Goal: Information Seeking & Learning: Learn about a topic

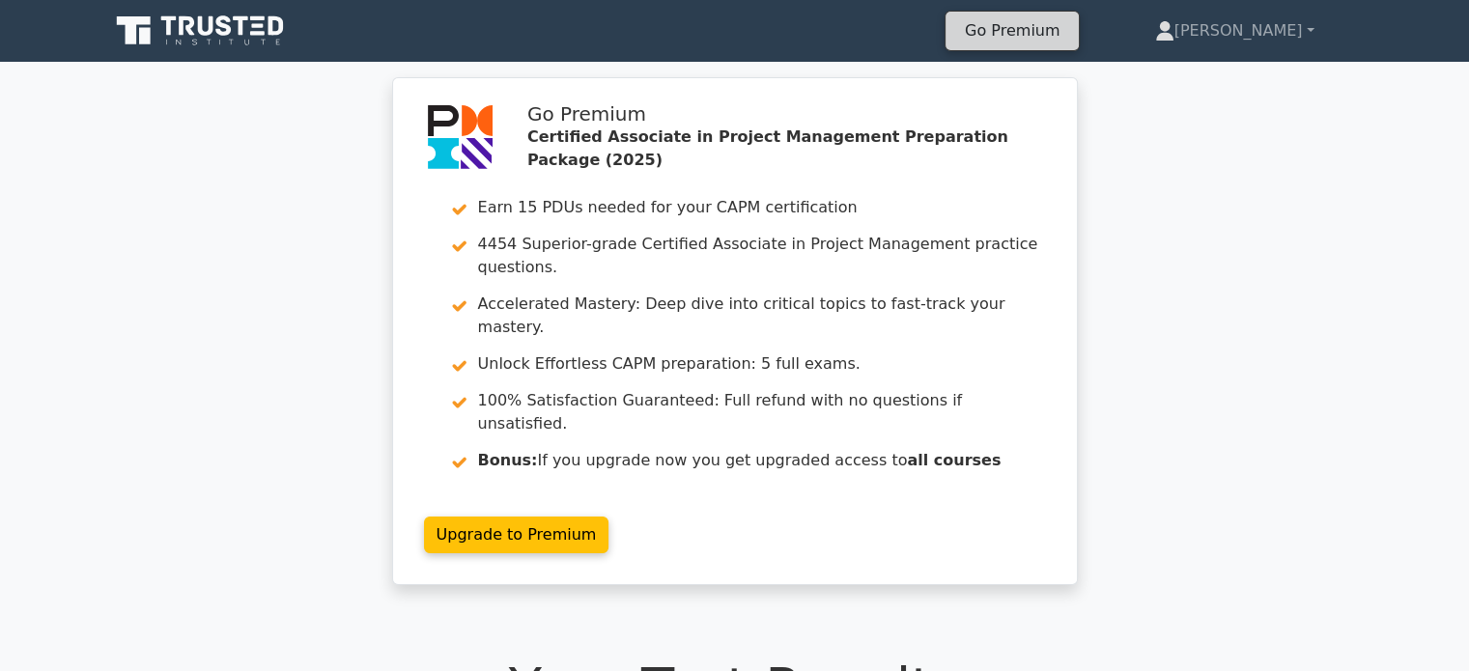
click at [1071, 30] on link "Go Premium" at bounding box center [1012, 30] width 118 height 26
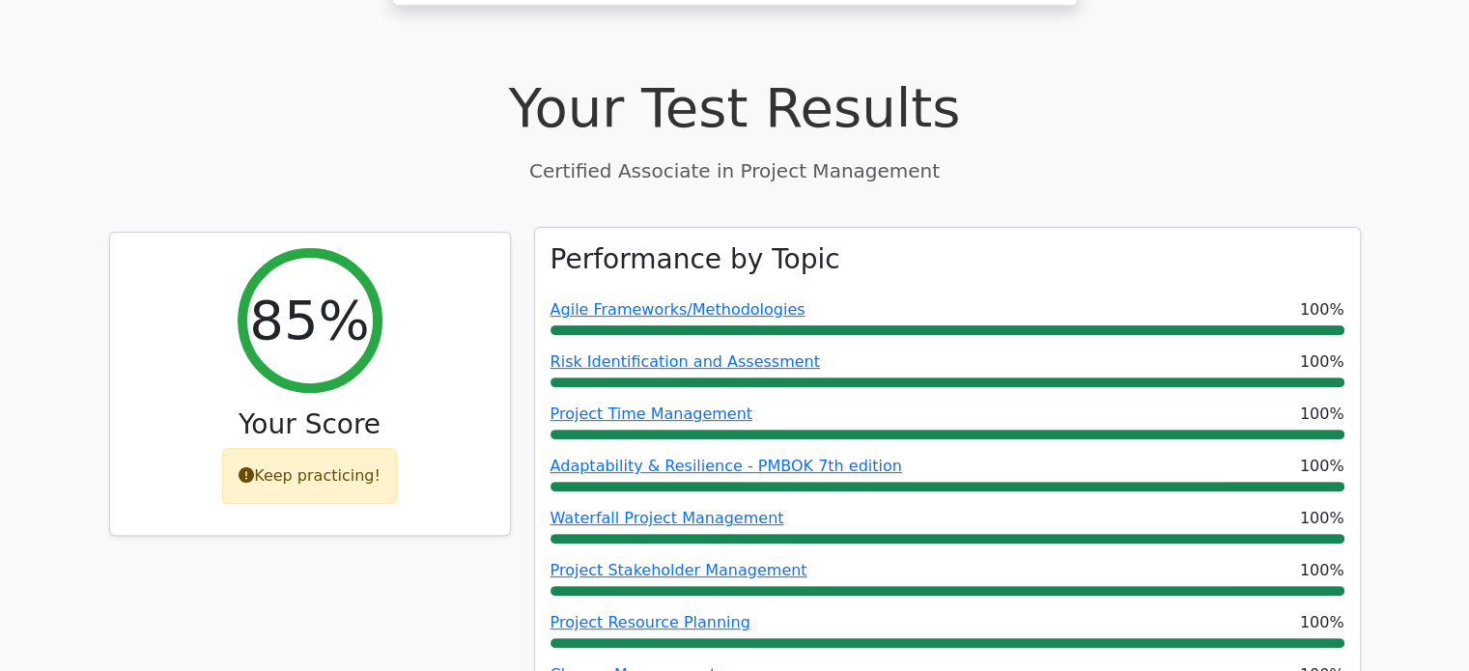
scroll to position [1040, 0]
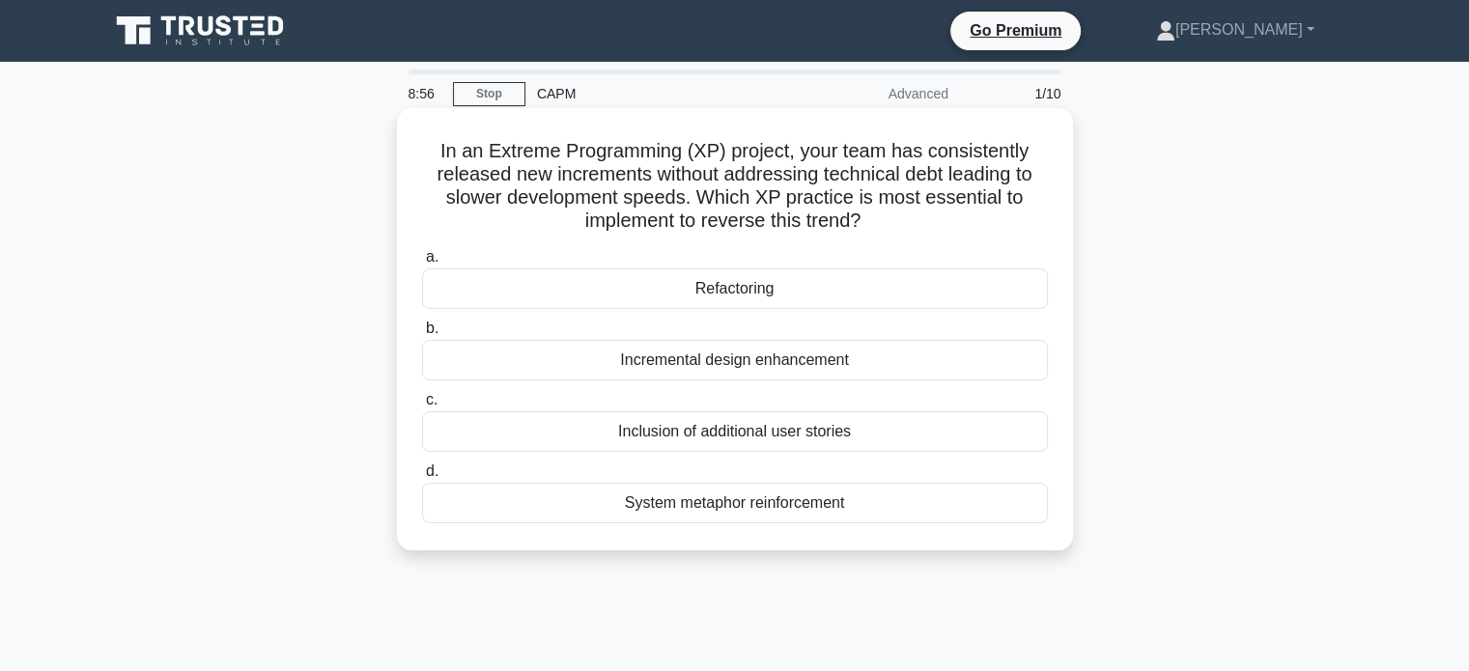
click at [740, 291] on div "Refactoring" at bounding box center [735, 288] width 626 height 41
click at [422, 264] on input "a. Refactoring" at bounding box center [422, 257] width 0 height 13
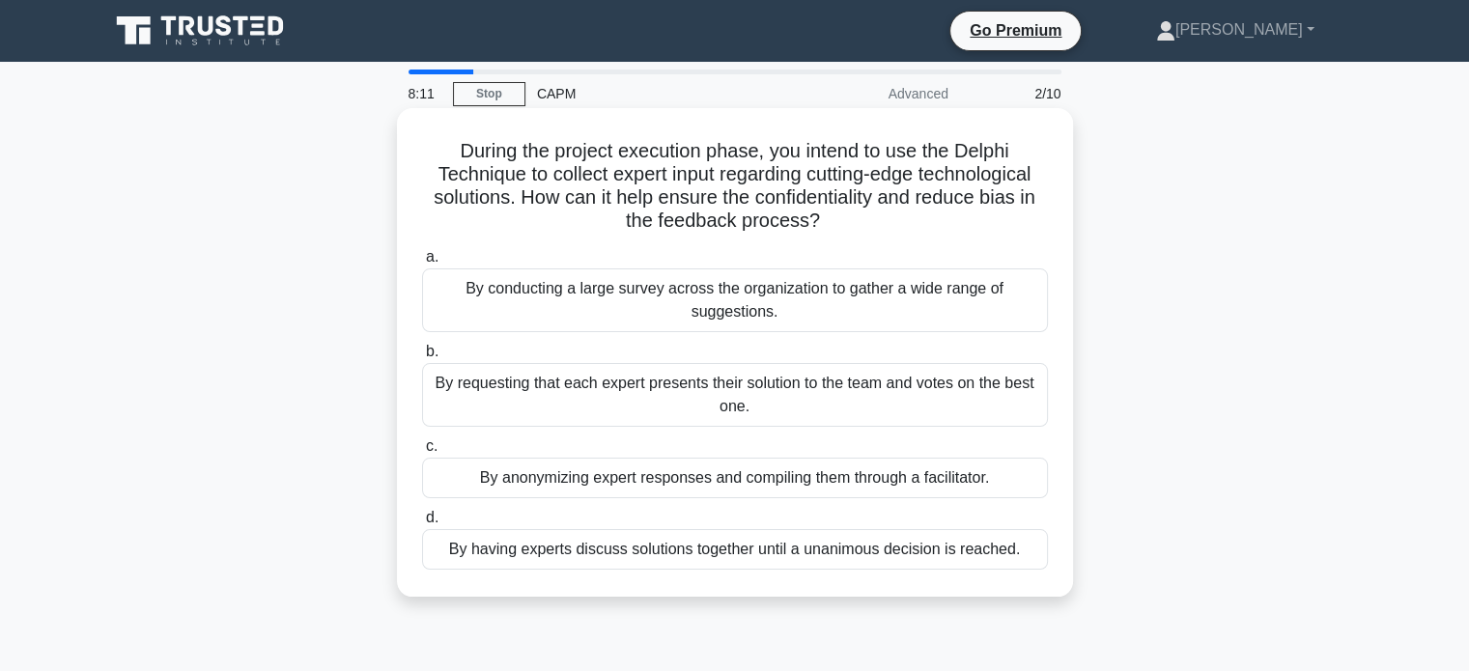
drag, startPoint x: 450, startPoint y: 147, endPoint x: 827, endPoint y: 230, distance: 385.7
click at [827, 230] on h5 "During the project execution phase, you intend to use the Delphi Technique to c…" at bounding box center [735, 186] width 630 height 95
copy h5 "During the project execution phase, you intend to use the Delphi Technique to c…"
drag, startPoint x: 282, startPoint y: 416, endPoint x: 552, endPoint y: 416, distance: 270.4
click at [282, 416] on div "During the project execution phase, you intend to use the Delphi Technique to c…" at bounding box center [735, 369] width 1275 height 512
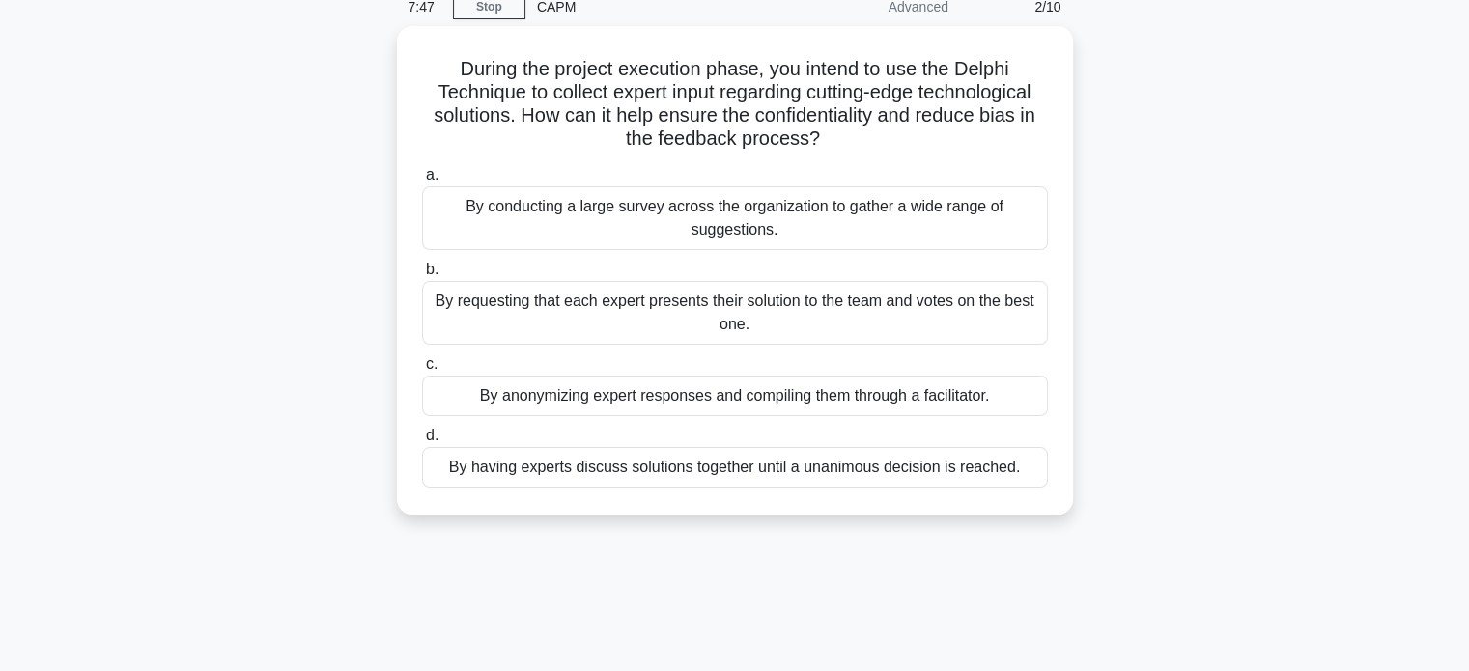
scroll to position [193, 0]
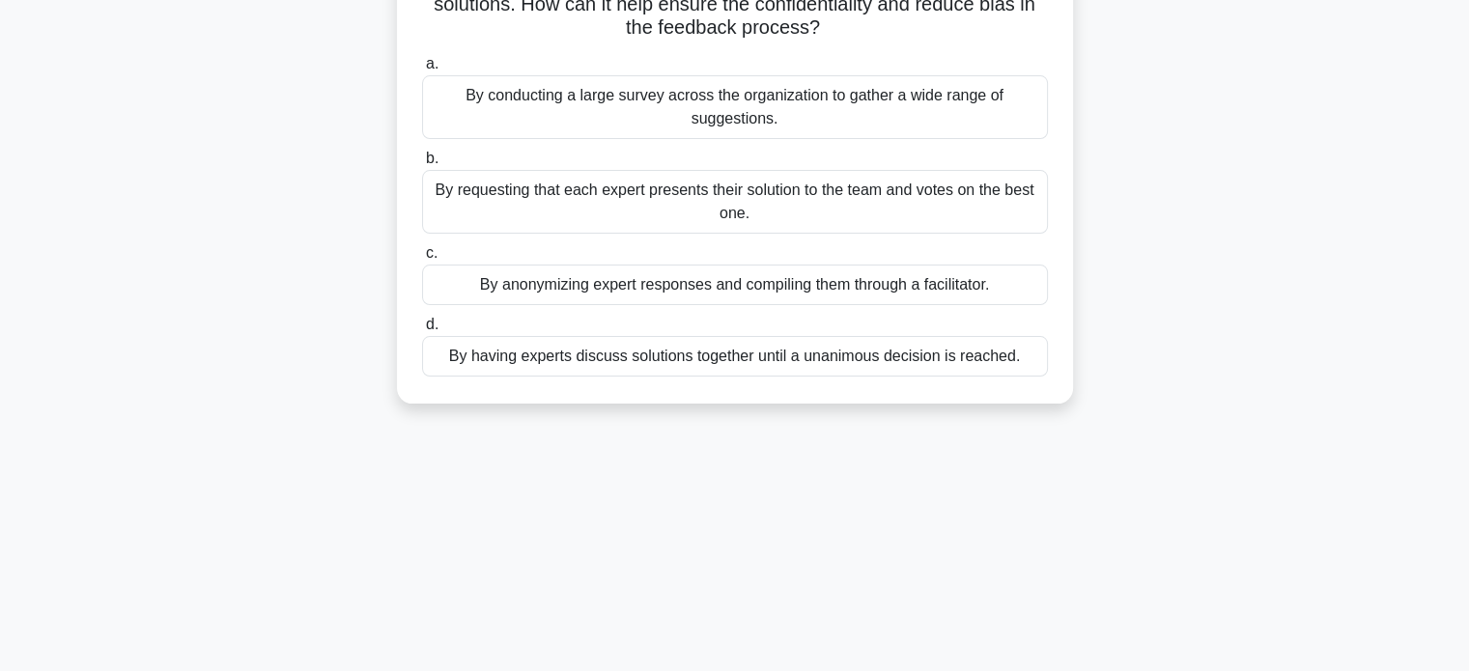
drag, startPoint x: 261, startPoint y: 319, endPoint x: 438, endPoint y: 308, distance: 178.0
click at [265, 318] on div "During the project execution phase, you intend to use the Delphi Technique to c…" at bounding box center [735, 176] width 1275 height 512
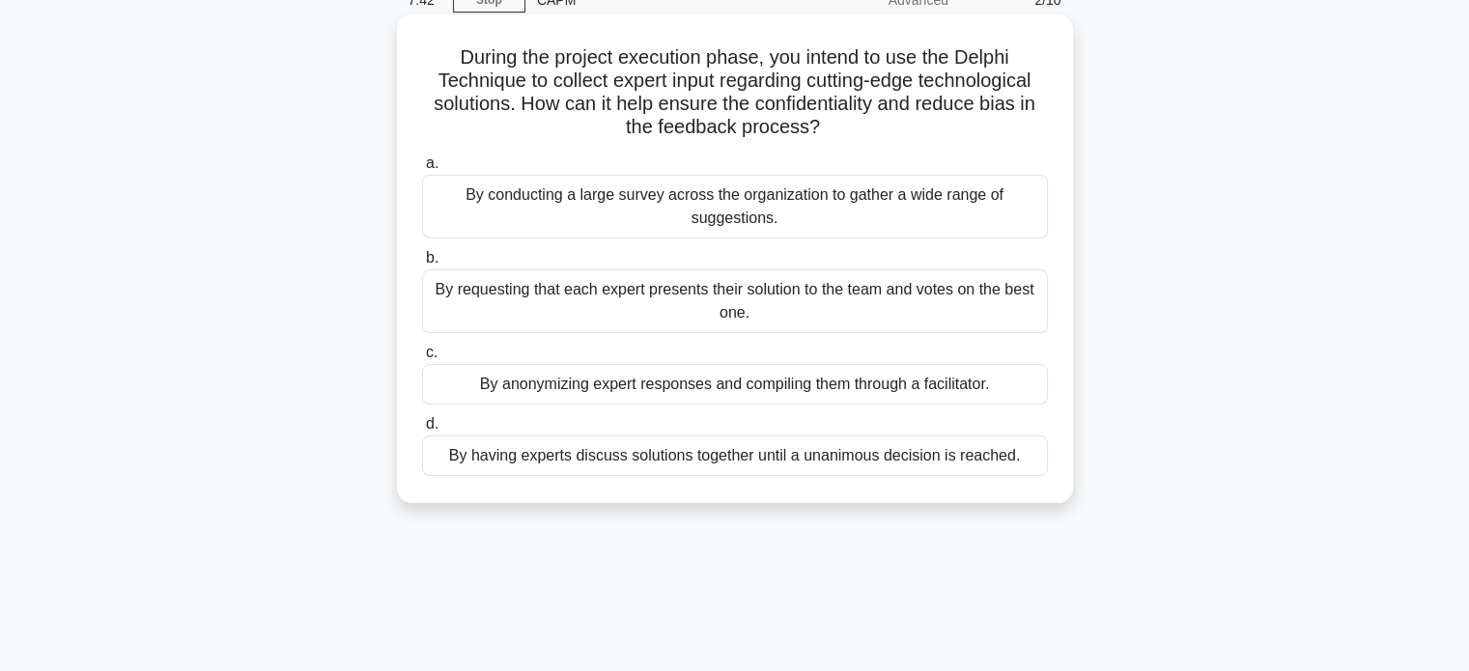
scroll to position [0, 0]
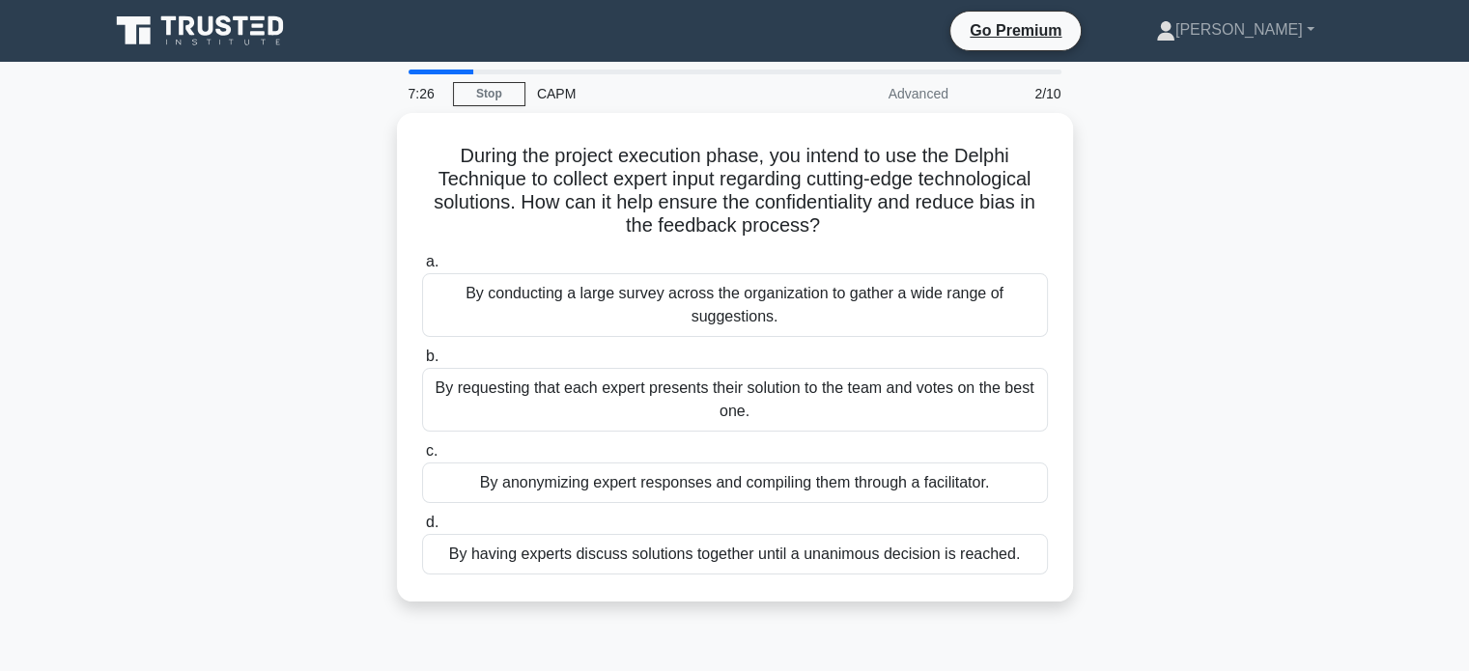
drag, startPoint x: 80, startPoint y: 262, endPoint x: 239, endPoint y: 283, distance: 159.8
click at [80, 262] on main "7:26 Stop CAPM Advanced 2/10 During the project execution phase, you intend to …" at bounding box center [734, 552] width 1469 height 981
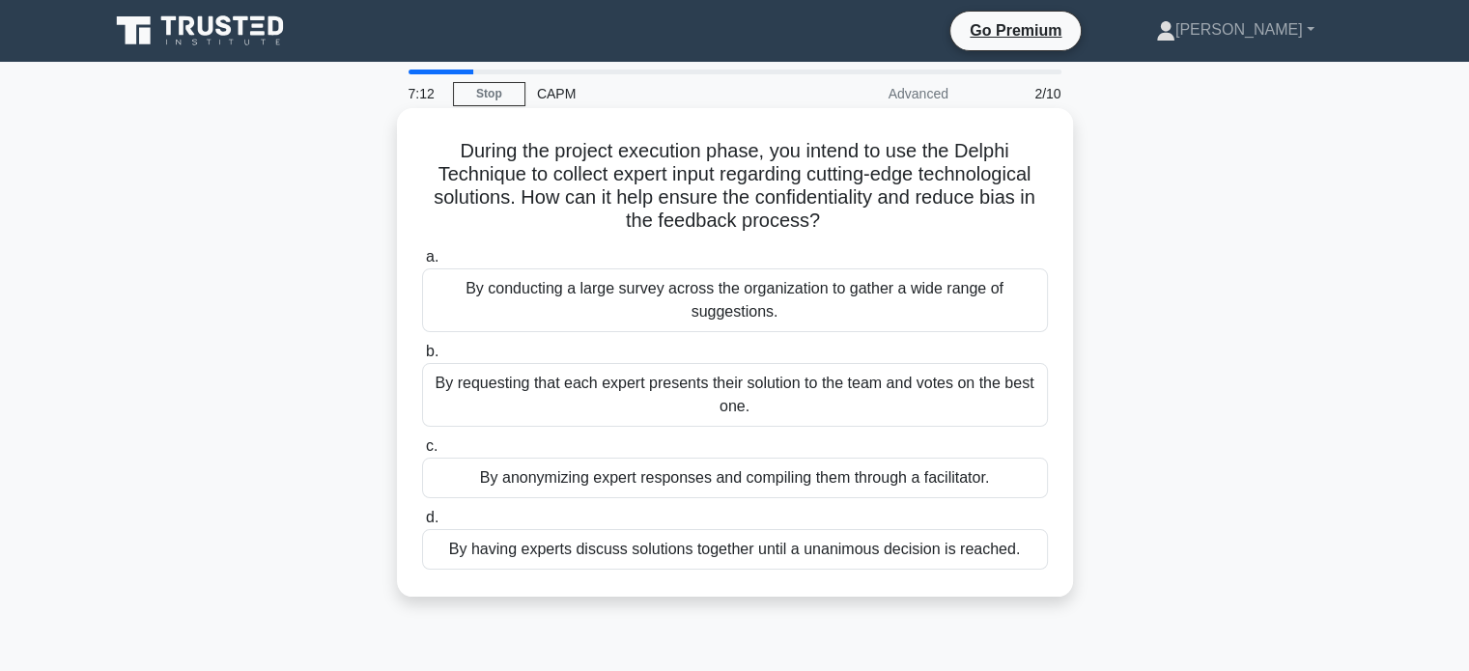
click at [783, 289] on div "By conducting a large survey across the organization to gather a wide range of …" at bounding box center [735, 300] width 626 height 64
click at [422, 264] on input "a. By conducting a large survey across the organization to gather a wide range …" at bounding box center [422, 257] width 0 height 13
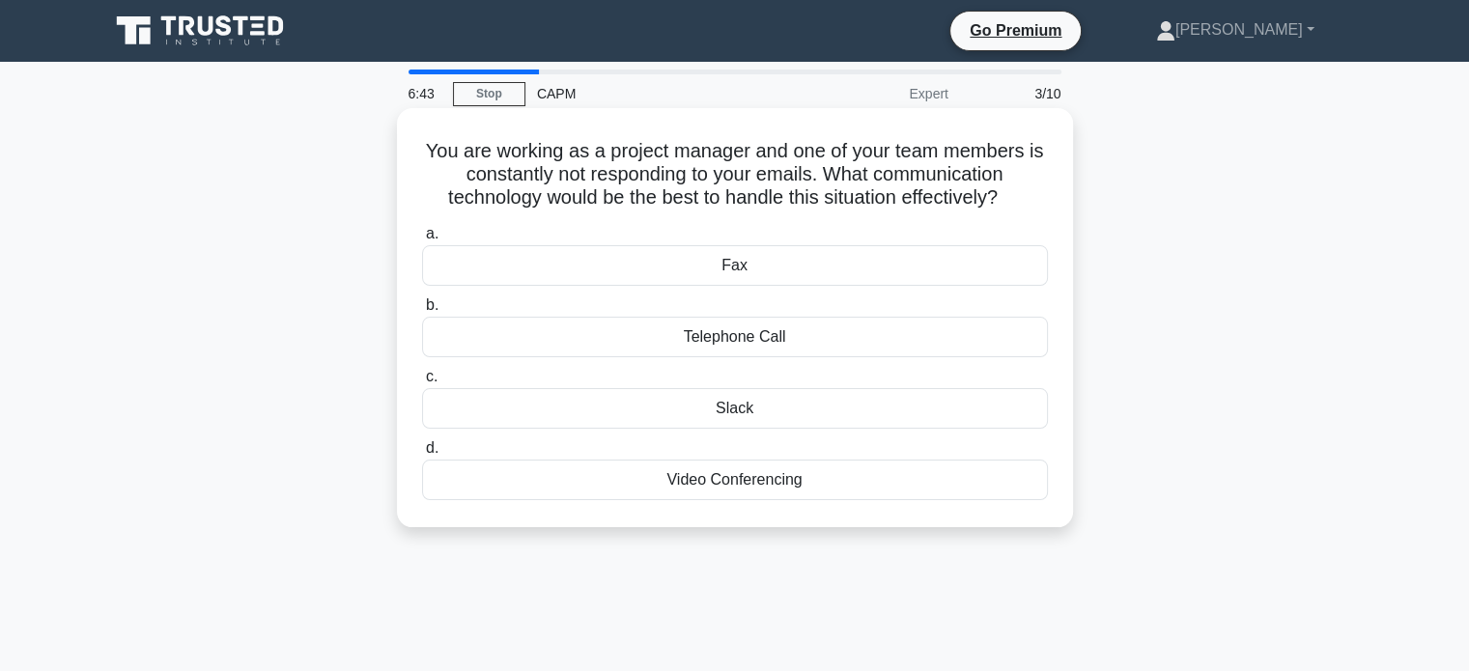
click at [757, 342] on div "Telephone Call" at bounding box center [735, 337] width 626 height 41
click at [422, 312] on input "b. Telephone Call" at bounding box center [422, 305] width 0 height 13
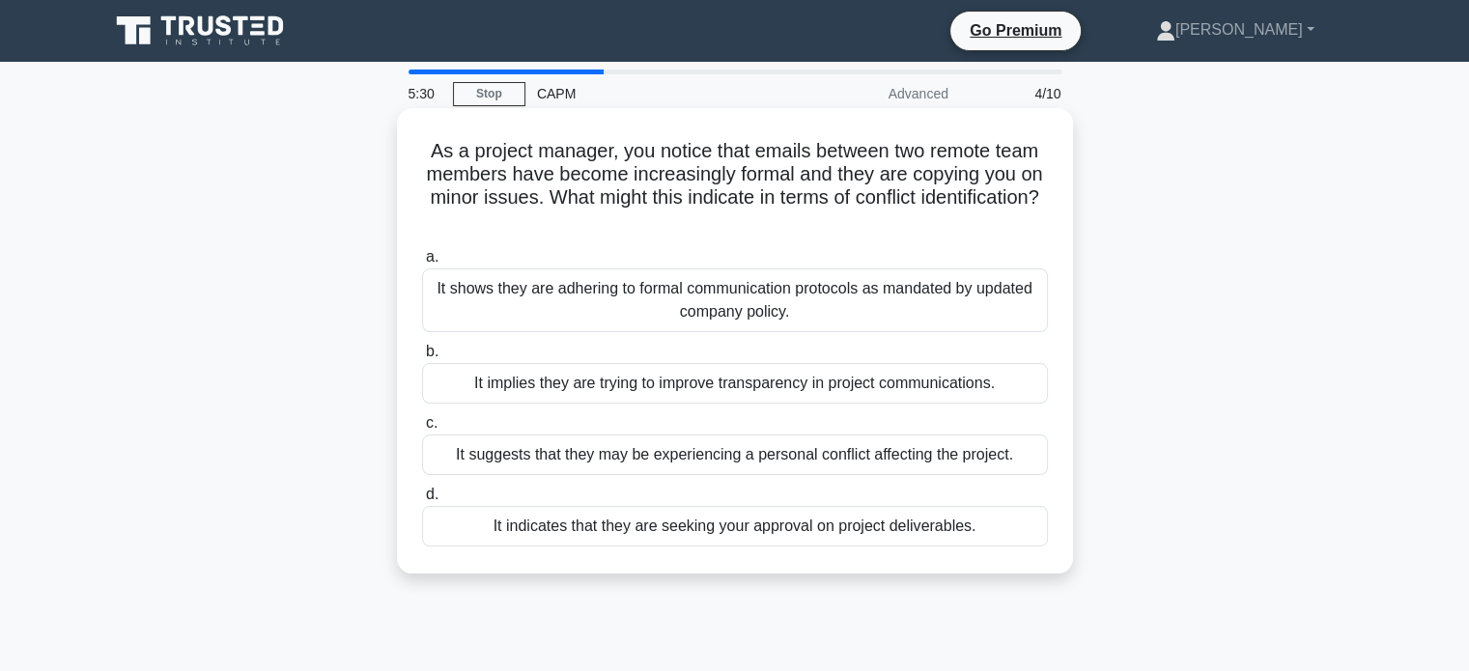
click at [700, 460] on div "It suggests that they may be experiencing a personal conflict affecting the pro…" at bounding box center [735, 455] width 626 height 41
click at [422, 430] on input "c. It suggests that they may be experiencing a personal conflict affecting the …" at bounding box center [422, 423] width 0 height 13
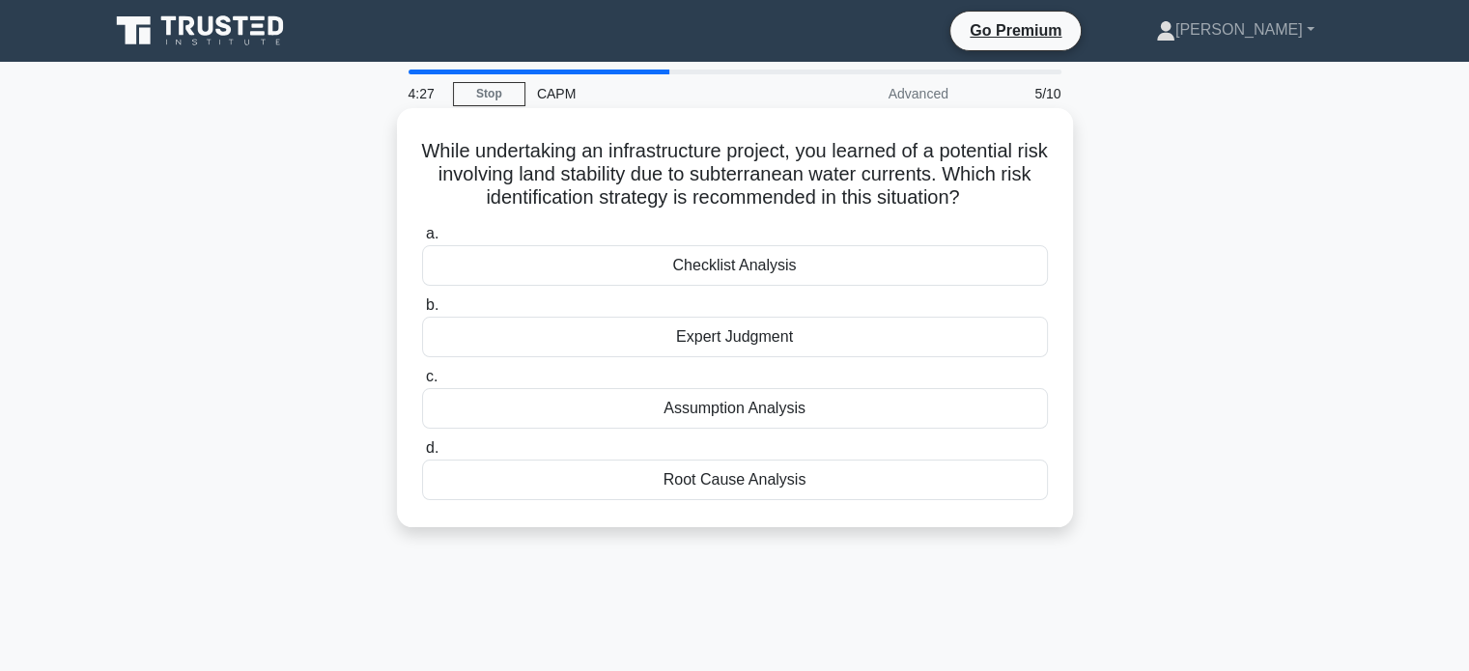
click at [726, 335] on div "Expert Judgment" at bounding box center [735, 337] width 626 height 41
click at [422, 312] on input "b. Expert Judgment" at bounding box center [422, 305] width 0 height 13
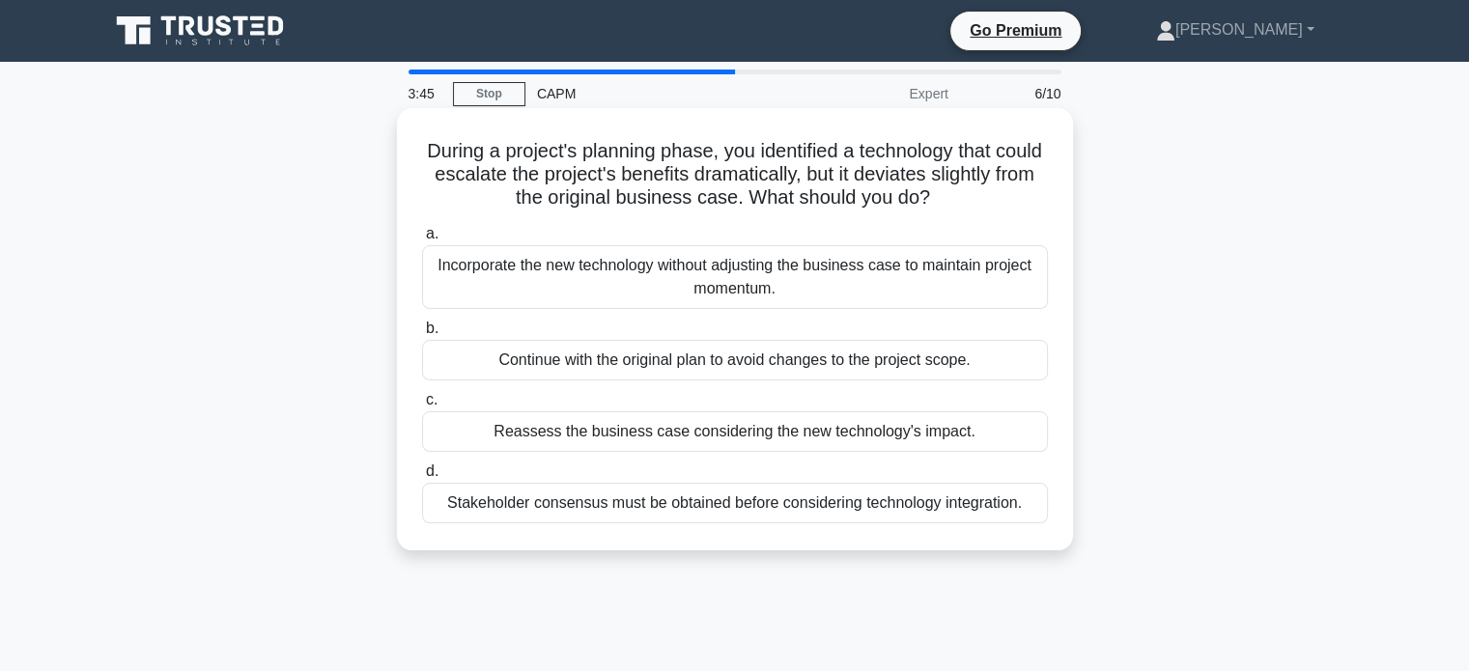
click at [773, 446] on div "Reassess the business case considering the new technology's impact." at bounding box center [735, 431] width 626 height 41
click at [422, 407] on input "c. Reassess the business case considering the new technology's impact." at bounding box center [422, 400] width 0 height 13
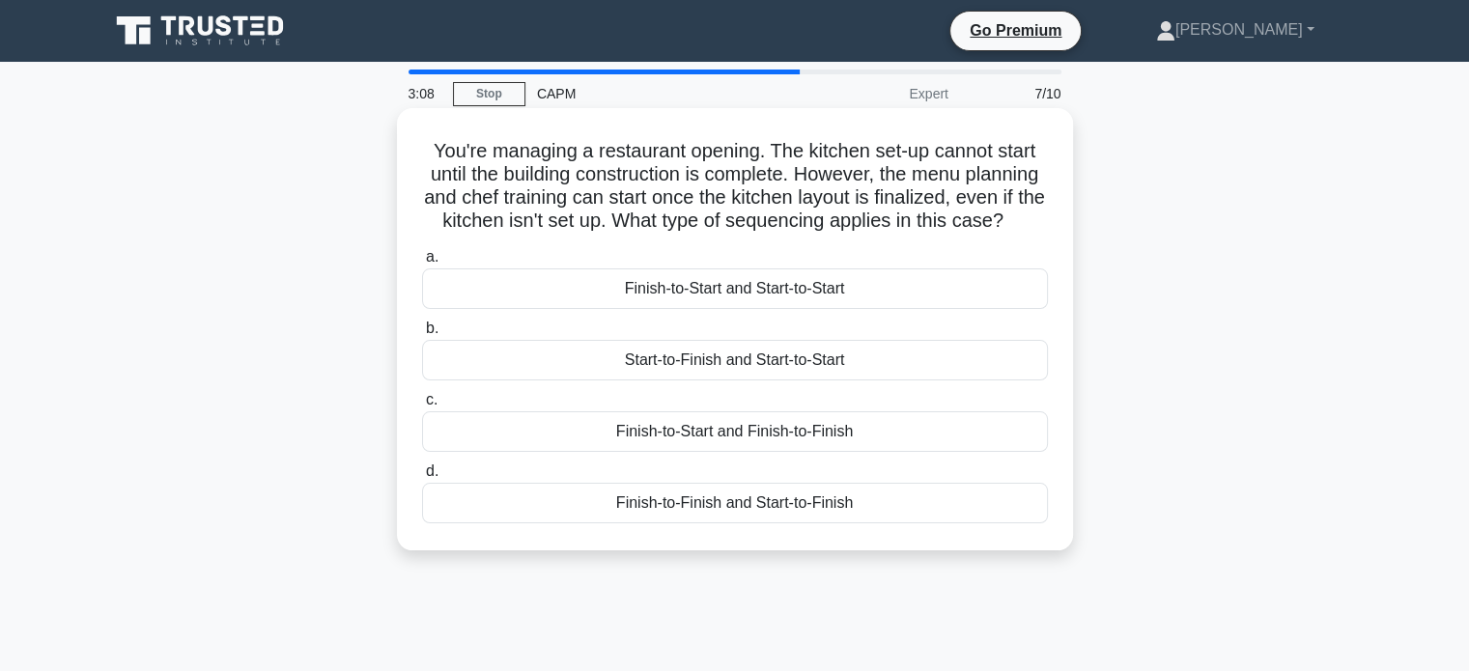
click at [730, 520] on div "Finish-to-Finish and Start-to-Finish" at bounding box center [735, 503] width 626 height 41
click at [422, 478] on input "d. Finish-to-Finish and Start-to-Finish" at bounding box center [422, 471] width 0 height 13
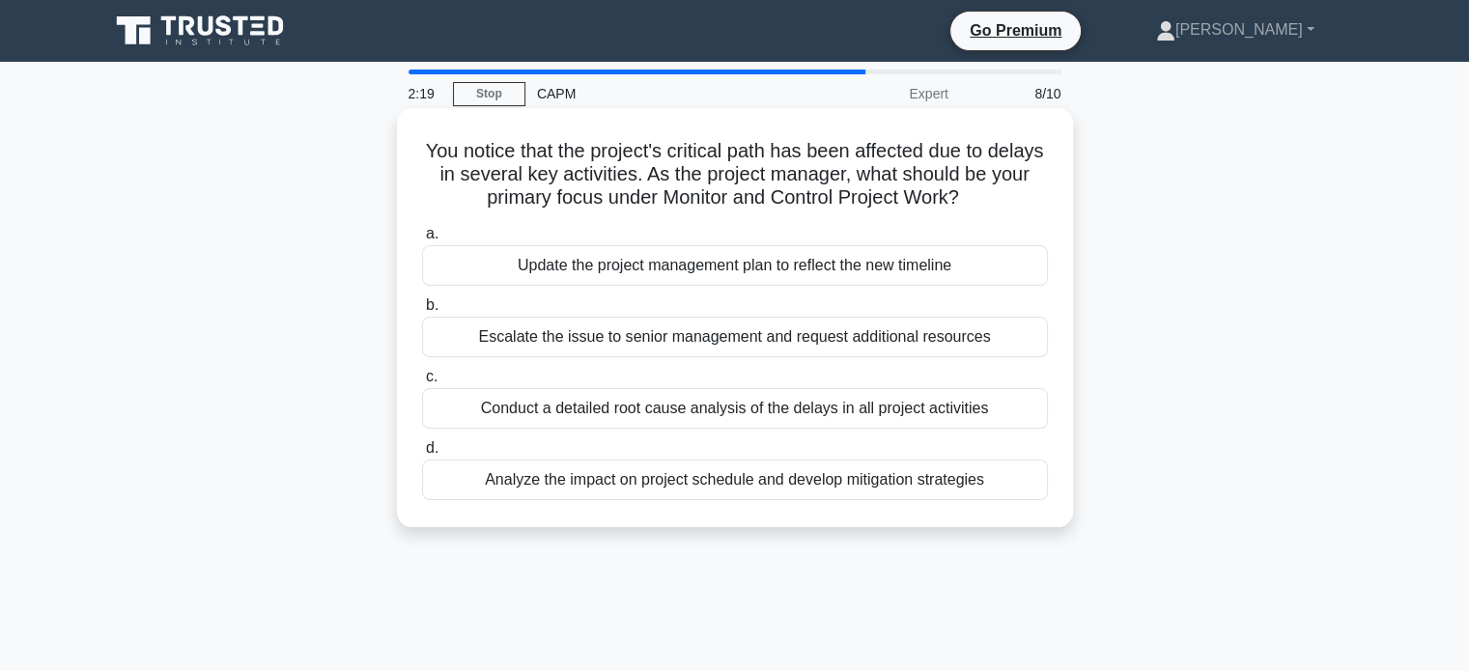
click at [730, 407] on div "Conduct a detailed root cause analysis of the delays in all project activities" at bounding box center [735, 408] width 626 height 41
click at [422, 383] on input "c. Conduct a detailed root cause analysis of the delays in all project activiti…" at bounding box center [422, 377] width 0 height 13
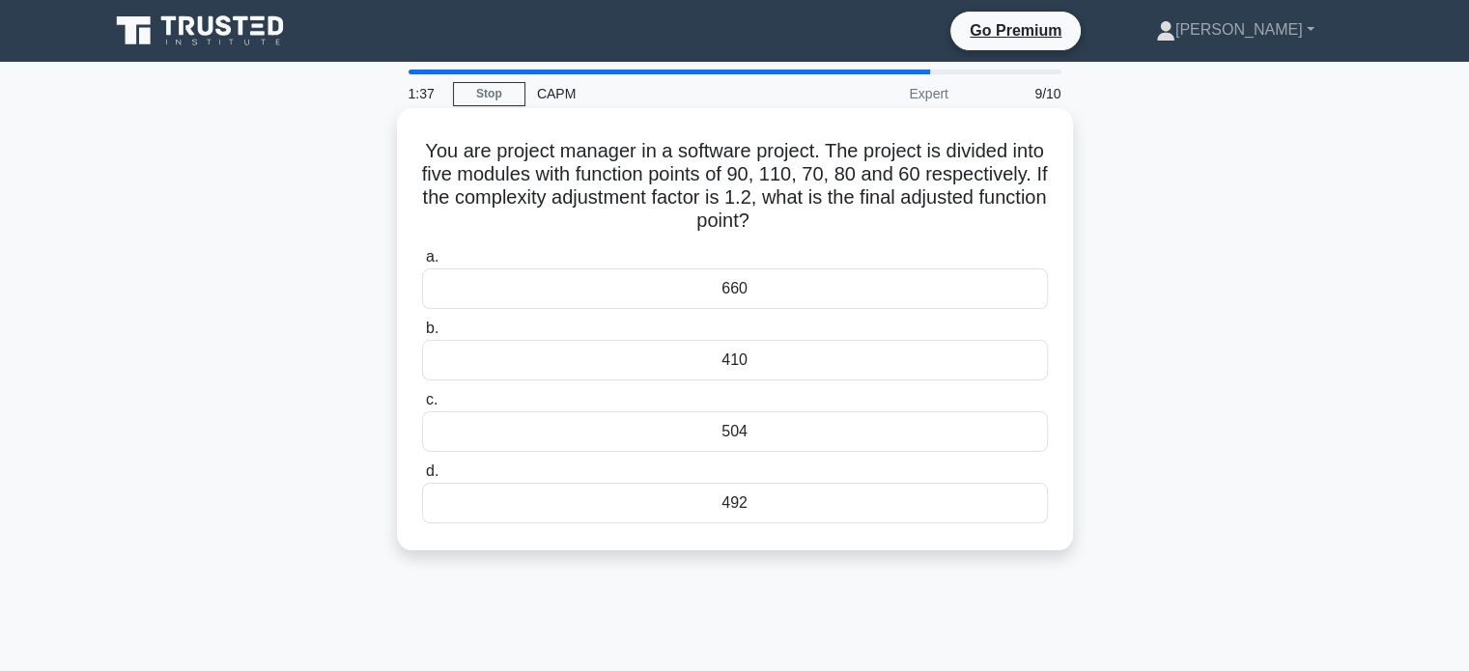
drag, startPoint x: 436, startPoint y: 150, endPoint x: 890, endPoint y: 222, distance: 459.6
click at [890, 222] on h5 "You are project manager in a software project. The project is divided into five…" at bounding box center [735, 186] width 630 height 95
copy h5 "You are project manager in a software project. The project is divided into five…"
click at [752, 499] on div "492" at bounding box center [735, 503] width 626 height 41
click at [422, 478] on input "d. 492" at bounding box center [422, 471] width 0 height 13
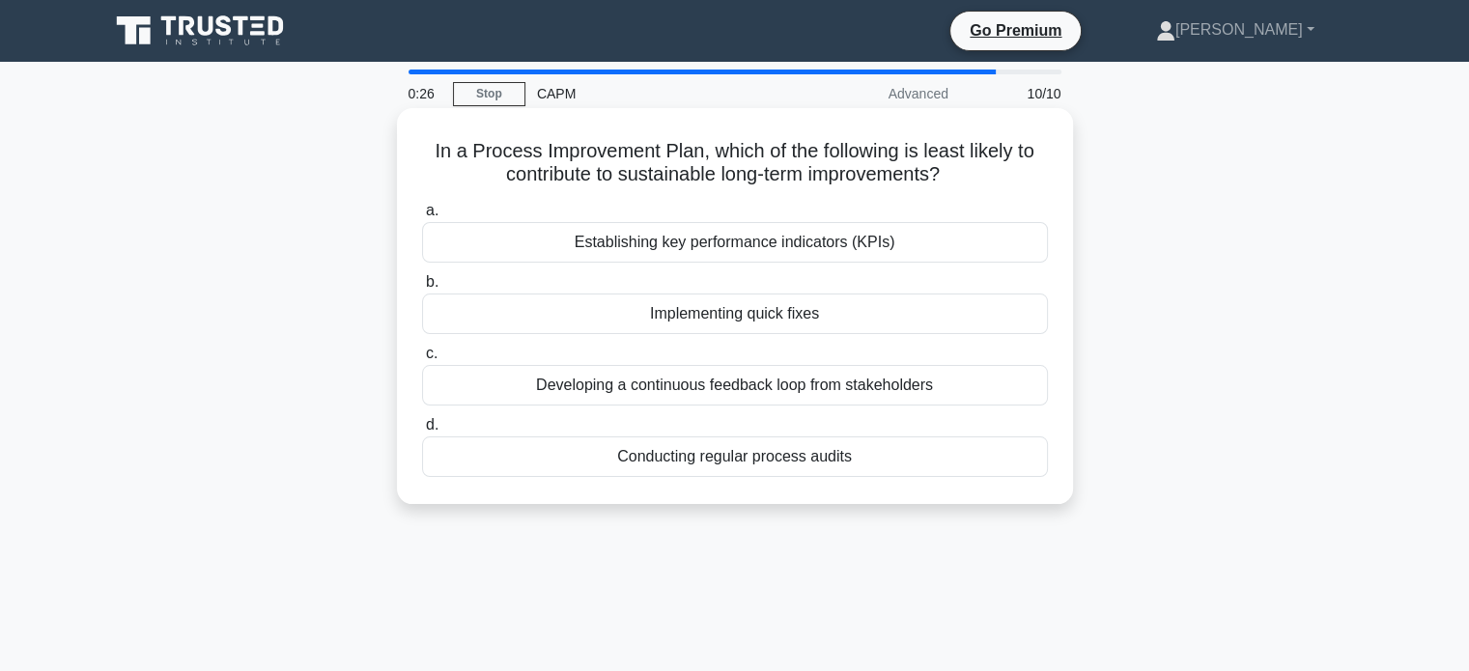
click at [755, 321] on div "Implementing quick fixes" at bounding box center [735, 314] width 626 height 41
click at [422, 289] on input "b. Implementing quick fixes" at bounding box center [422, 282] width 0 height 13
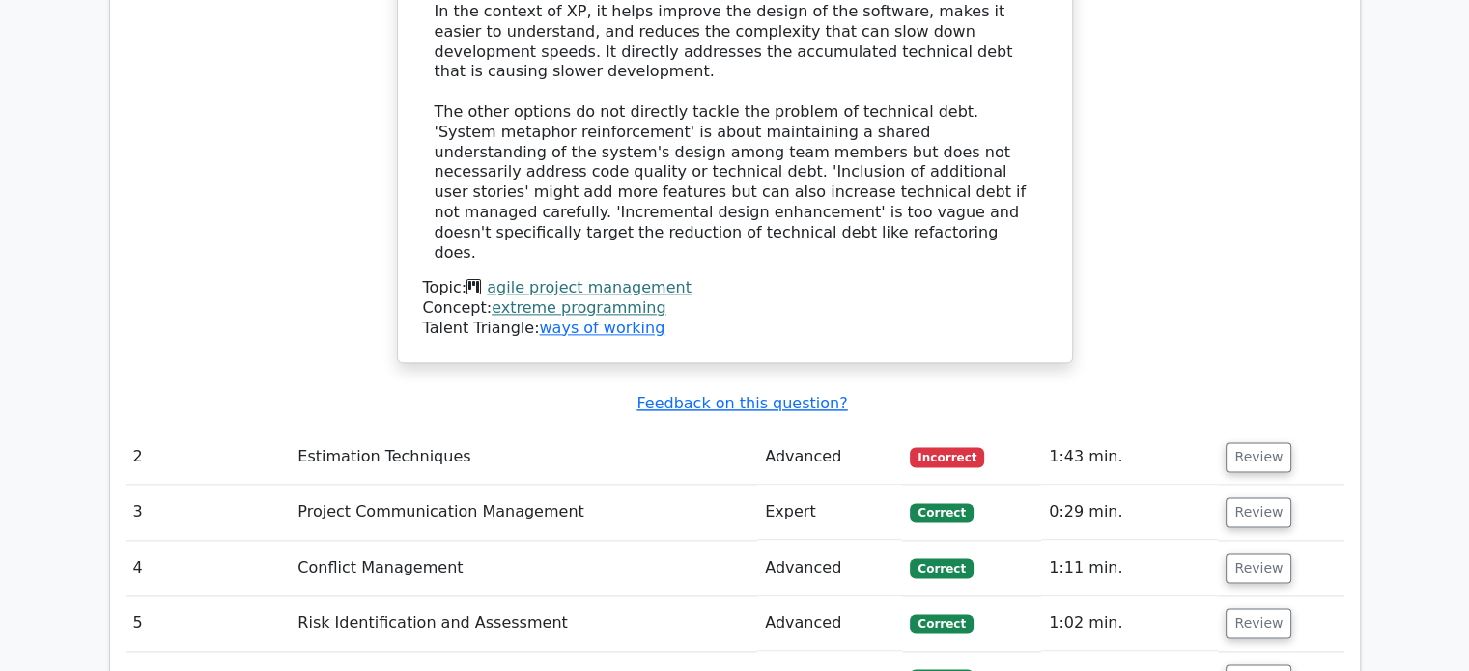
scroll to position [2414, 0]
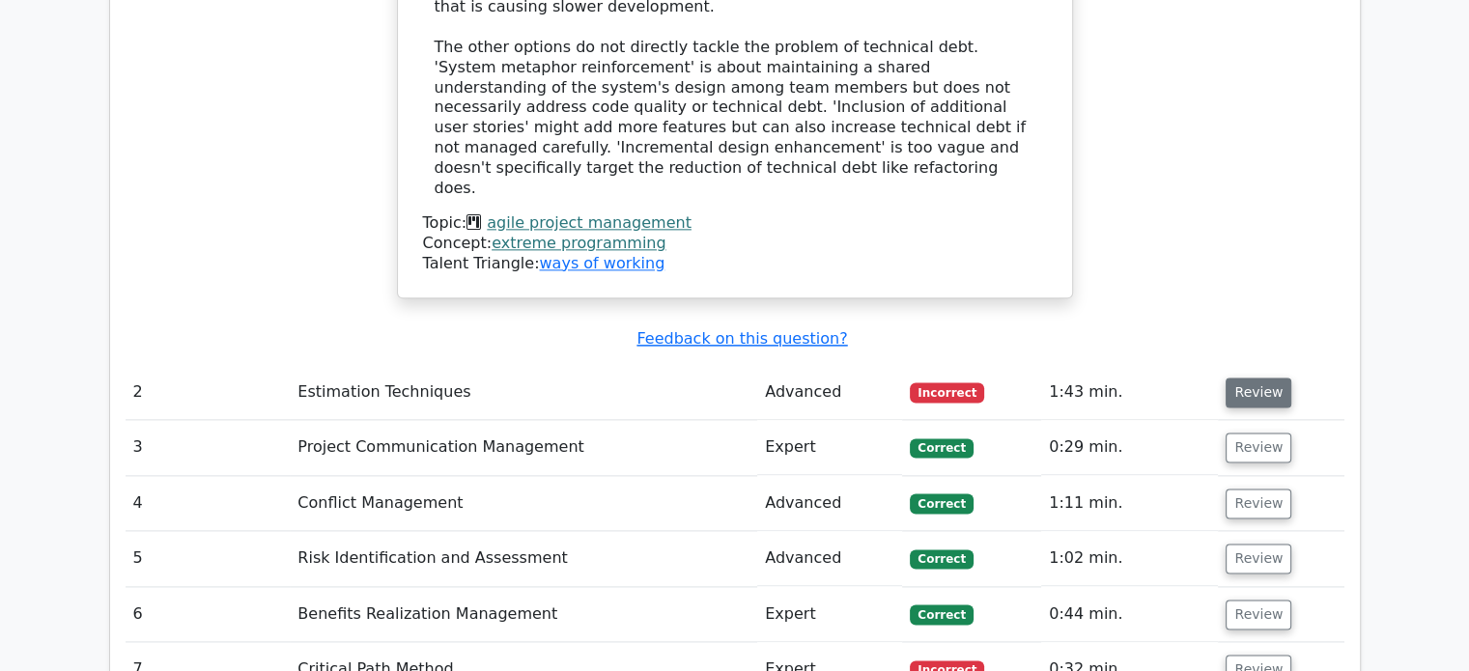
click at [1262, 378] on button "Review" at bounding box center [1258, 393] width 66 height 30
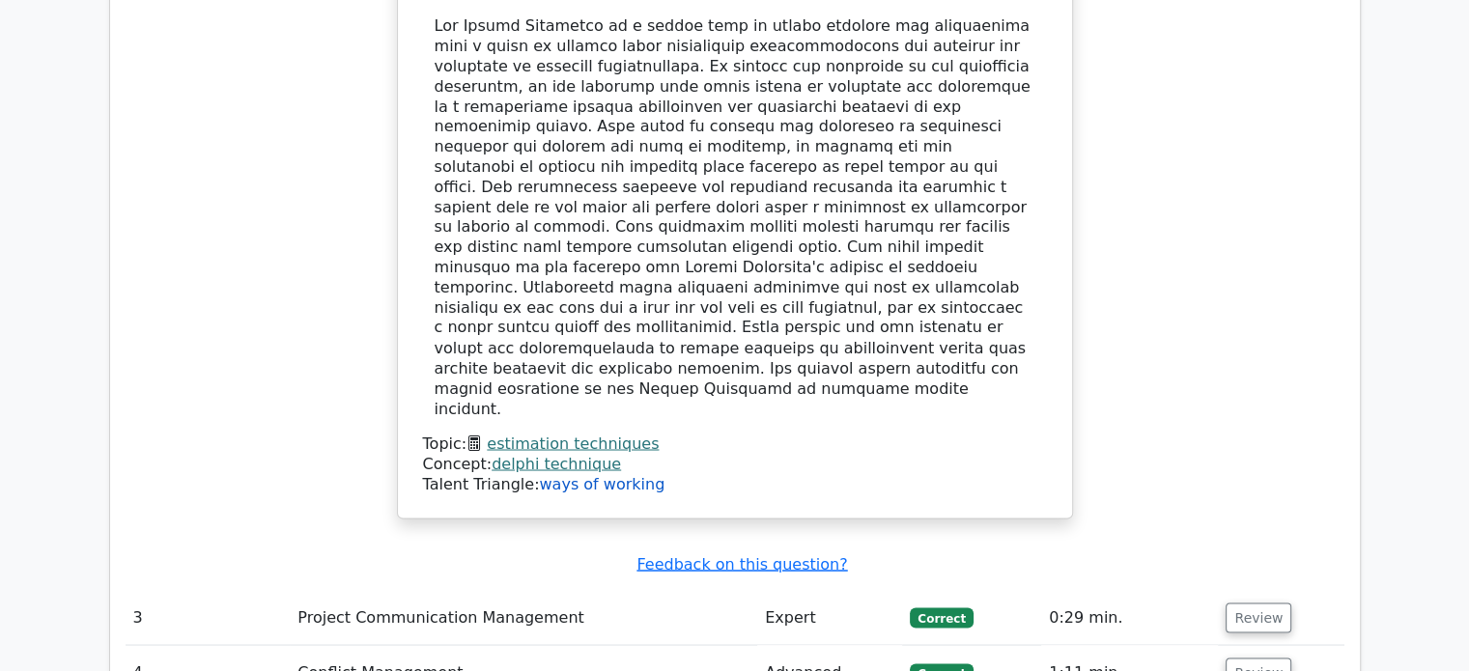
scroll to position [3380, 0]
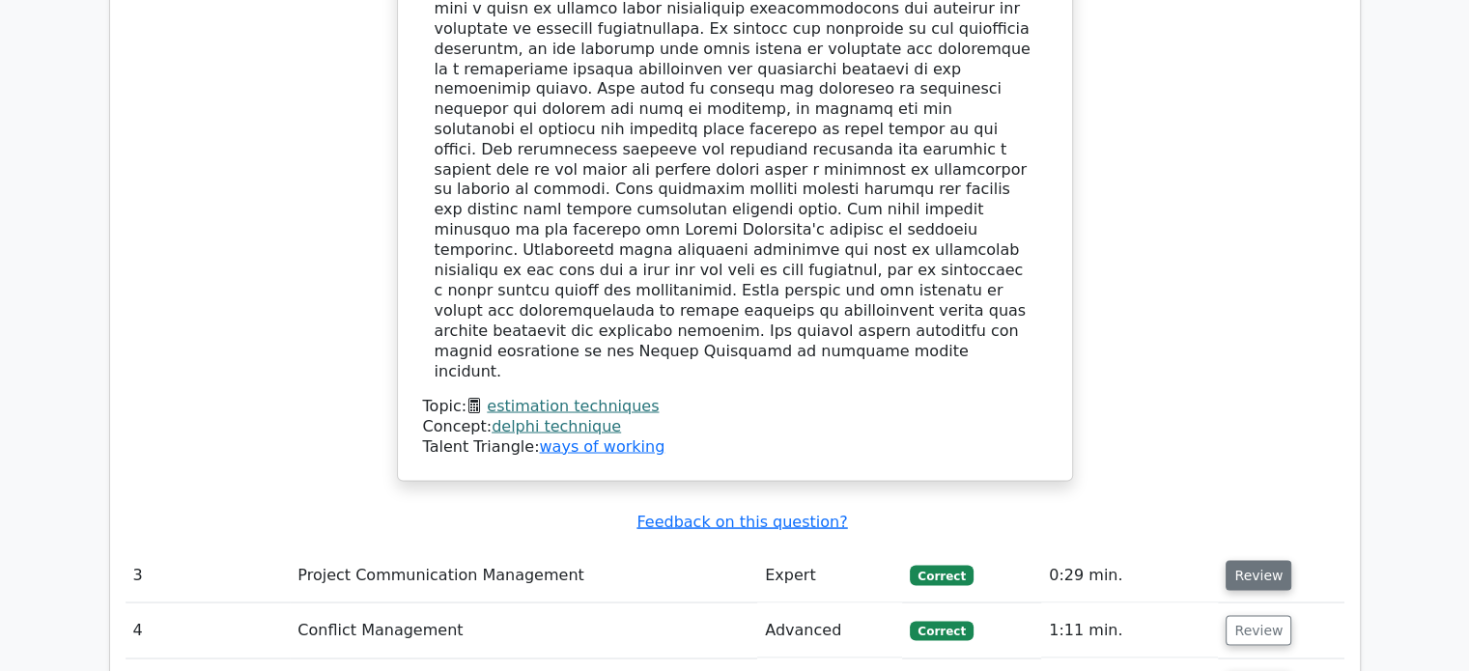
click at [1259, 560] on button "Review" at bounding box center [1258, 575] width 66 height 30
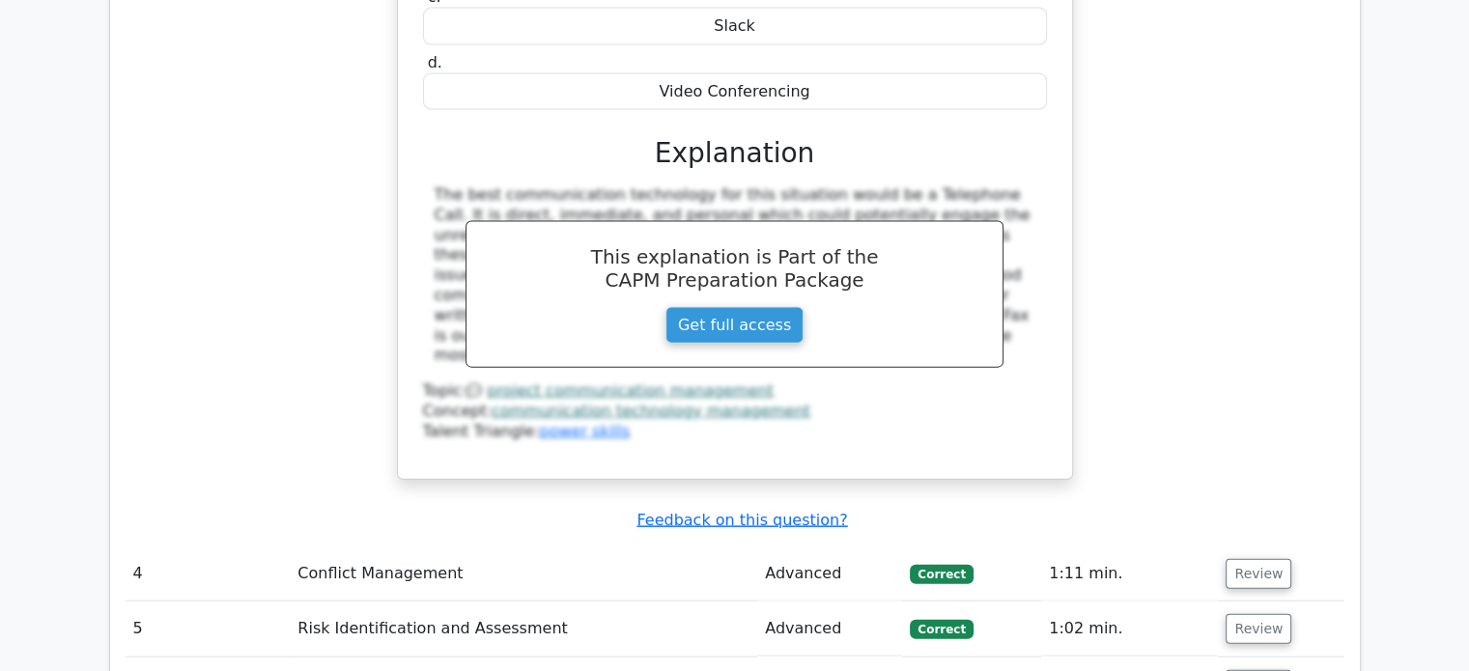
scroll to position [4345, 0]
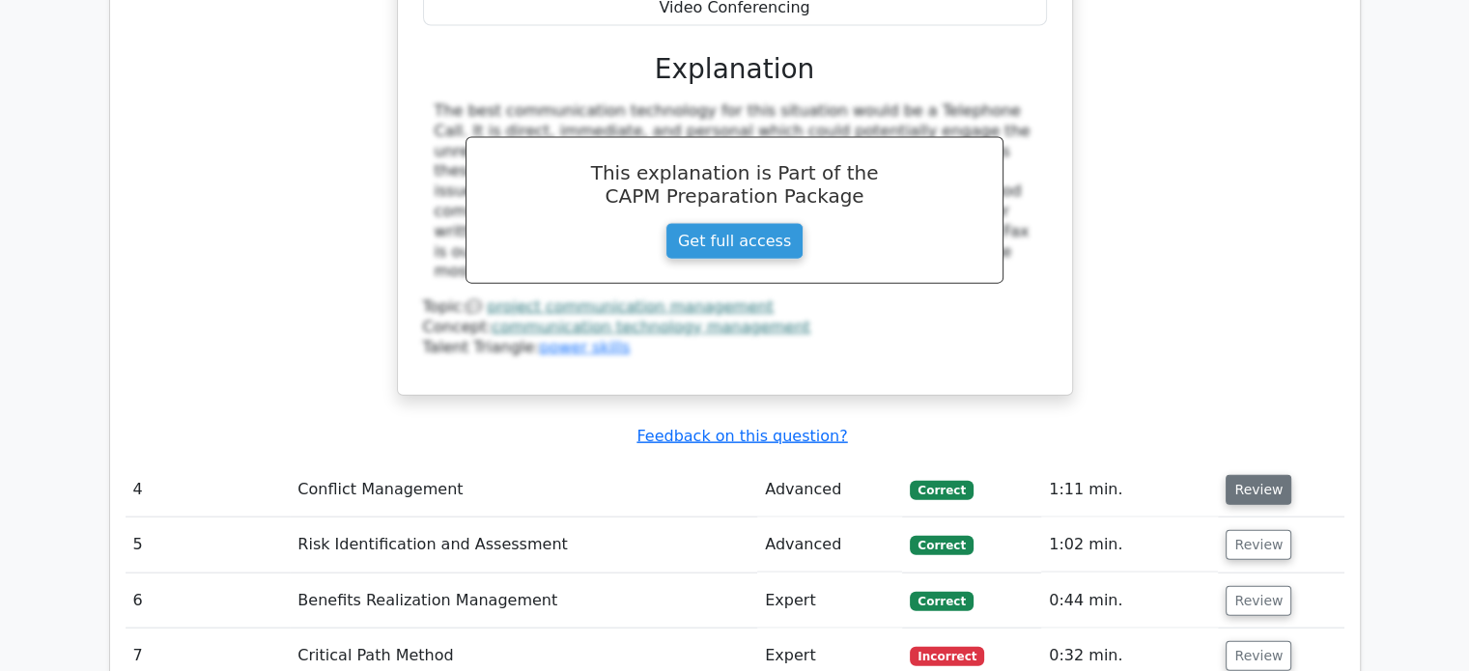
click at [1263, 475] on button "Review" at bounding box center [1258, 490] width 66 height 30
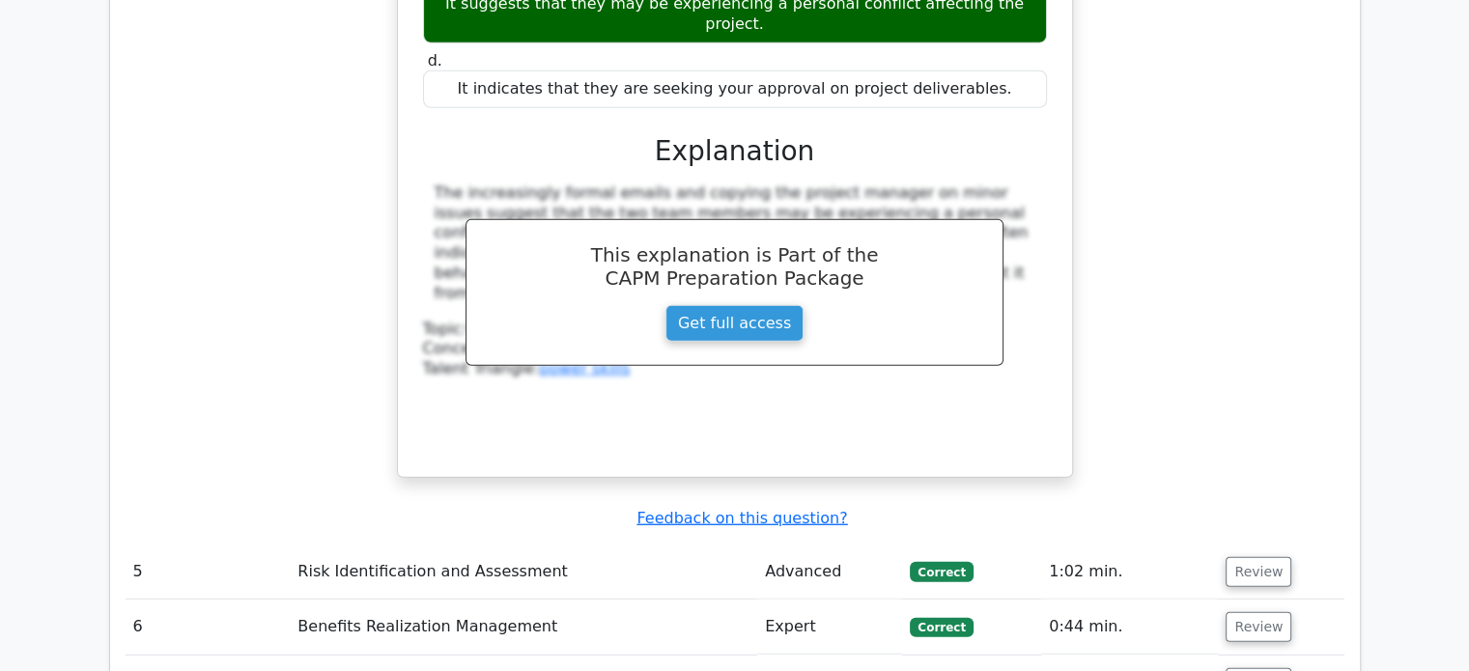
scroll to position [5215, 0]
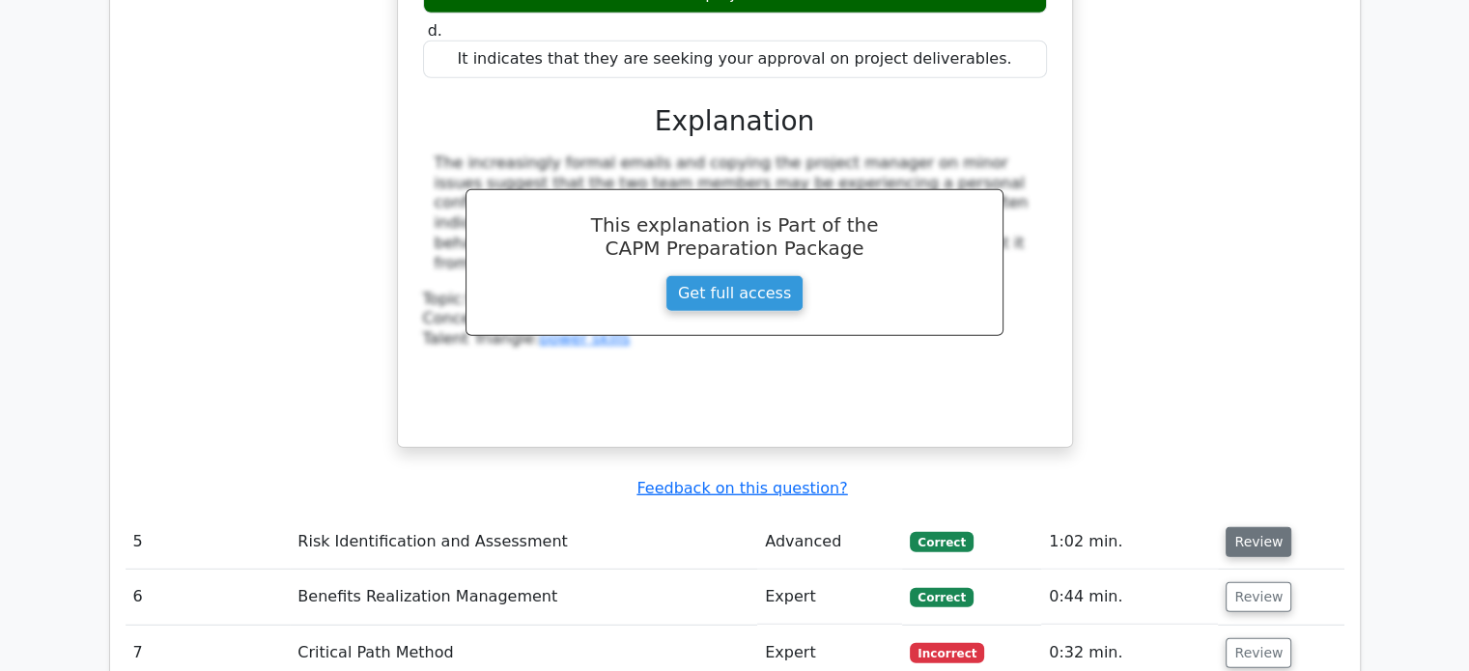
click at [1264, 527] on button "Review" at bounding box center [1258, 542] width 66 height 30
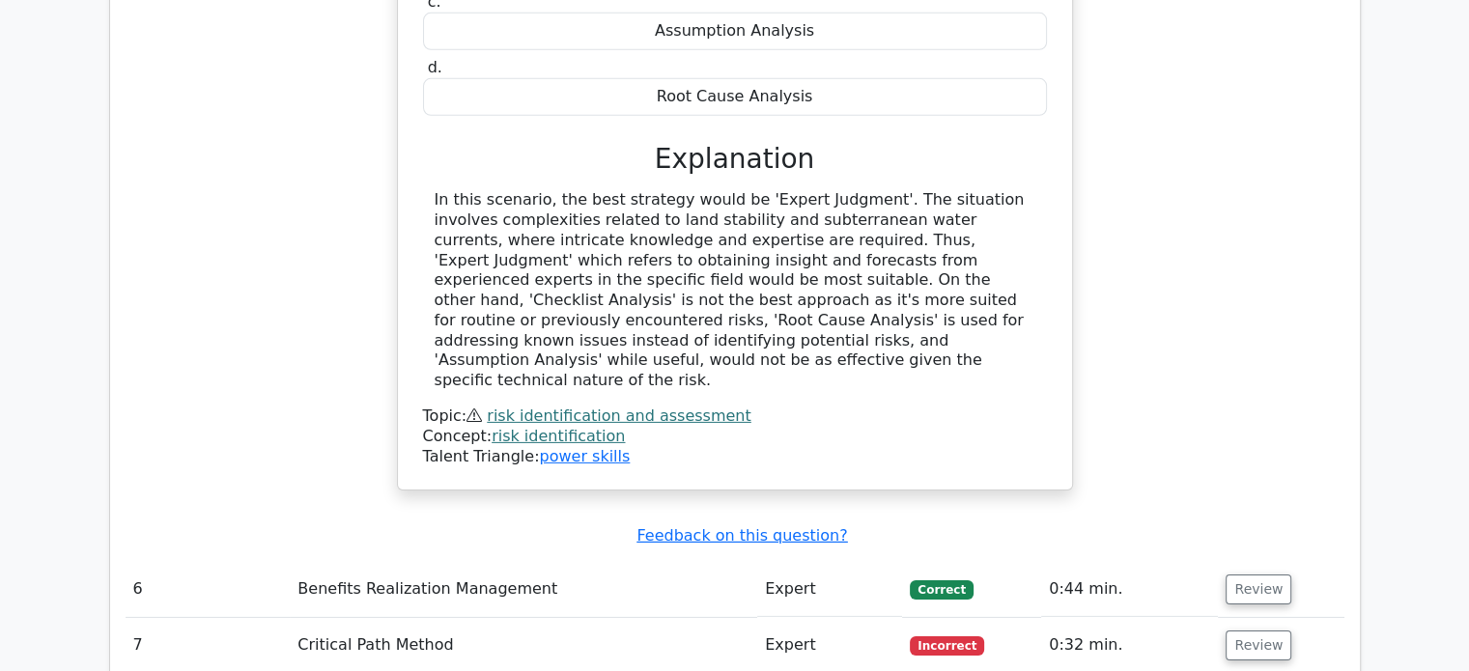
scroll to position [6084, 0]
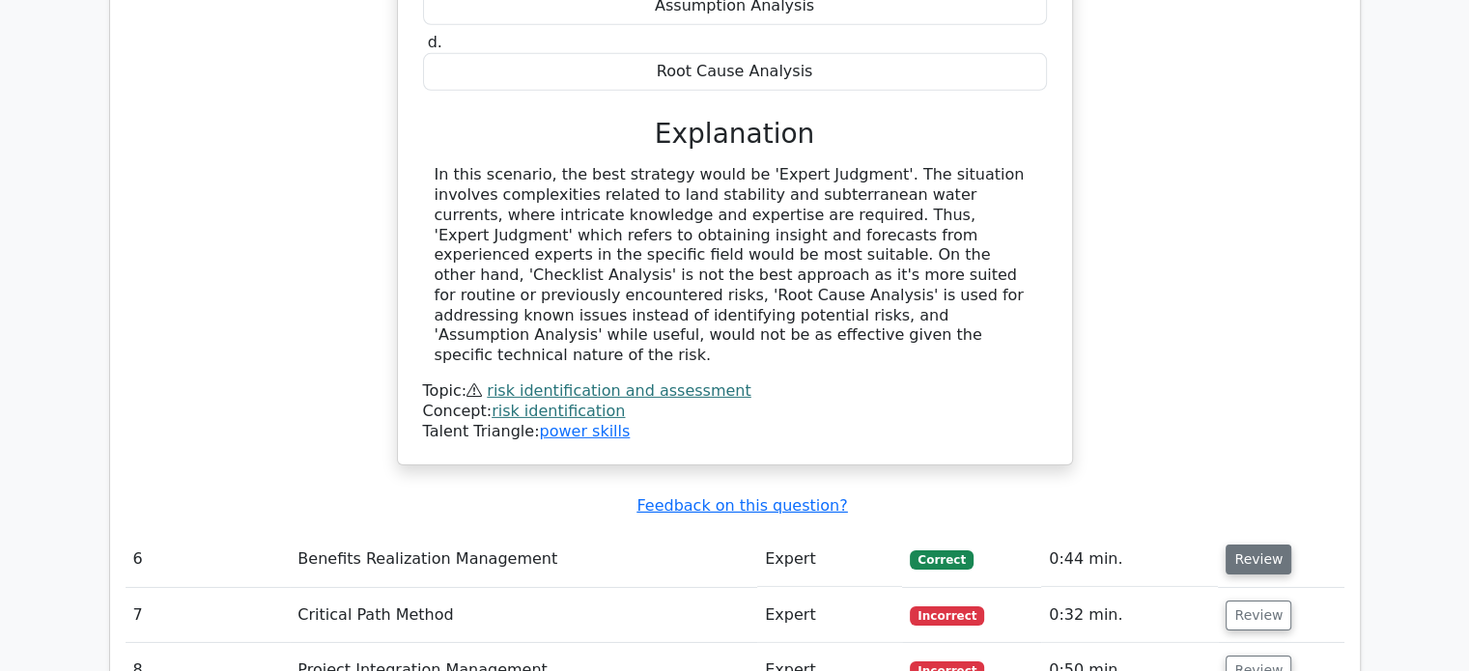
click at [1267, 545] on button "Review" at bounding box center [1258, 560] width 66 height 30
click at [1251, 545] on button "Review" at bounding box center [1258, 560] width 66 height 30
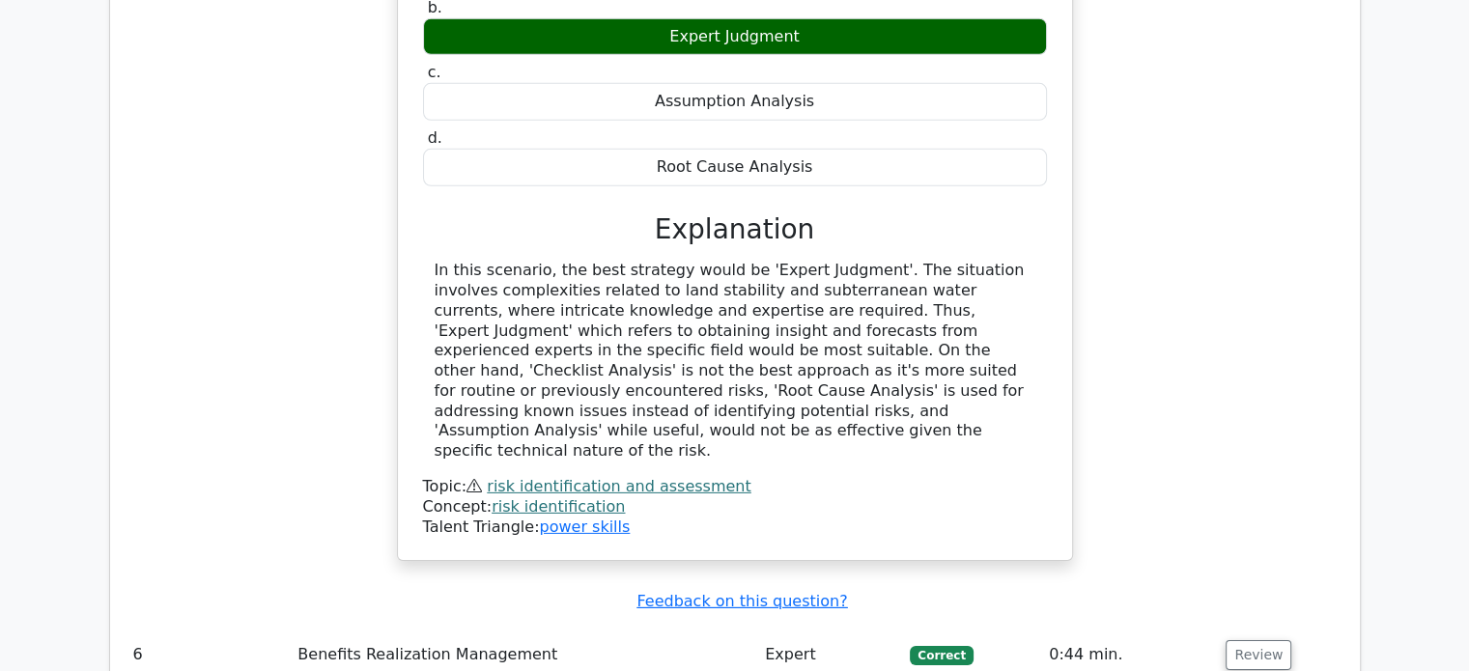
scroll to position [6180, 0]
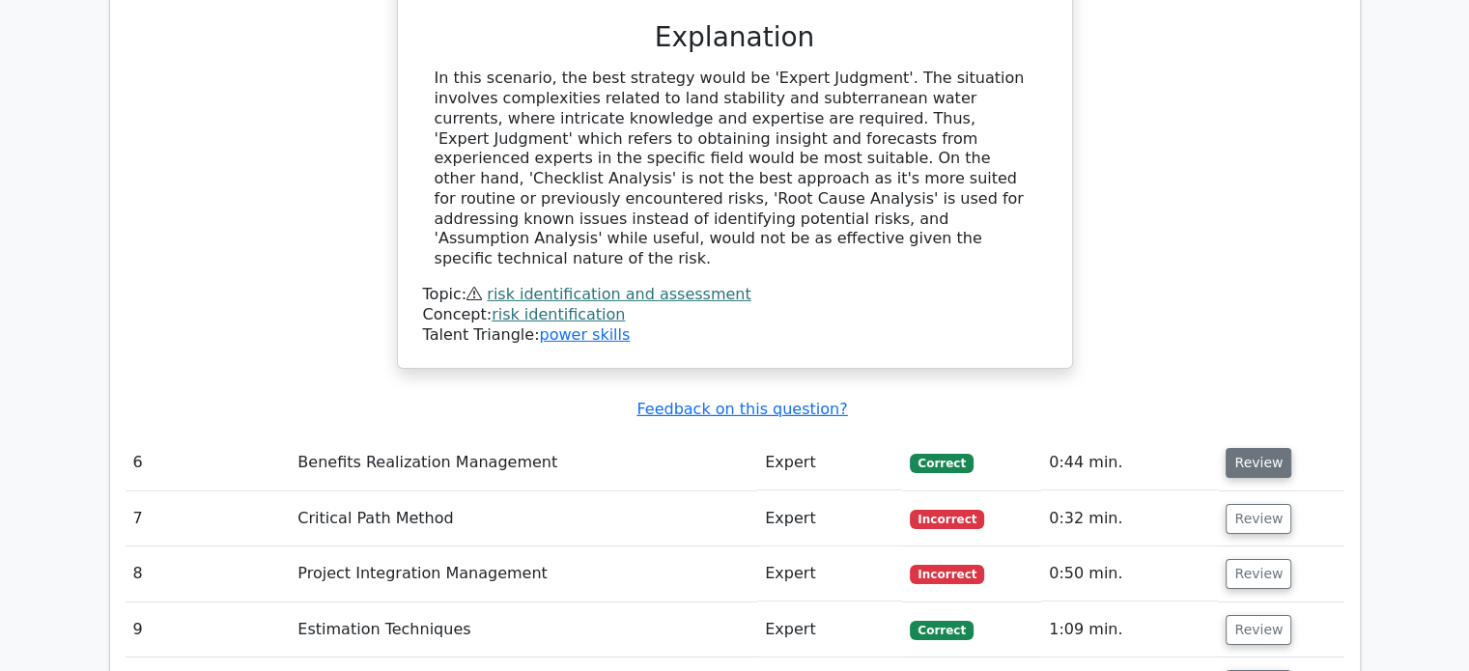
click at [1256, 448] on button "Review" at bounding box center [1258, 463] width 66 height 30
click at [1243, 448] on button "Review" at bounding box center [1258, 463] width 66 height 30
click at [1238, 448] on button "Review" at bounding box center [1258, 463] width 66 height 30
click at [1245, 504] on button "Review" at bounding box center [1258, 519] width 66 height 30
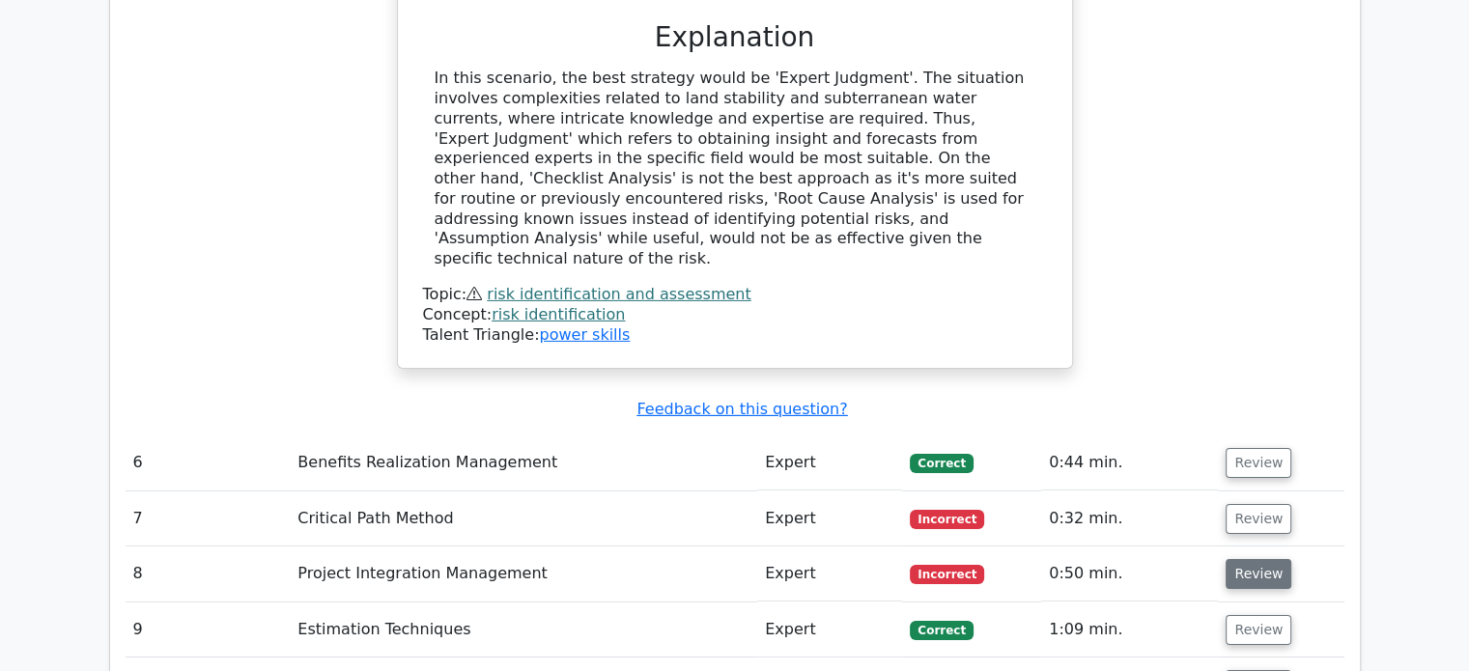
click at [1241, 559] on button "Review" at bounding box center [1258, 574] width 66 height 30
click at [1244, 448] on button "Review" at bounding box center [1258, 463] width 66 height 30
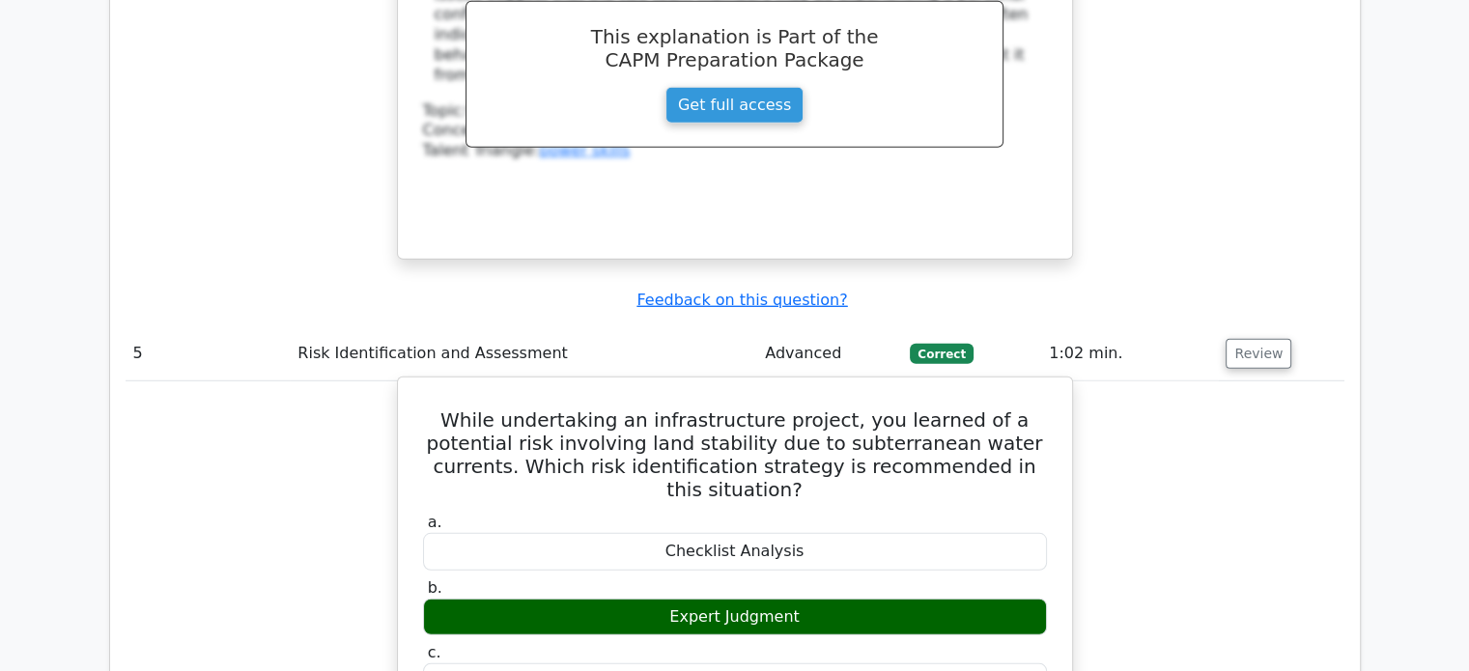
scroll to position [5311, 0]
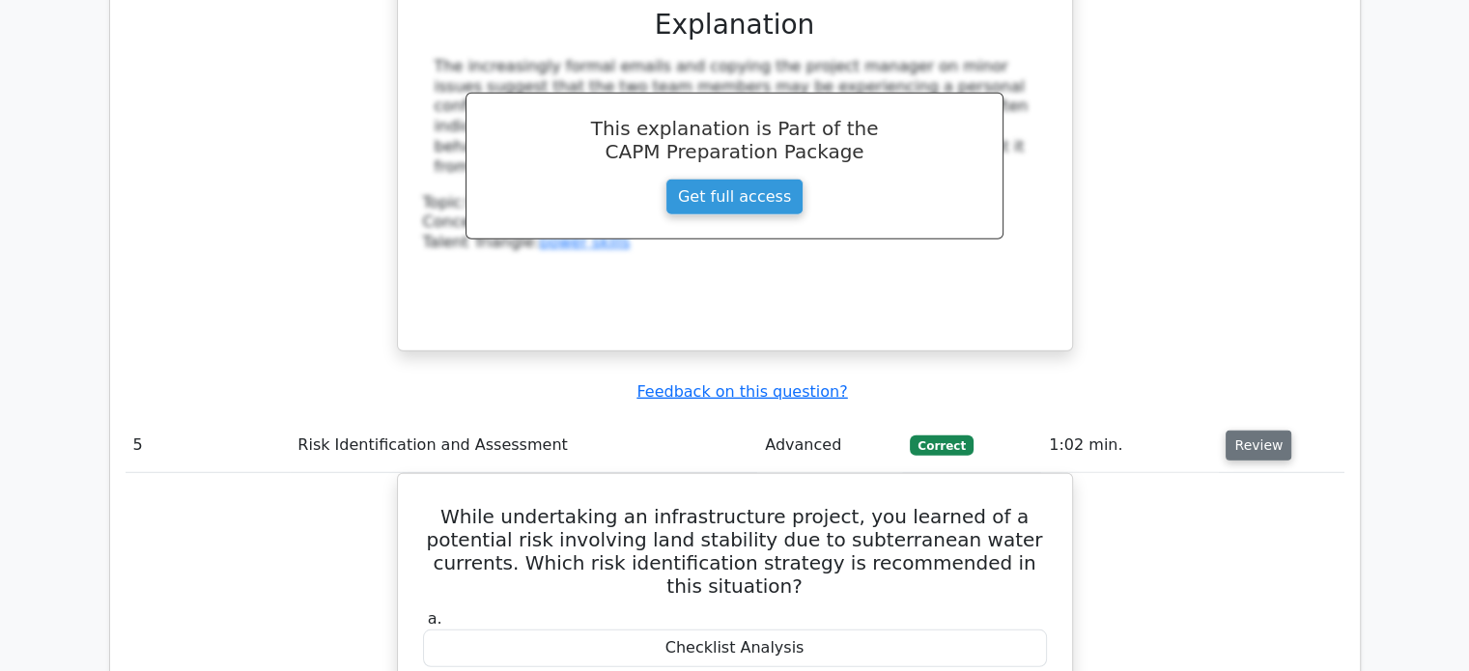
click at [1243, 431] on button "Review" at bounding box center [1258, 446] width 66 height 30
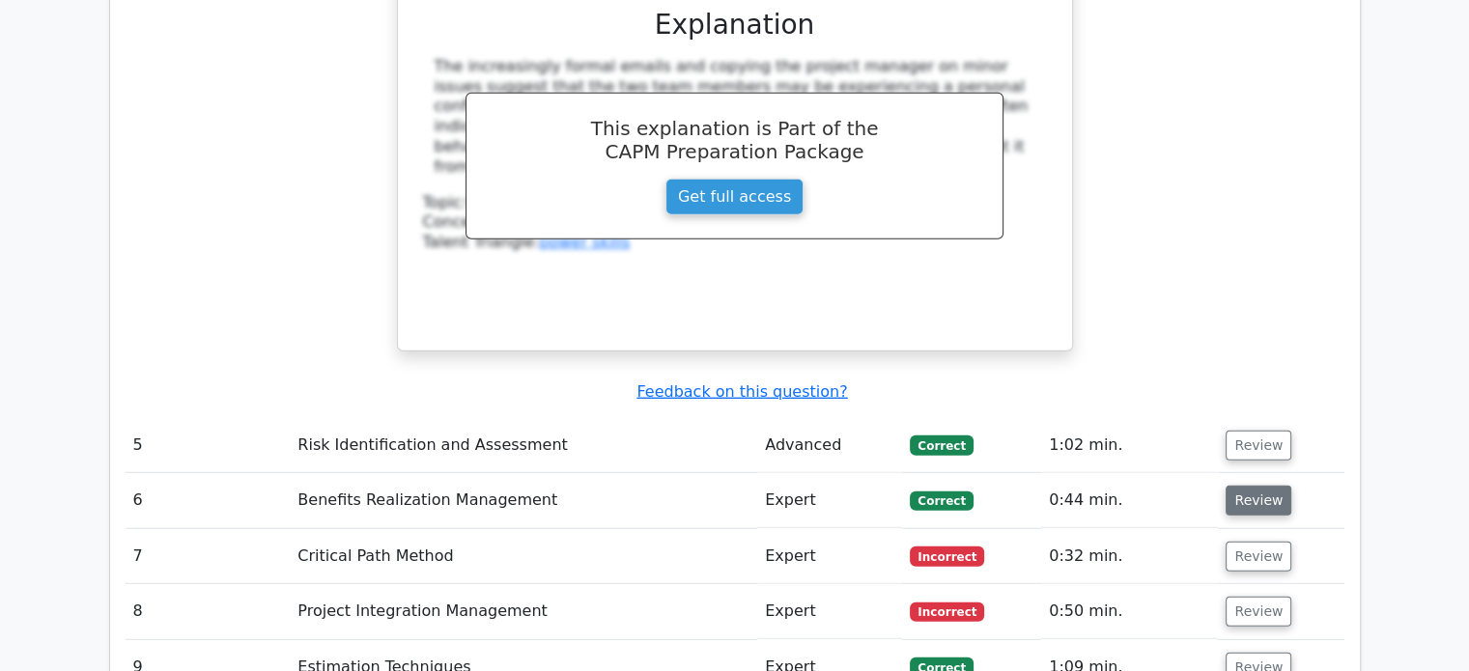
click at [1259, 486] on button "Review" at bounding box center [1258, 501] width 66 height 30
click at [1230, 542] on button "Review" at bounding box center [1258, 557] width 66 height 30
click at [1256, 431] on button "Review" at bounding box center [1258, 446] width 66 height 30
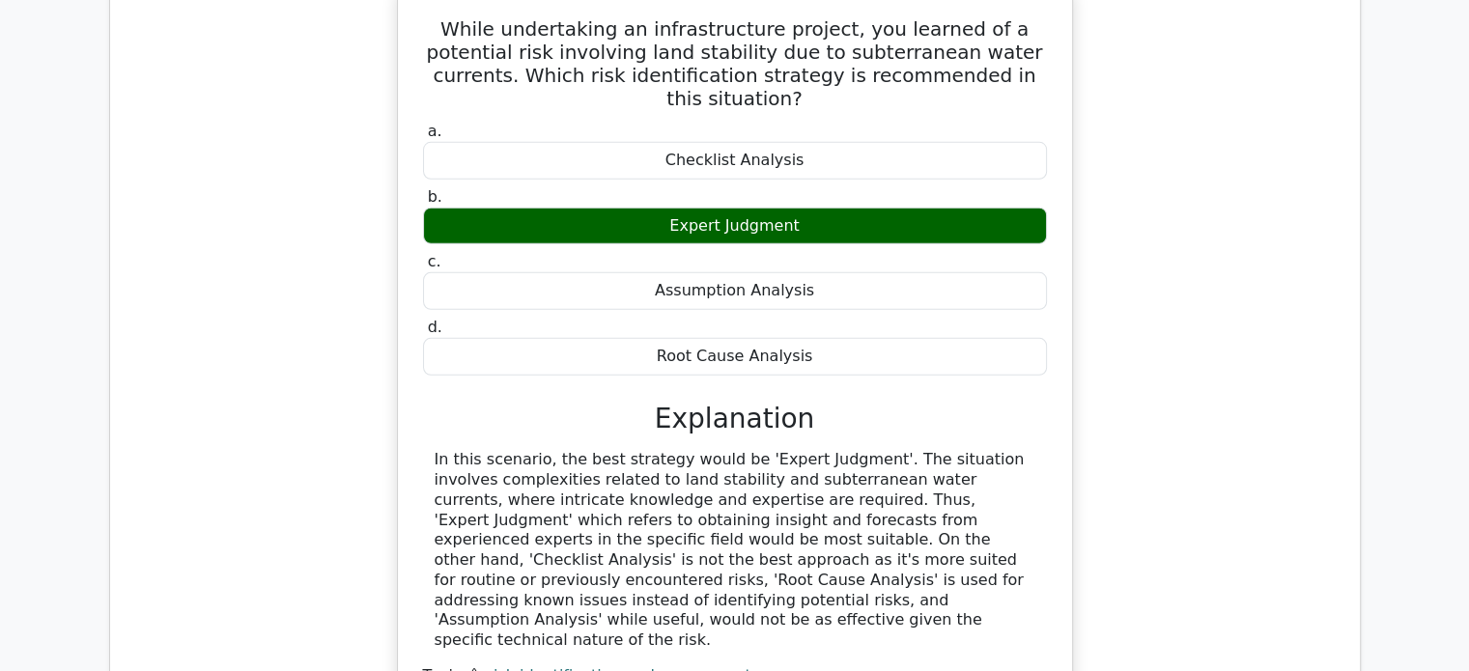
scroll to position [5891, 0]
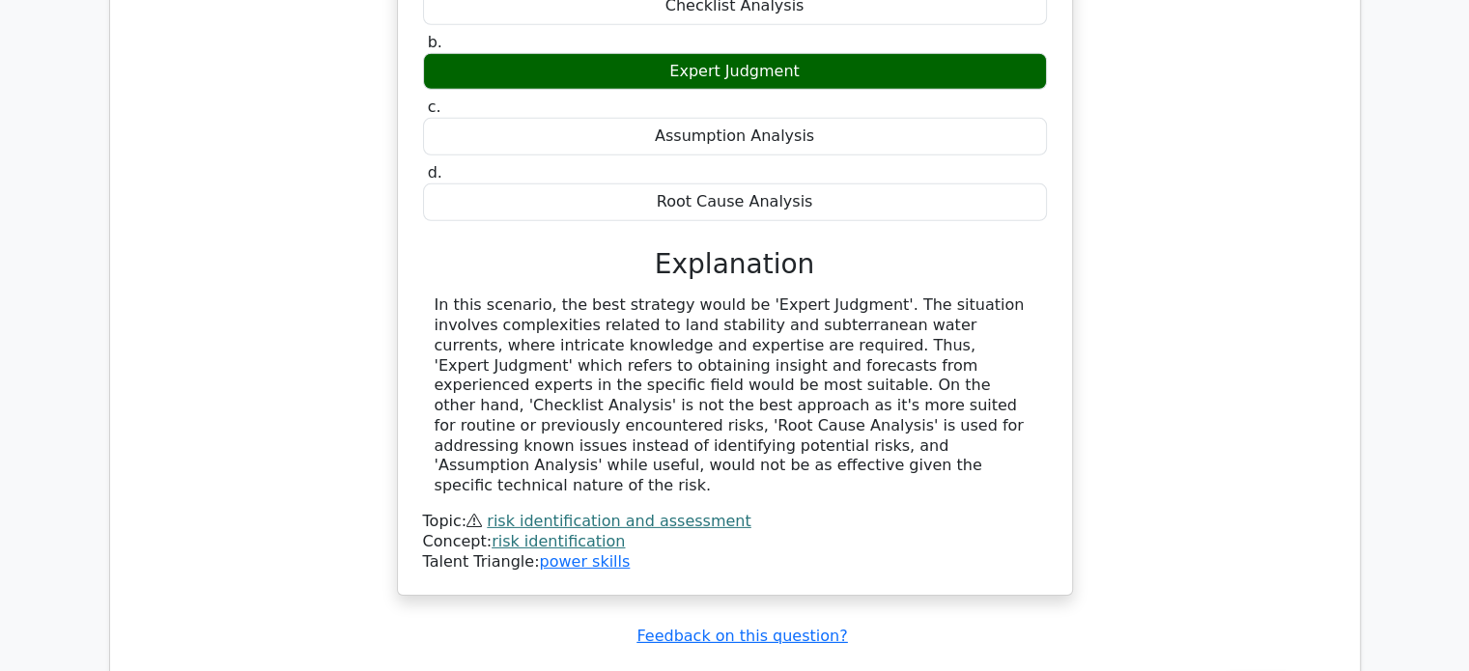
scroll to position [5987, 0]
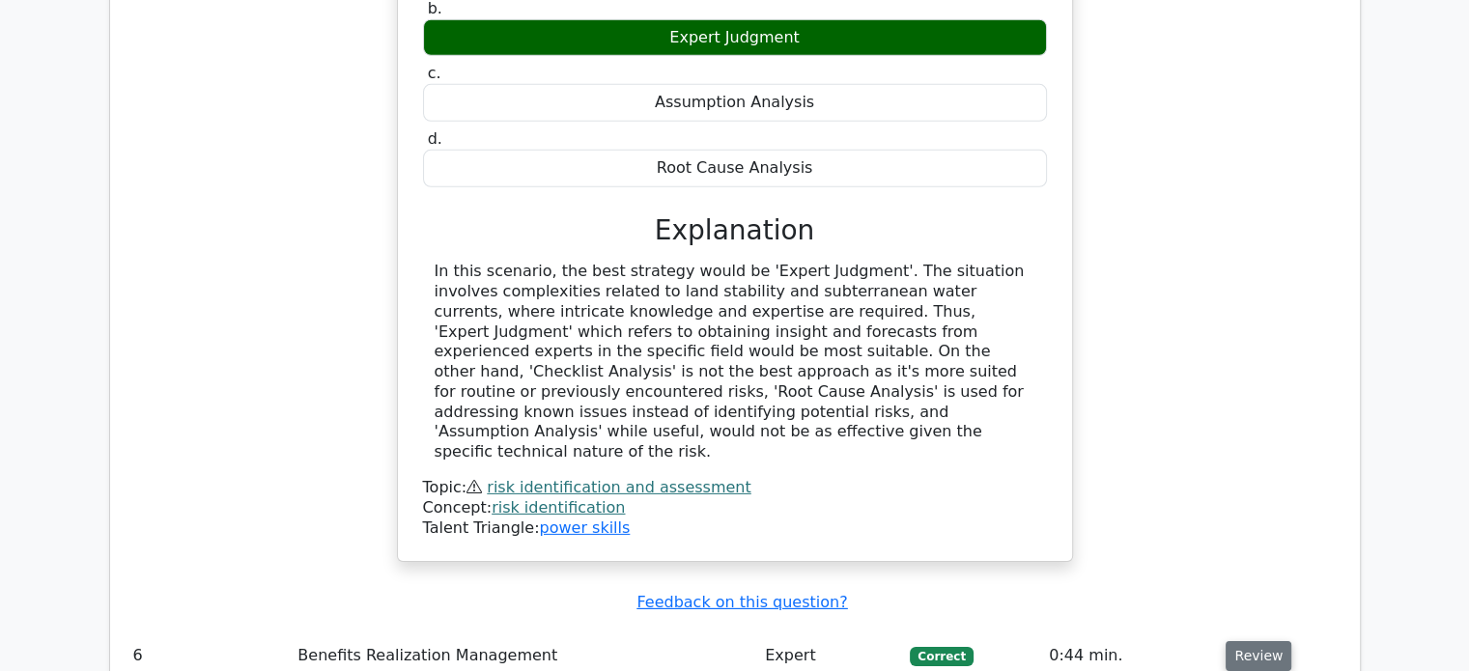
click at [1251, 641] on button "Review" at bounding box center [1258, 656] width 66 height 30
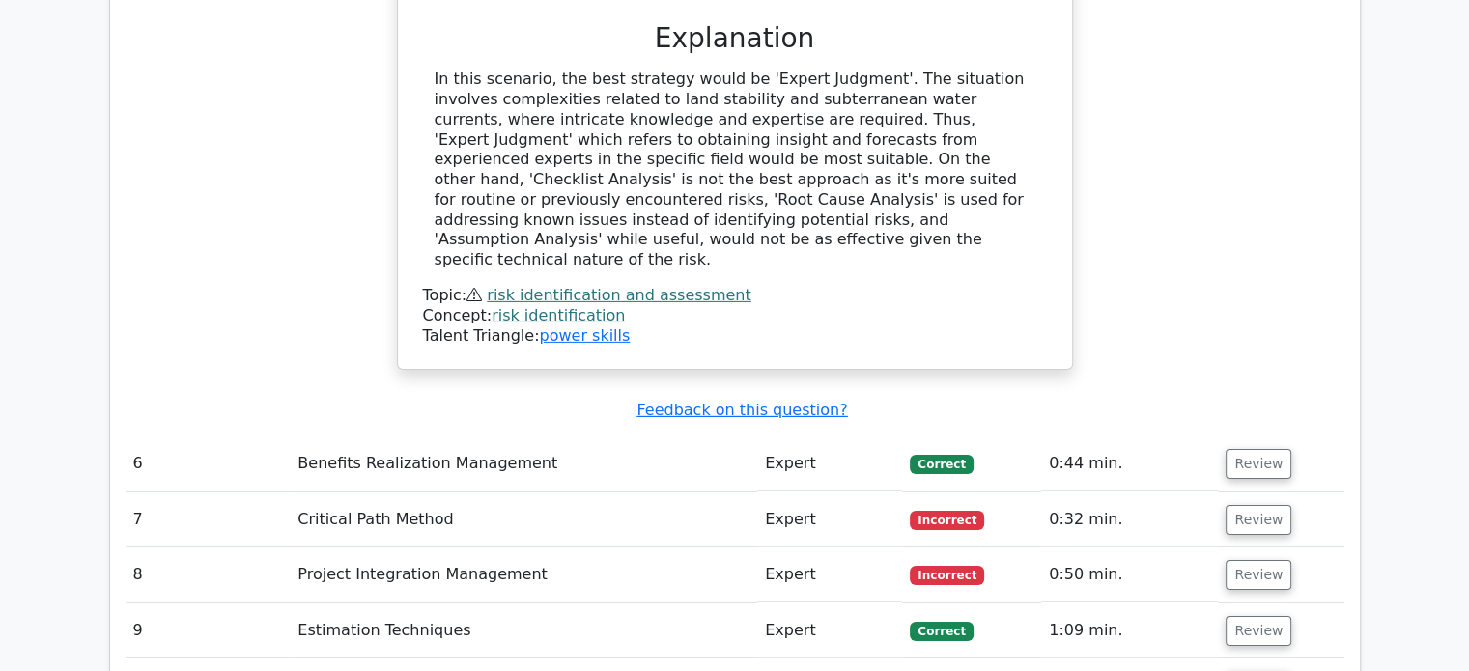
scroll to position [6180, 0]
click at [1251, 504] on button "Review" at bounding box center [1258, 519] width 66 height 30
click at [1236, 559] on button "Review" at bounding box center [1258, 574] width 66 height 30
drag, startPoint x: 1242, startPoint y: 322, endPoint x: 1242, endPoint y: 376, distance: 54.1
click at [1242, 615] on button "Review" at bounding box center [1258, 630] width 66 height 30
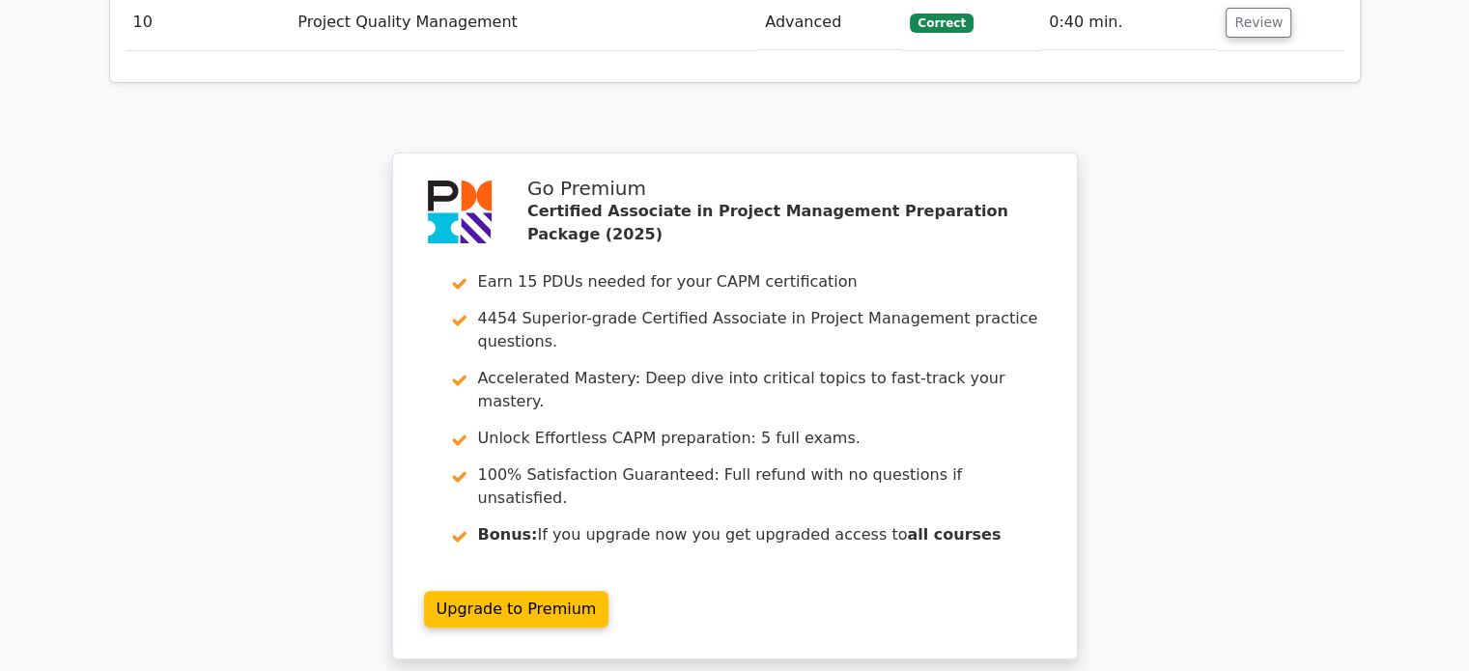
scroll to position [8758, 0]
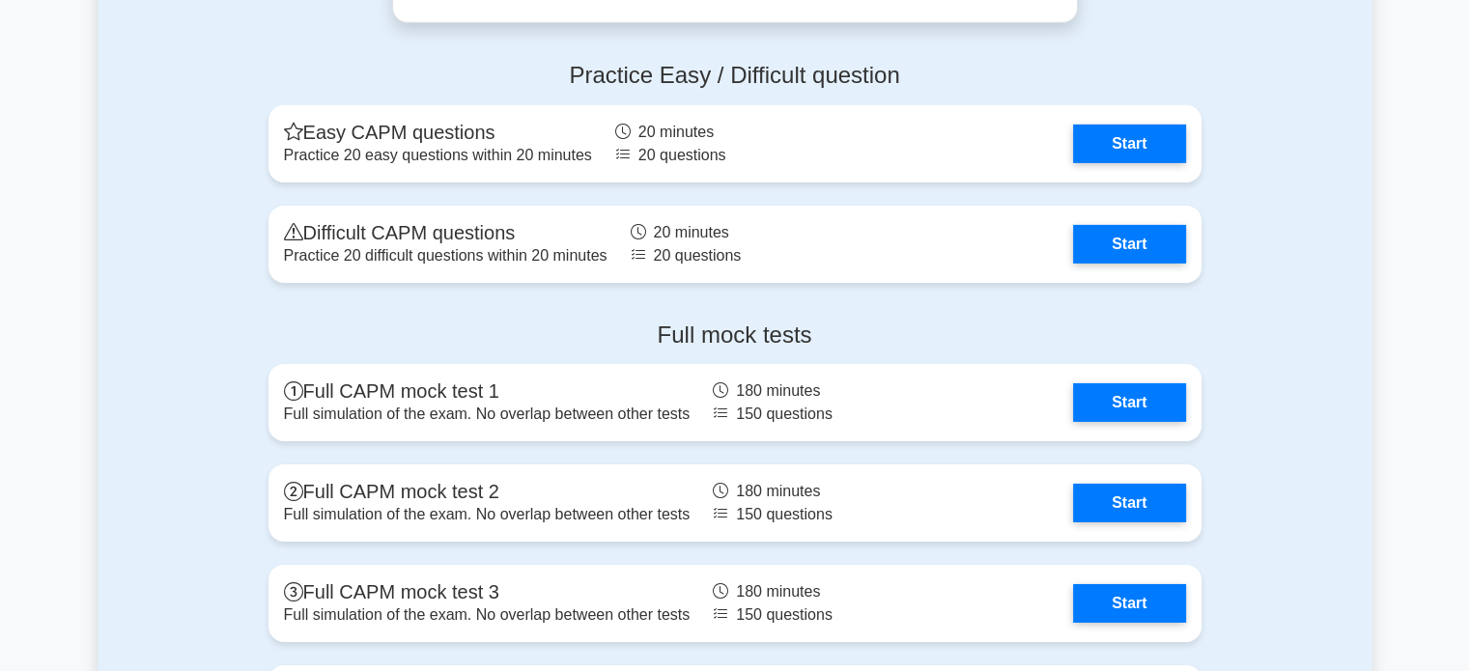
scroll to position [6277, 0]
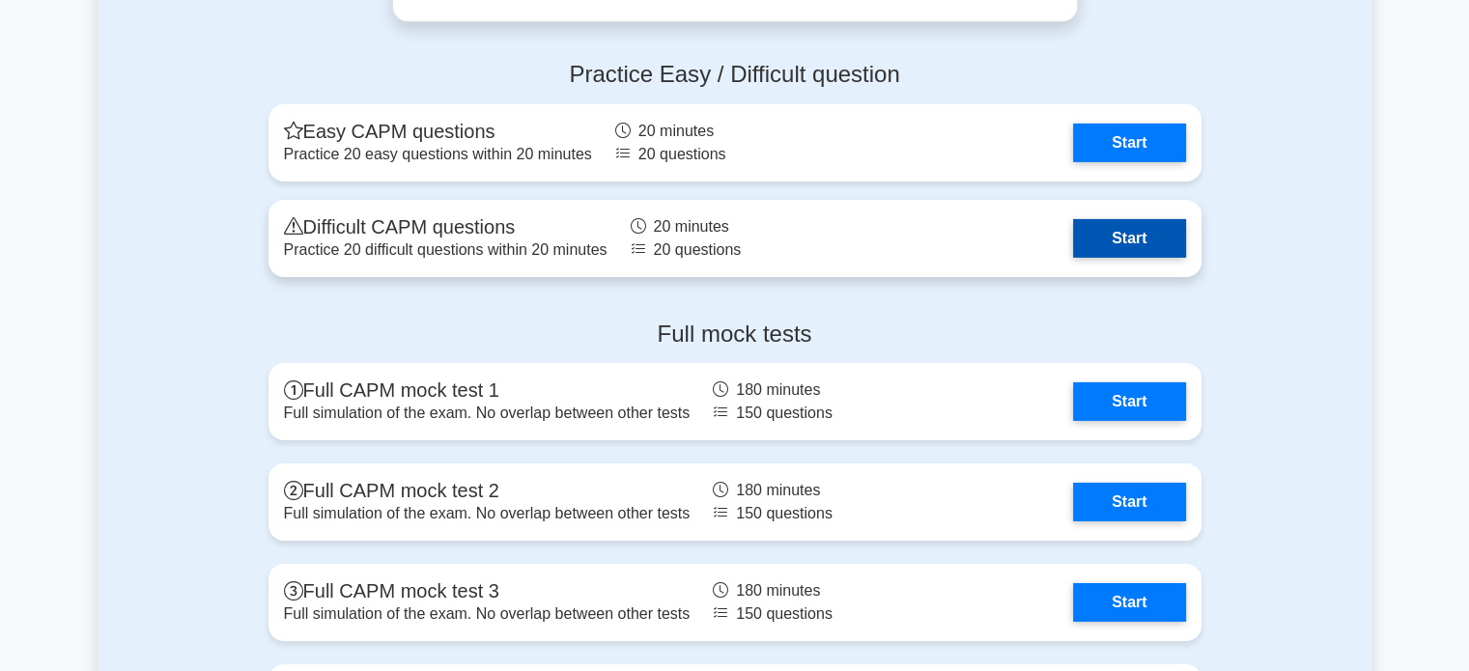
click at [1112, 238] on link "Start" at bounding box center [1129, 238] width 112 height 39
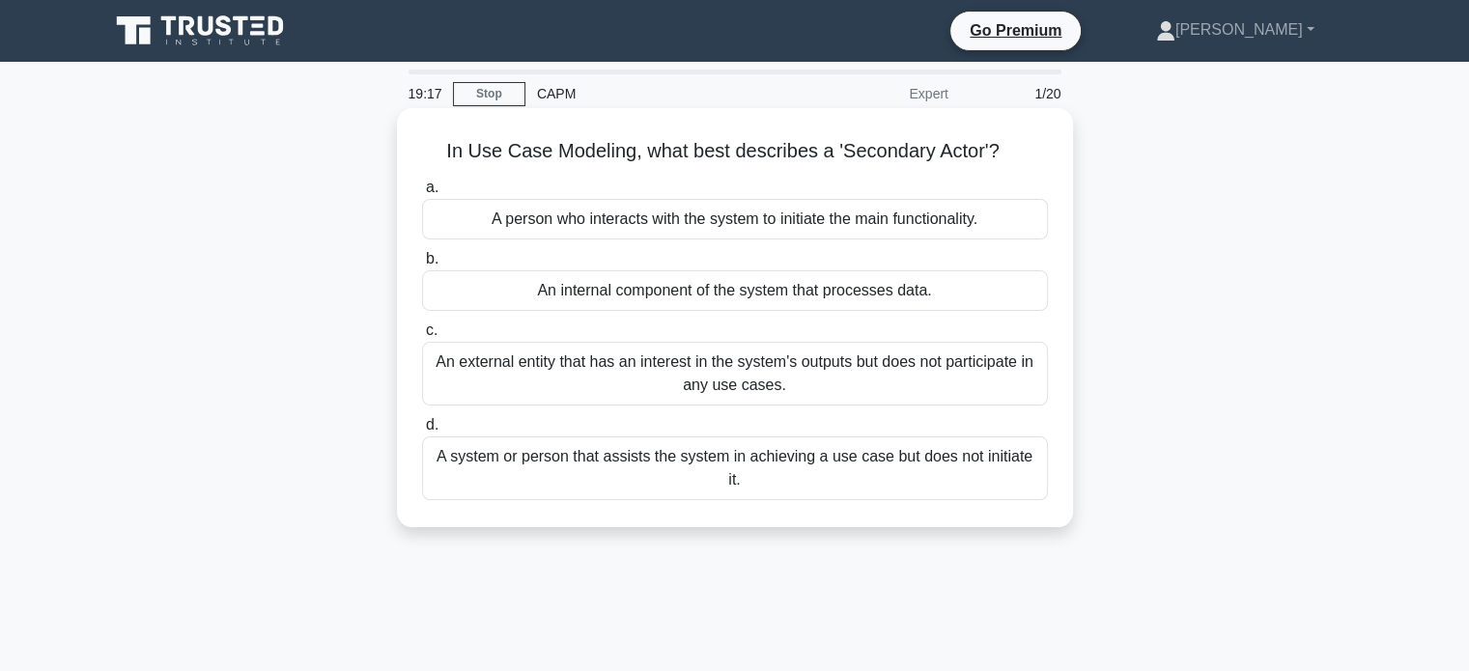
click at [692, 453] on div "A system or person that assists the system in achieving a use case but does not…" at bounding box center [735, 468] width 626 height 64
click at [422, 432] on input "d. A system or person that assists the system in achieving a use case but does …" at bounding box center [422, 425] width 0 height 13
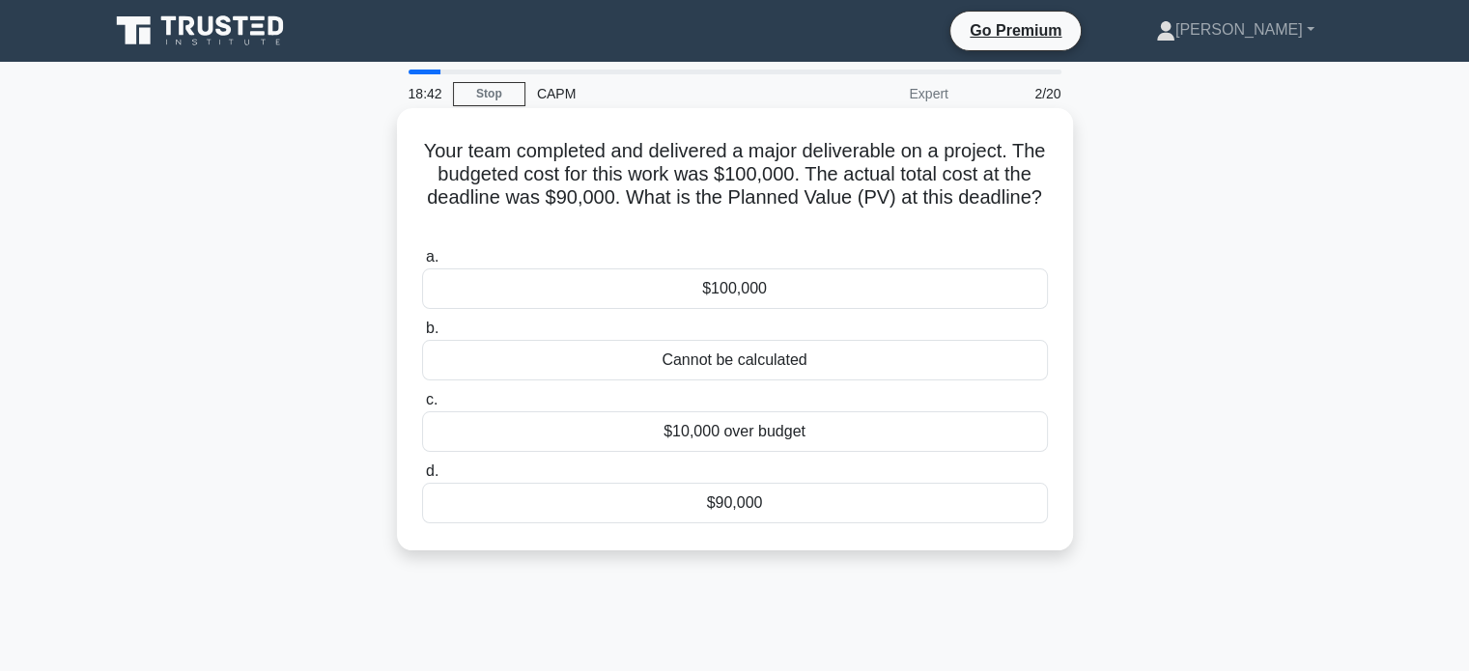
click at [737, 296] on div "$100,000" at bounding box center [735, 288] width 626 height 41
click at [422, 264] on input "a. $100,000" at bounding box center [422, 257] width 0 height 13
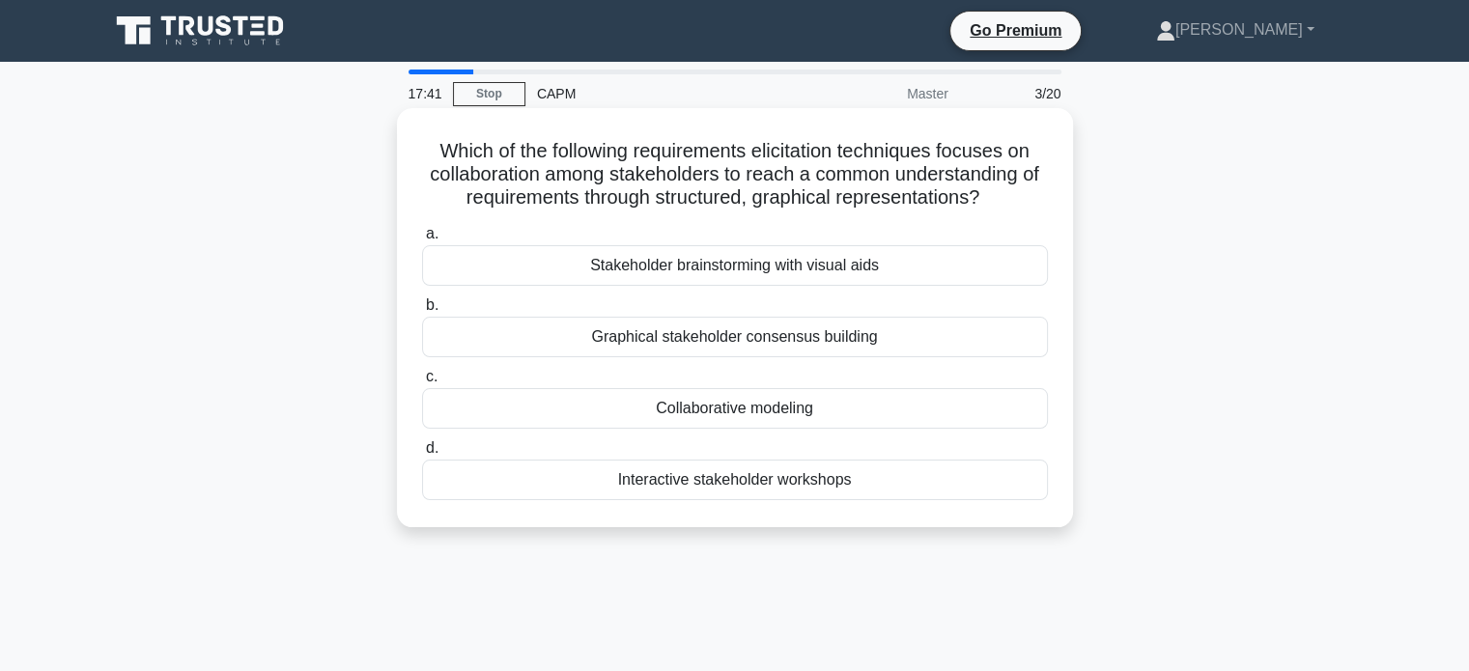
click at [767, 476] on div "Interactive stakeholder workshops" at bounding box center [735, 480] width 626 height 41
click at [422, 455] on input "d. Interactive stakeholder workshops" at bounding box center [422, 448] width 0 height 13
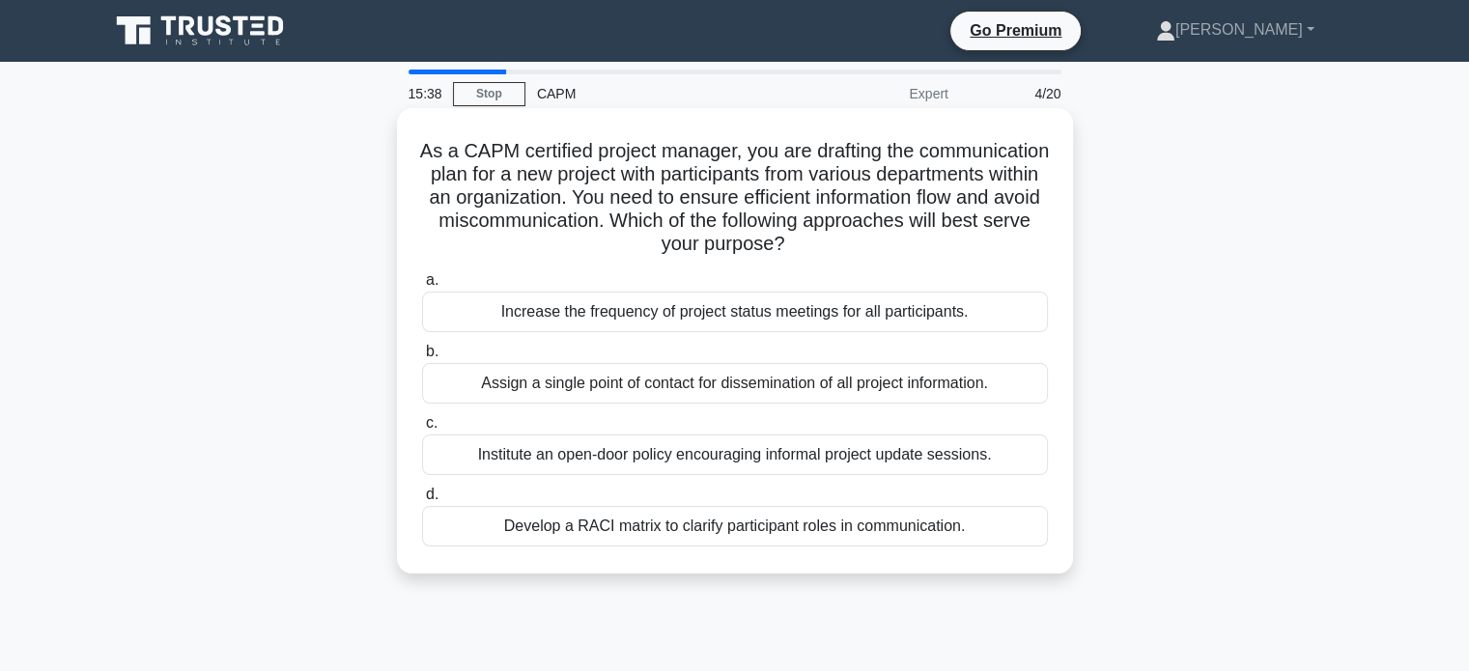
click at [741, 520] on div "Develop a RACI matrix to clarify participant roles in communication." at bounding box center [735, 526] width 626 height 41
click at [422, 501] on input "d. Develop a RACI matrix to clarify participant roles in communication." at bounding box center [422, 495] width 0 height 13
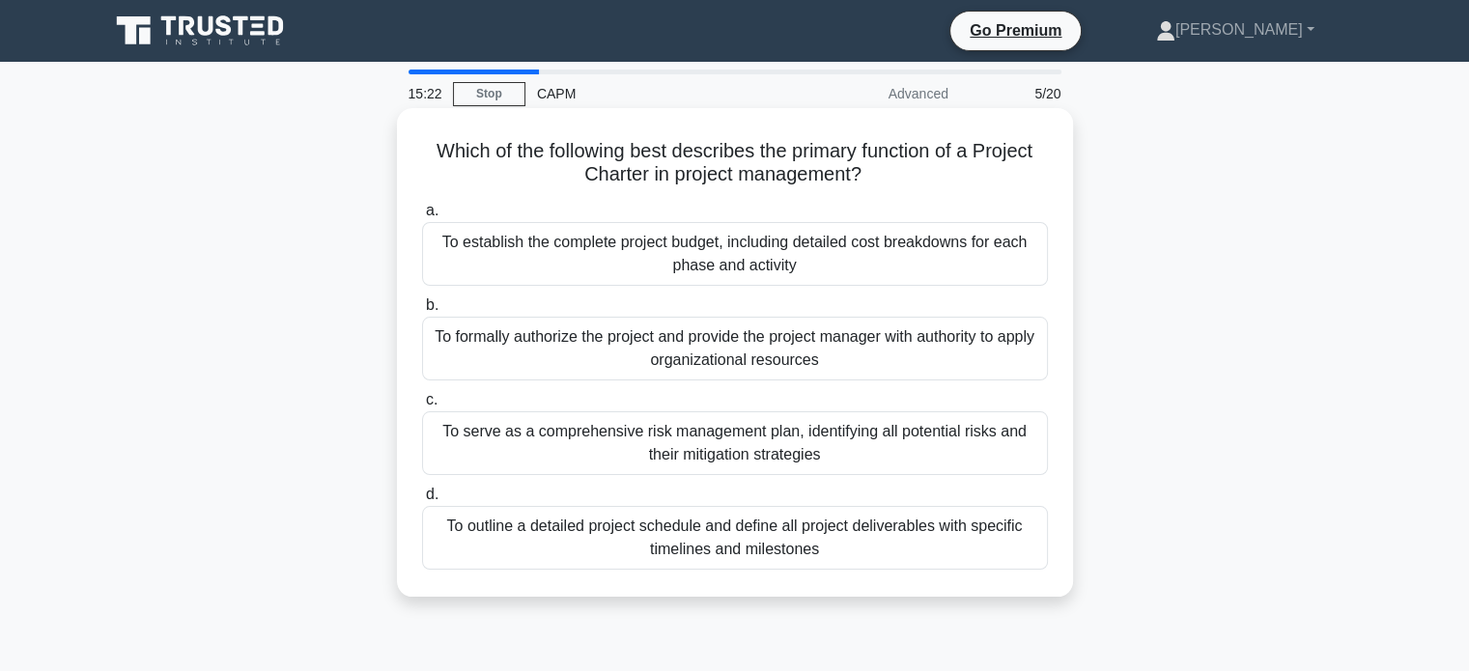
click at [752, 339] on div "To formally authorize the project and provide the project manager with authorit…" at bounding box center [735, 349] width 626 height 64
click at [422, 312] on input "b. To formally authorize the project and provide the project manager with autho…" at bounding box center [422, 305] width 0 height 13
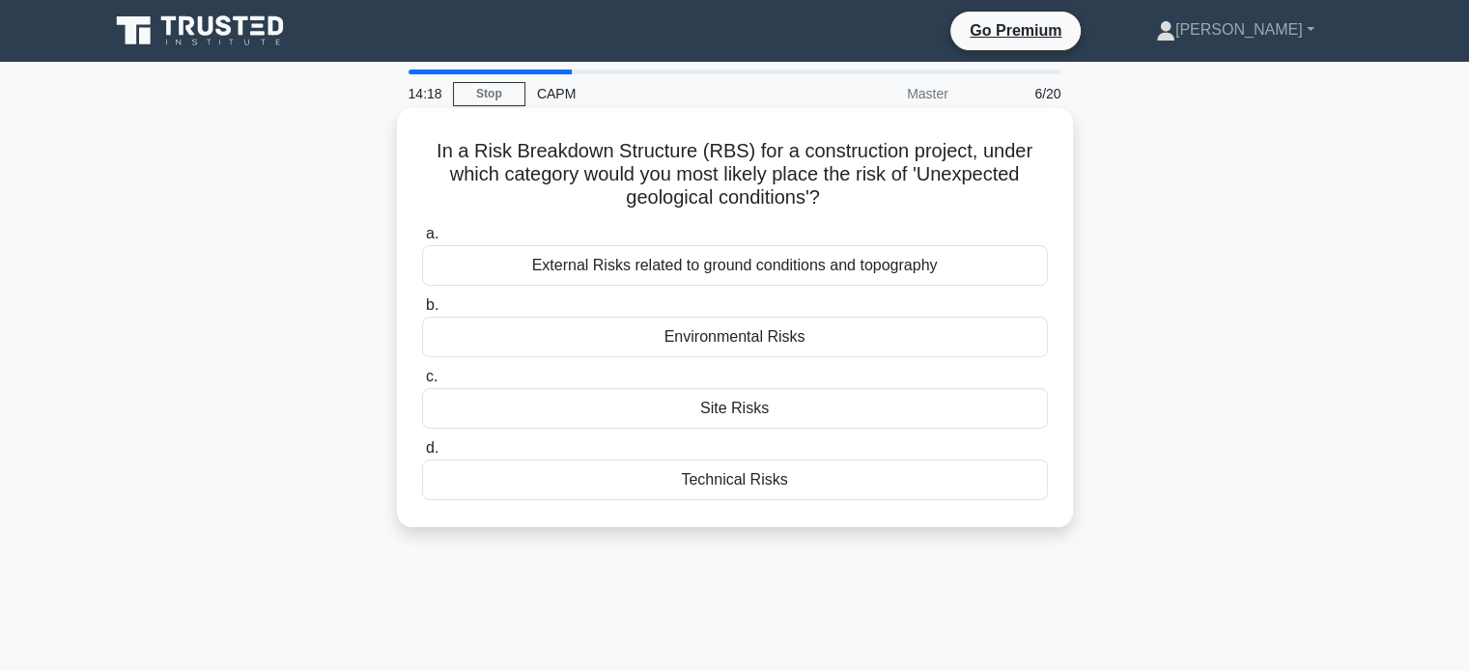
click at [743, 265] on div "External Risks related to ground conditions and topography" at bounding box center [735, 265] width 626 height 41
click at [422, 240] on input "a. External Risks related to ground conditions and topography" at bounding box center [422, 234] width 0 height 13
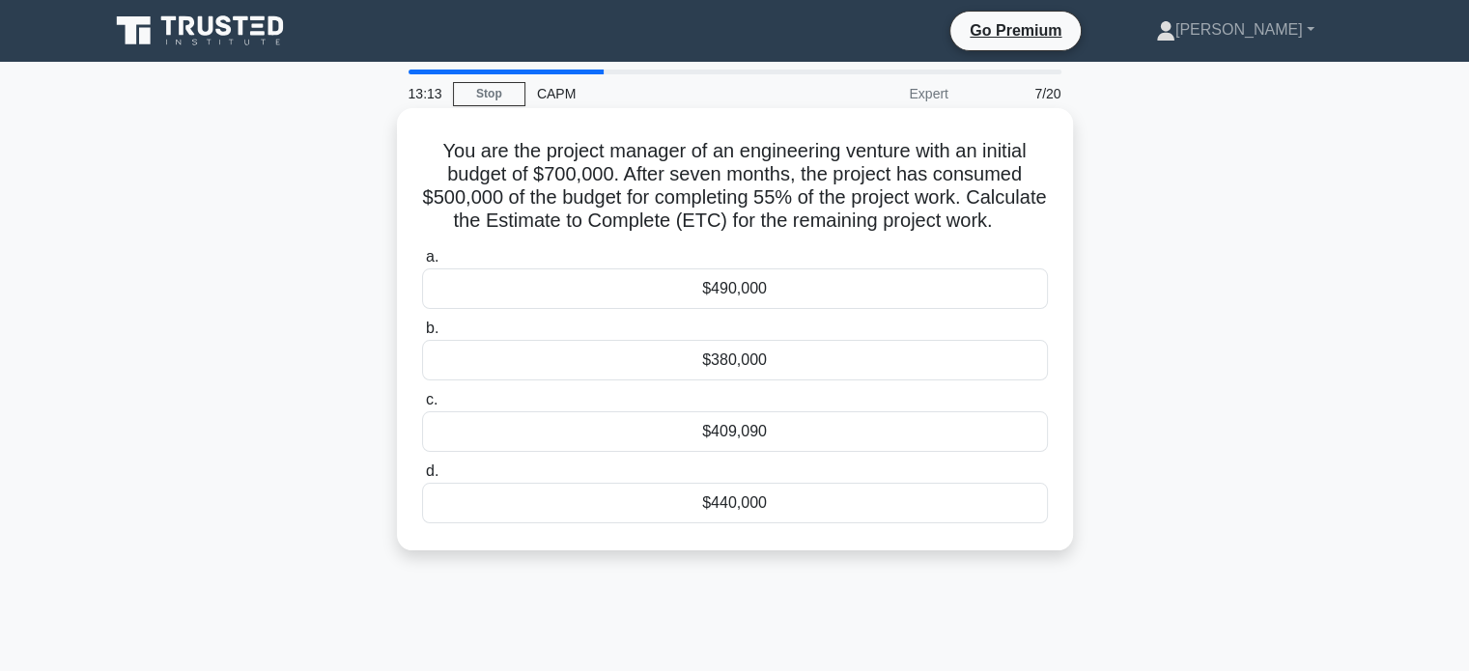
drag, startPoint x: 433, startPoint y: 152, endPoint x: 819, endPoint y: 239, distance: 395.9
click at [819, 234] on h5 "You are the project manager of an engineering venture with an initial budget of…" at bounding box center [735, 186] width 630 height 95
copy h5 "You are the project manager of an engineering venture with an initial budget of…"
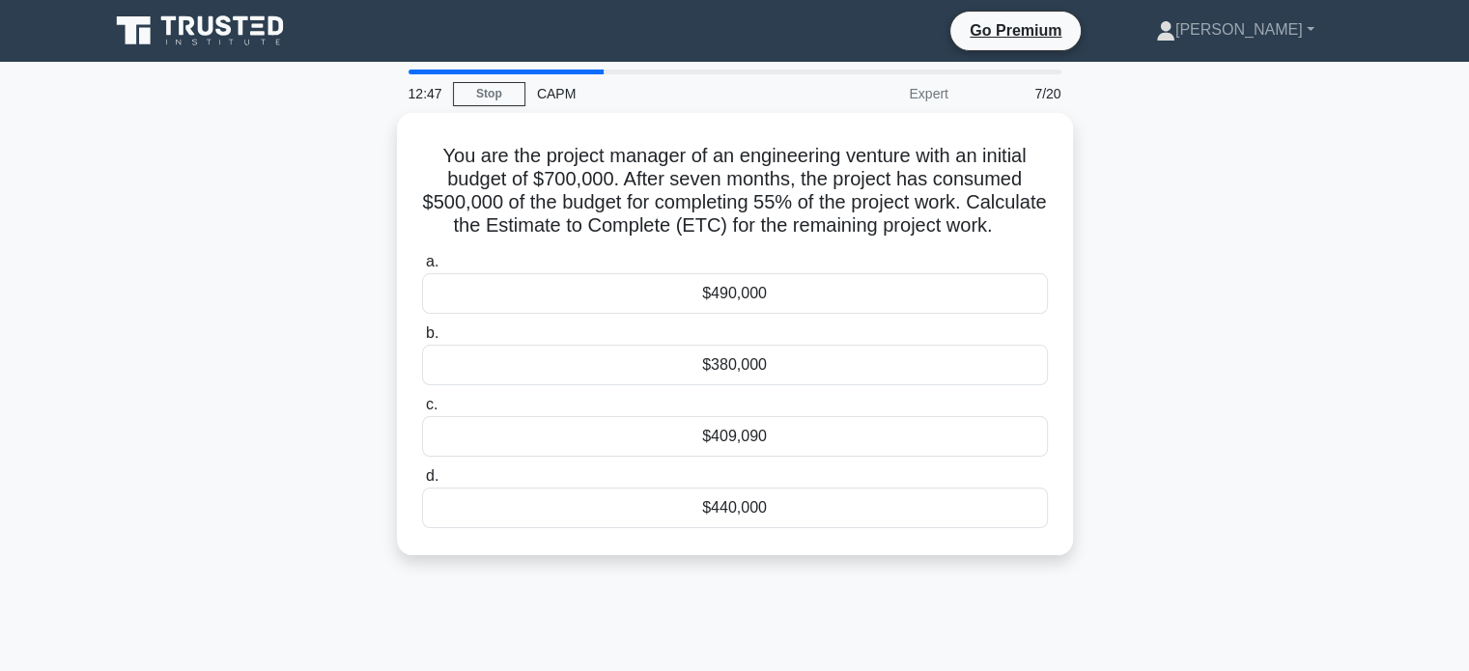
click at [1100, 421] on div "You are the project manager of an engineering venture with an initial budget of…" at bounding box center [735, 345] width 1275 height 465
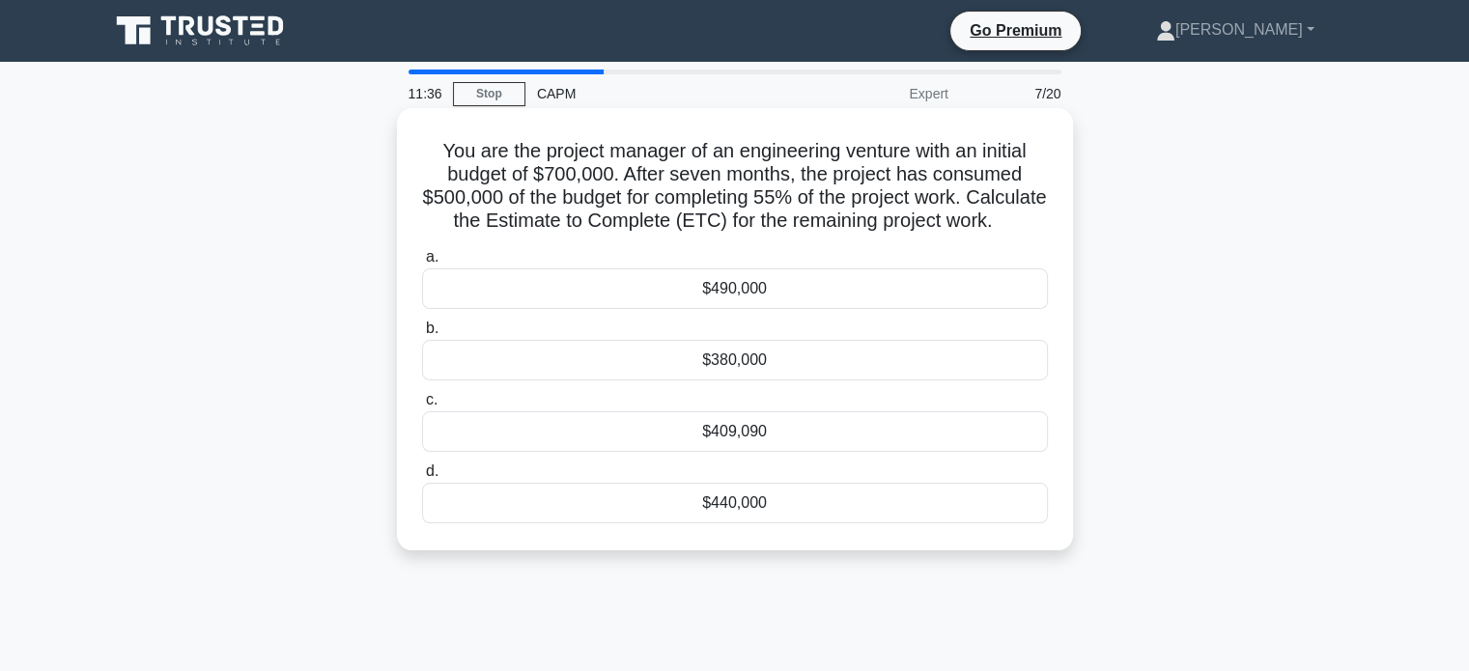
click at [776, 309] on div "$490,000" at bounding box center [735, 288] width 626 height 41
click at [422, 264] on input "a. $490,000" at bounding box center [422, 257] width 0 height 13
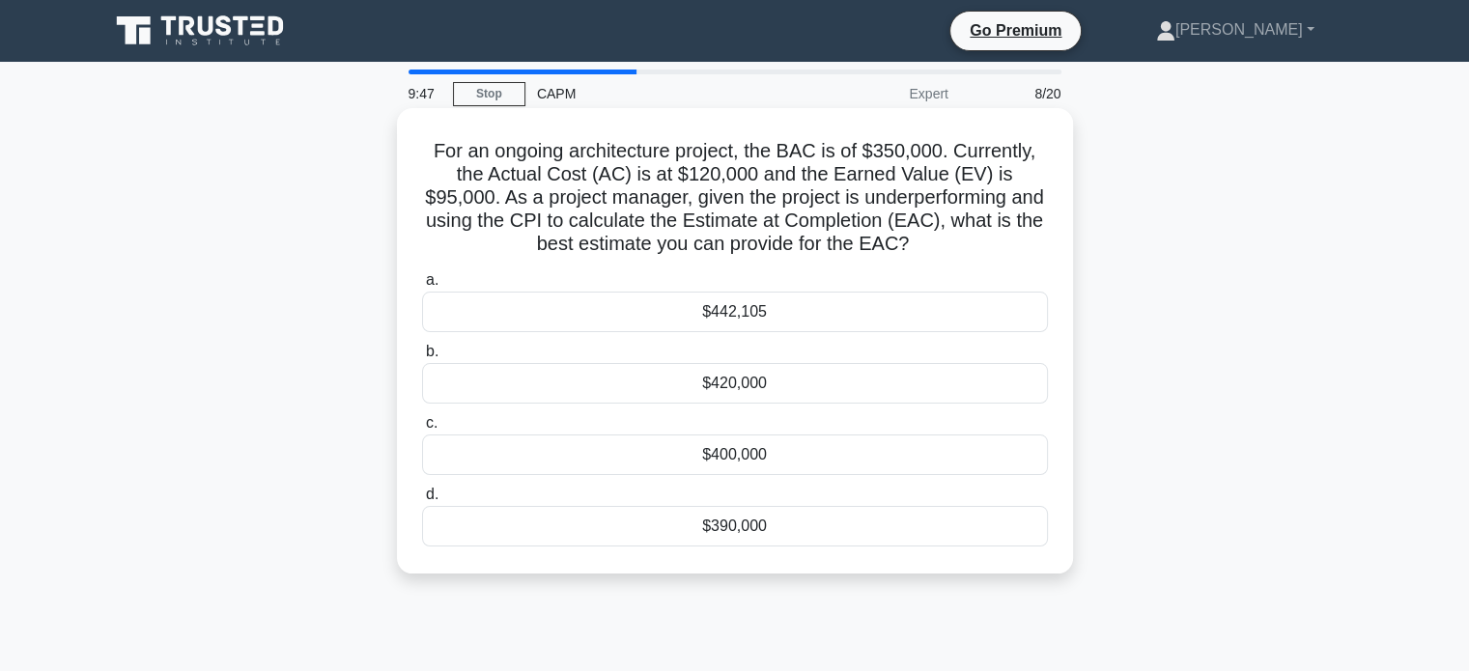
click at [751, 317] on div "$442,105" at bounding box center [735, 312] width 626 height 41
click at [422, 287] on input "a. $442,105" at bounding box center [422, 280] width 0 height 13
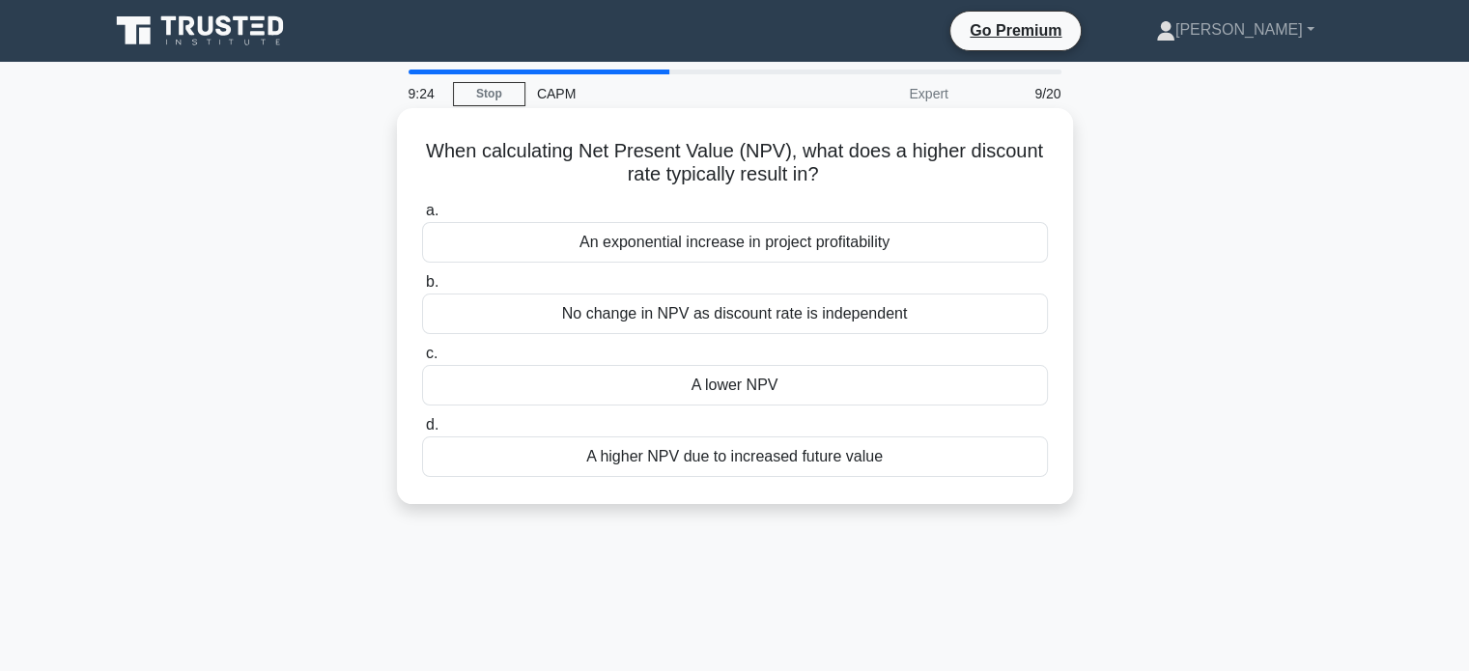
click at [753, 384] on div "A lower NPV" at bounding box center [735, 385] width 626 height 41
click at [422, 360] on input "c. A lower NPV" at bounding box center [422, 354] width 0 height 13
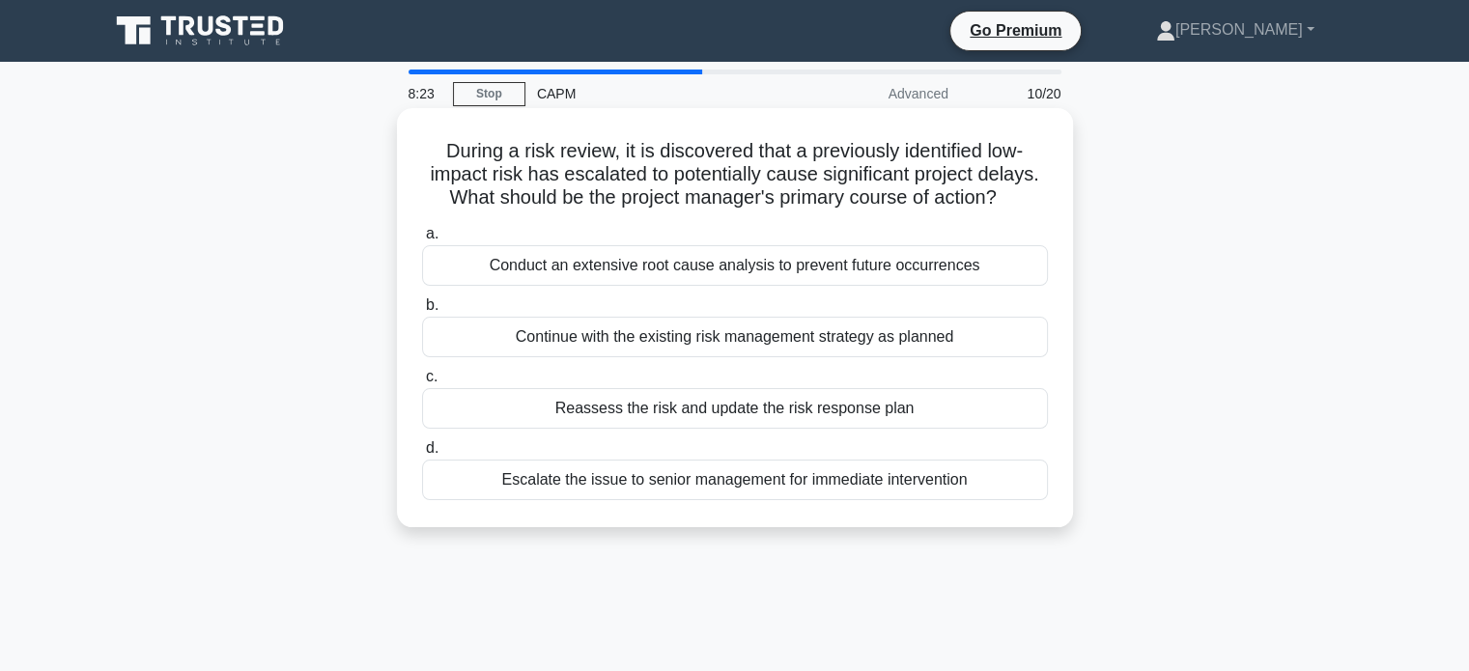
click at [761, 411] on div "Reassess the risk and update the risk response plan" at bounding box center [735, 408] width 626 height 41
click at [422, 383] on input "c. Reassess the risk and update the risk response plan" at bounding box center [422, 377] width 0 height 13
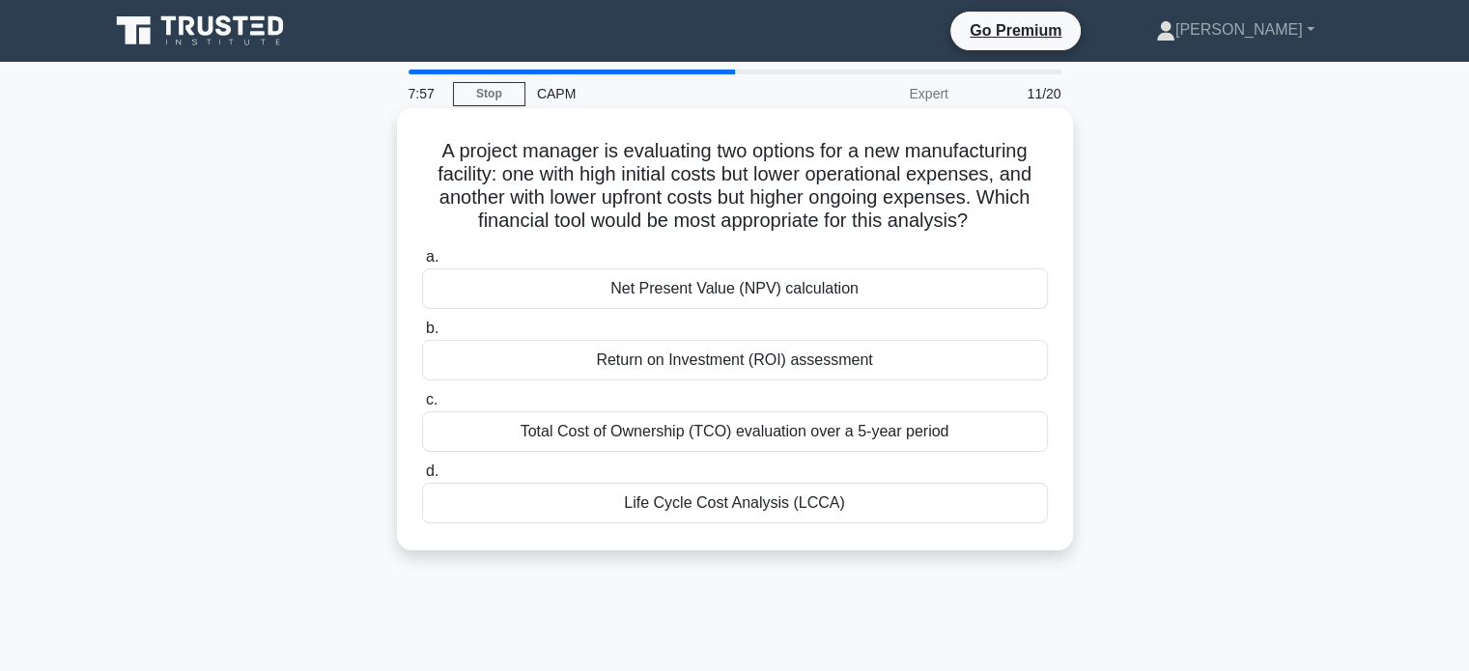
click at [779, 440] on div "Total Cost of Ownership (TCO) evaluation over a 5-year period" at bounding box center [735, 431] width 626 height 41
click at [422, 407] on input "c. Total Cost of Ownership (TCO) evaluation over a 5-year period" at bounding box center [422, 400] width 0 height 13
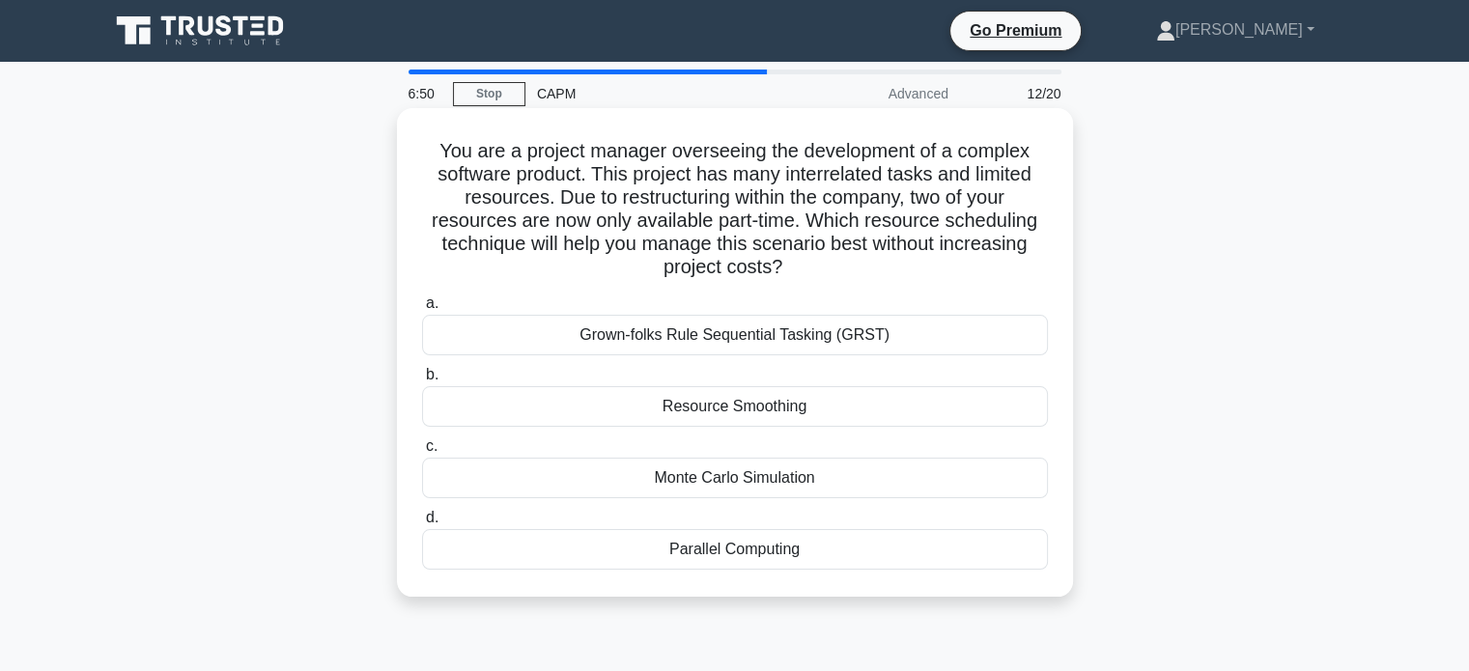
click at [745, 409] on div "Resource Smoothing" at bounding box center [735, 406] width 626 height 41
click at [422, 381] on input "b. Resource Smoothing" at bounding box center [422, 375] width 0 height 13
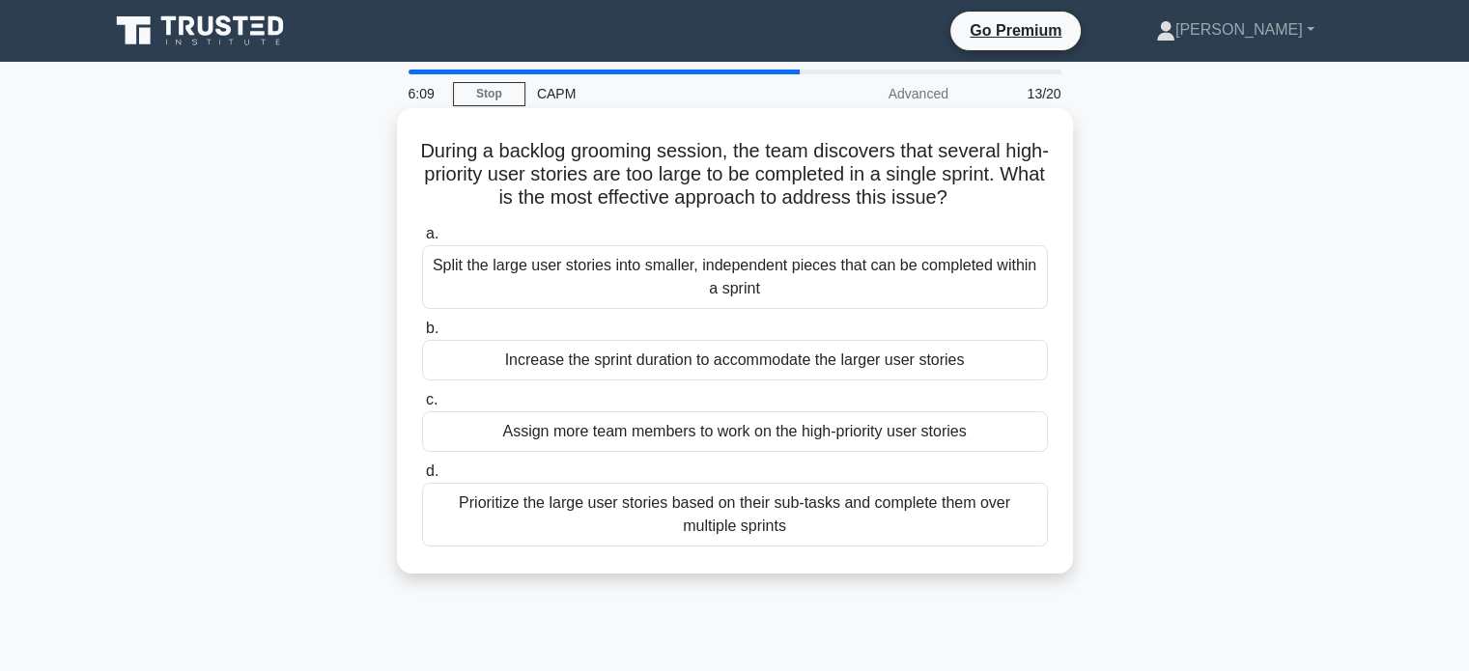
click at [779, 509] on div "Prioritize the large user stories based on their sub-tasks and complete them ov…" at bounding box center [735, 515] width 626 height 64
click at [422, 478] on input "d. Prioritize the large user stories based on their sub-tasks and complete them…" at bounding box center [422, 471] width 0 height 13
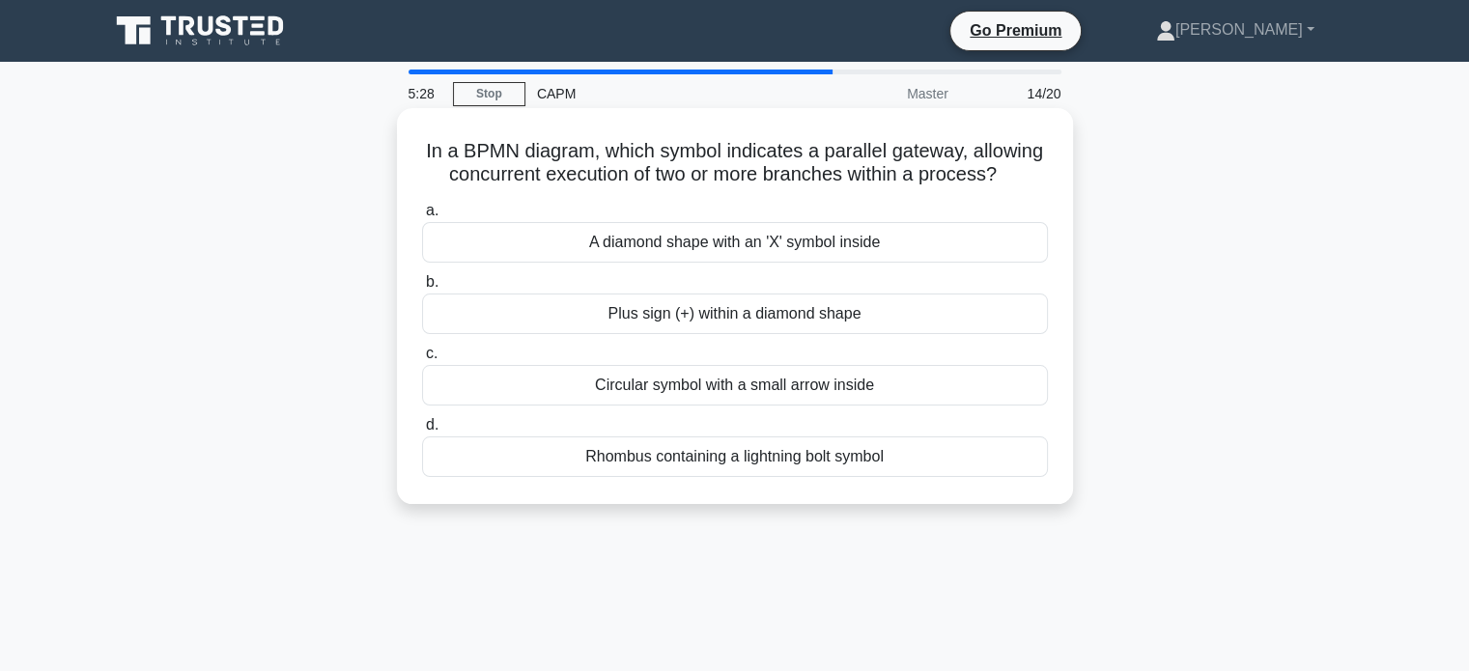
click at [738, 334] on div "Plus sign (+) within a diamond shape" at bounding box center [735, 314] width 626 height 41
click at [422, 289] on input "b. Plus sign (+) within a diamond shape" at bounding box center [422, 282] width 0 height 13
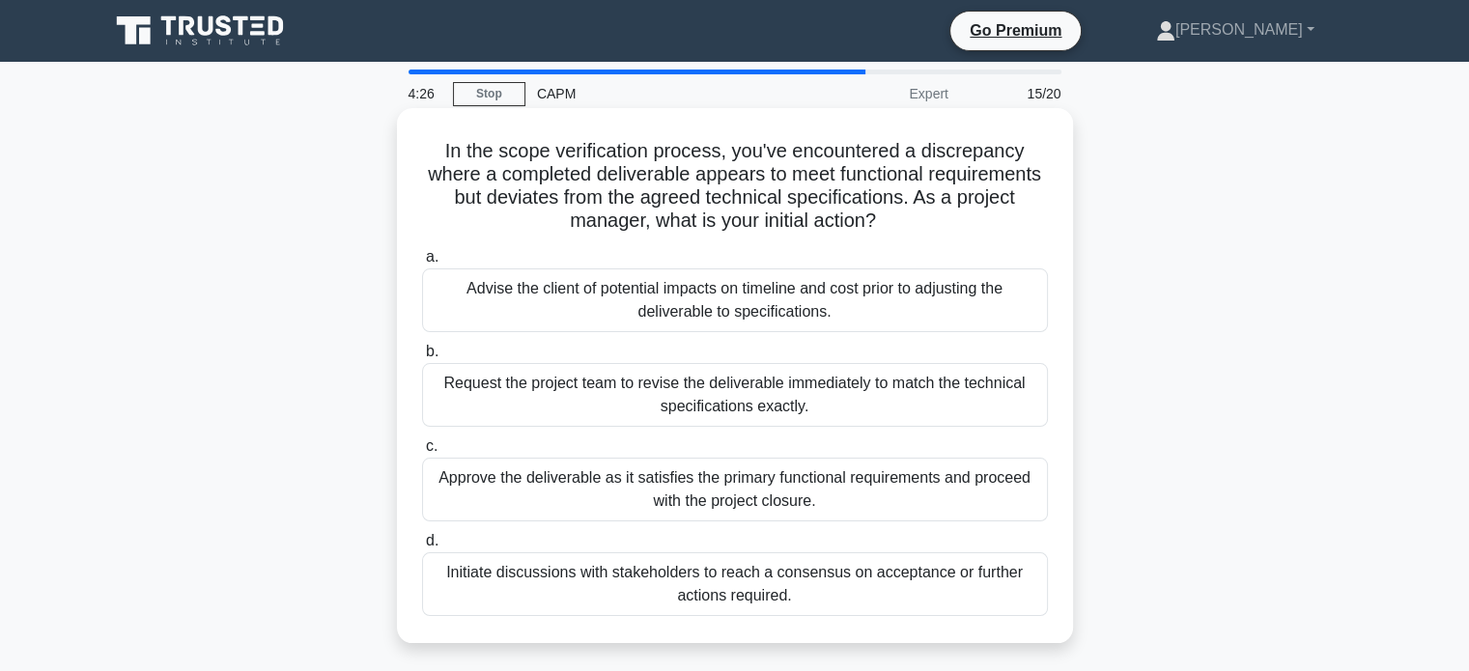
click at [799, 484] on div "Approve the deliverable as it satisfies the primary functional requirements and…" at bounding box center [735, 490] width 626 height 64
click at [422, 453] on input "c. Approve the deliverable as it satisfies the primary functional requirements …" at bounding box center [422, 446] width 0 height 13
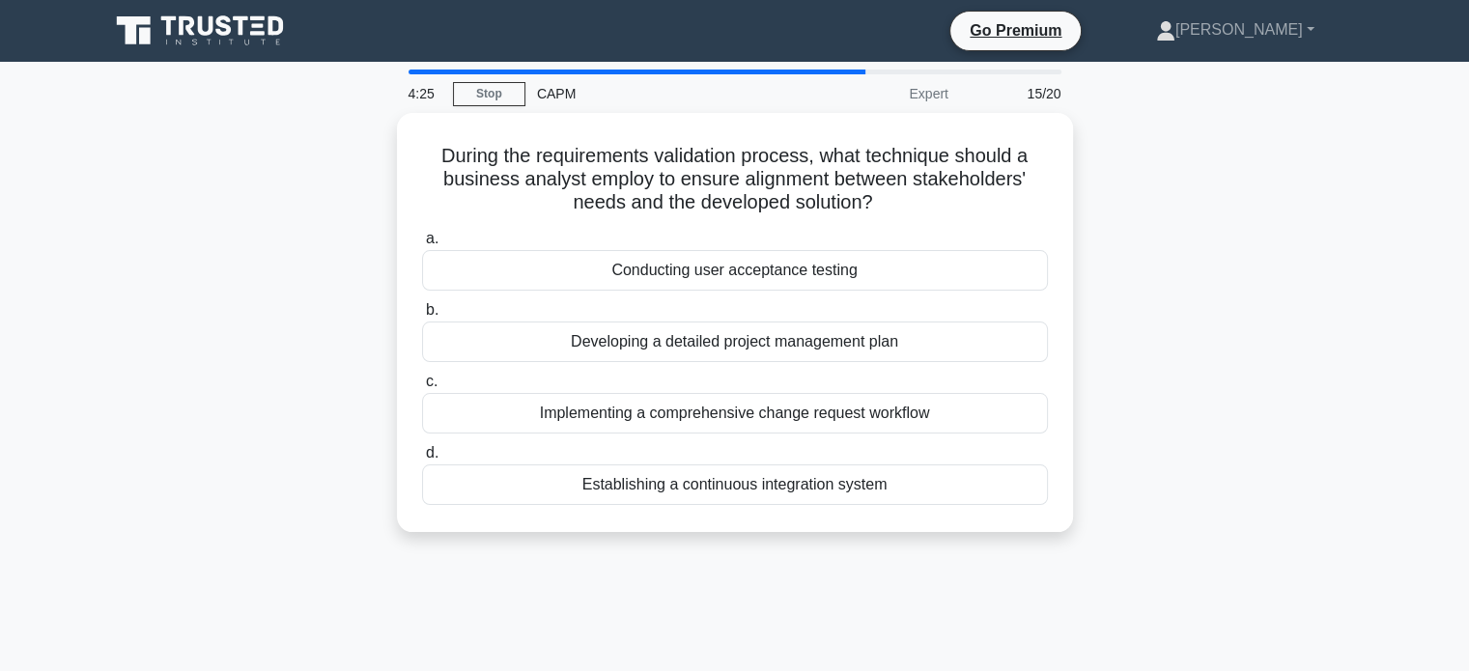
click at [799, 484] on div "Establishing a continuous integration system" at bounding box center [735, 484] width 626 height 41
click at [422, 460] on input "d. Establishing a continuous integration system" at bounding box center [422, 453] width 0 height 13
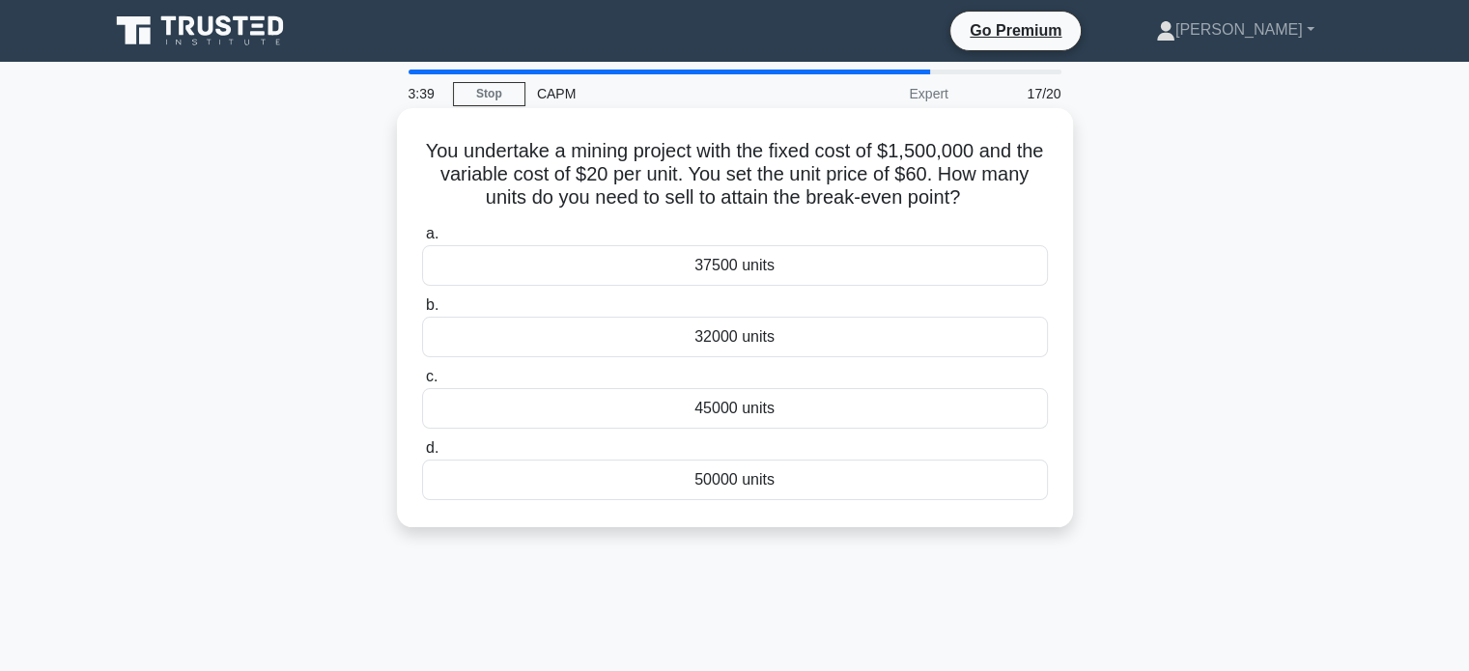
click at [730, 268] on div "37500 units" at bounding box center [735, 265] width 626 height 41
click at [422, 240] on input "a. 37500 units" at bounding box center [422, 234] width 0 height 13
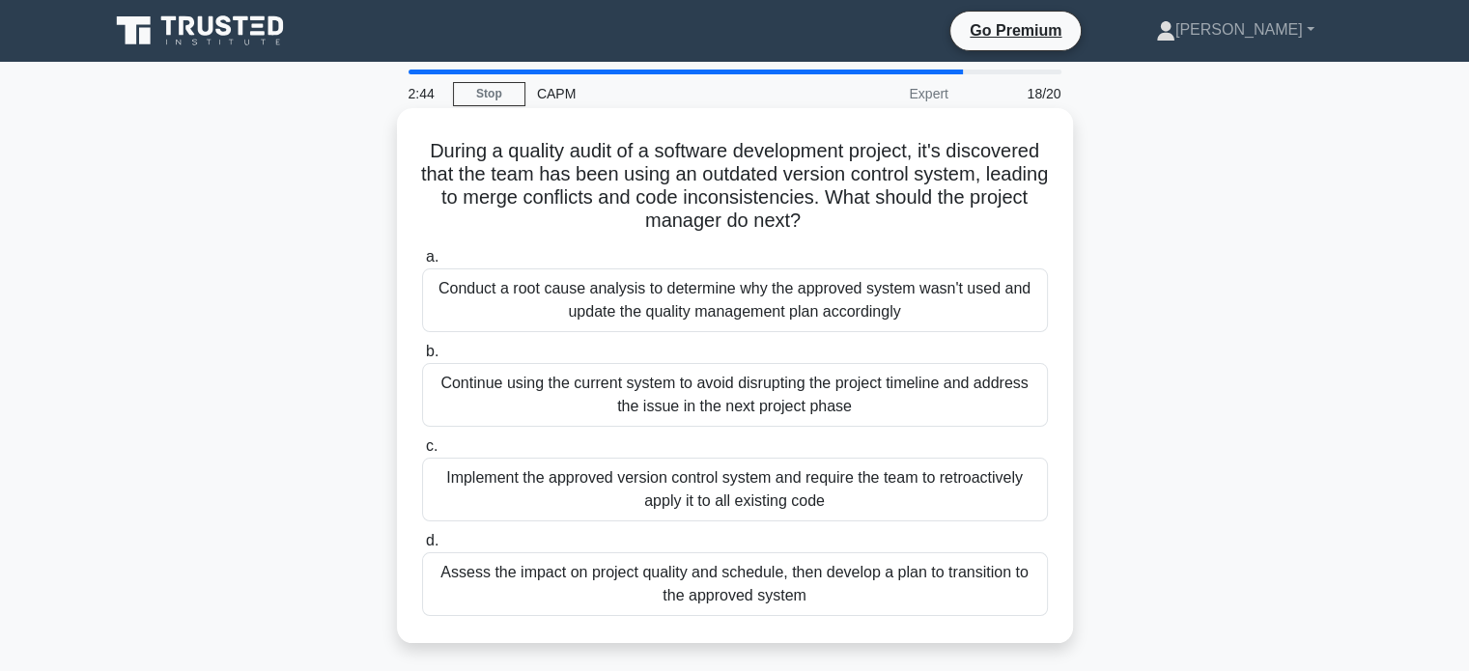
click at [788, 585] on div "Assess the impact on project quality and schedule, then develop a plan to trans…" at bounding box center [735, 584] width 626 height 64
click at [422, 548] on input "d. Assess the impact on project quality and schedule, then develop a plan to tr…" at bounding box center [422, 541] width 0 height 13
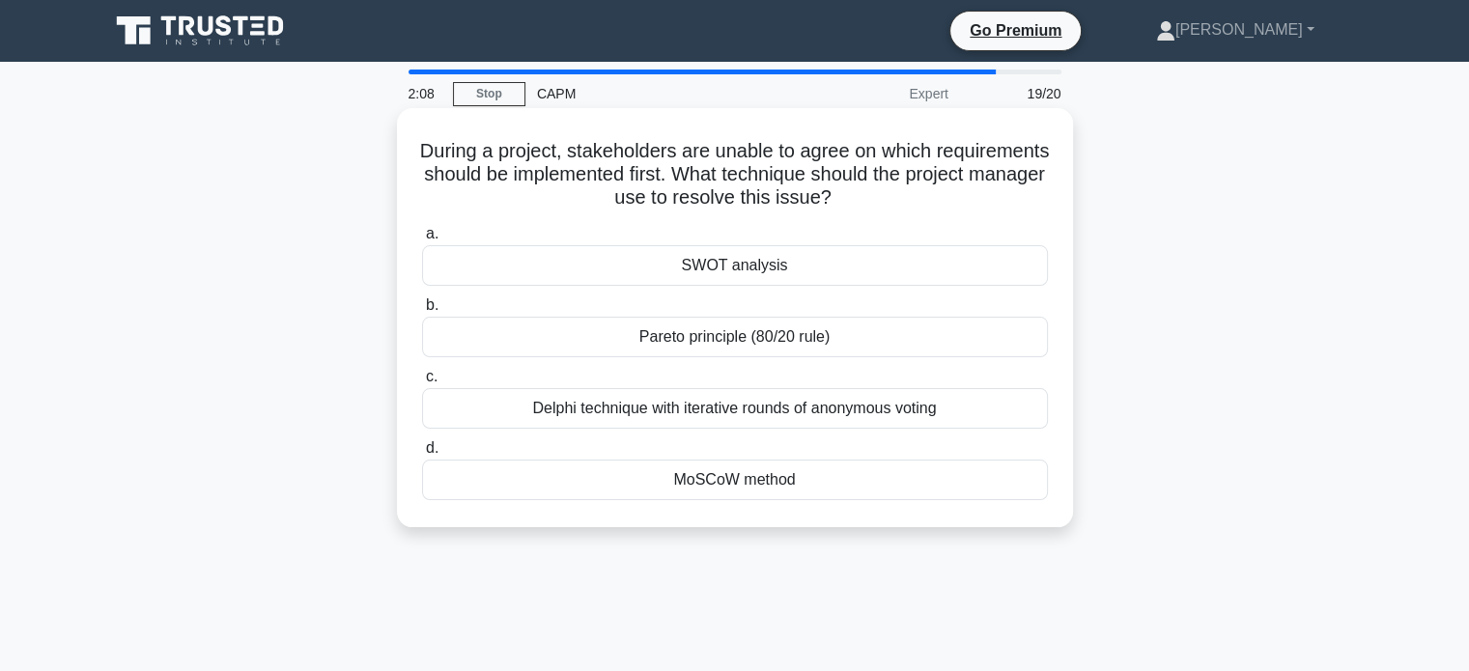
click at [744, 495] on div "MoSCoW method" at bounding box center [735, 480] width 626 height 41
click at [422, 455] on input "d. MoSCoW method" at bounding box center [422, 448] width 0 height 13
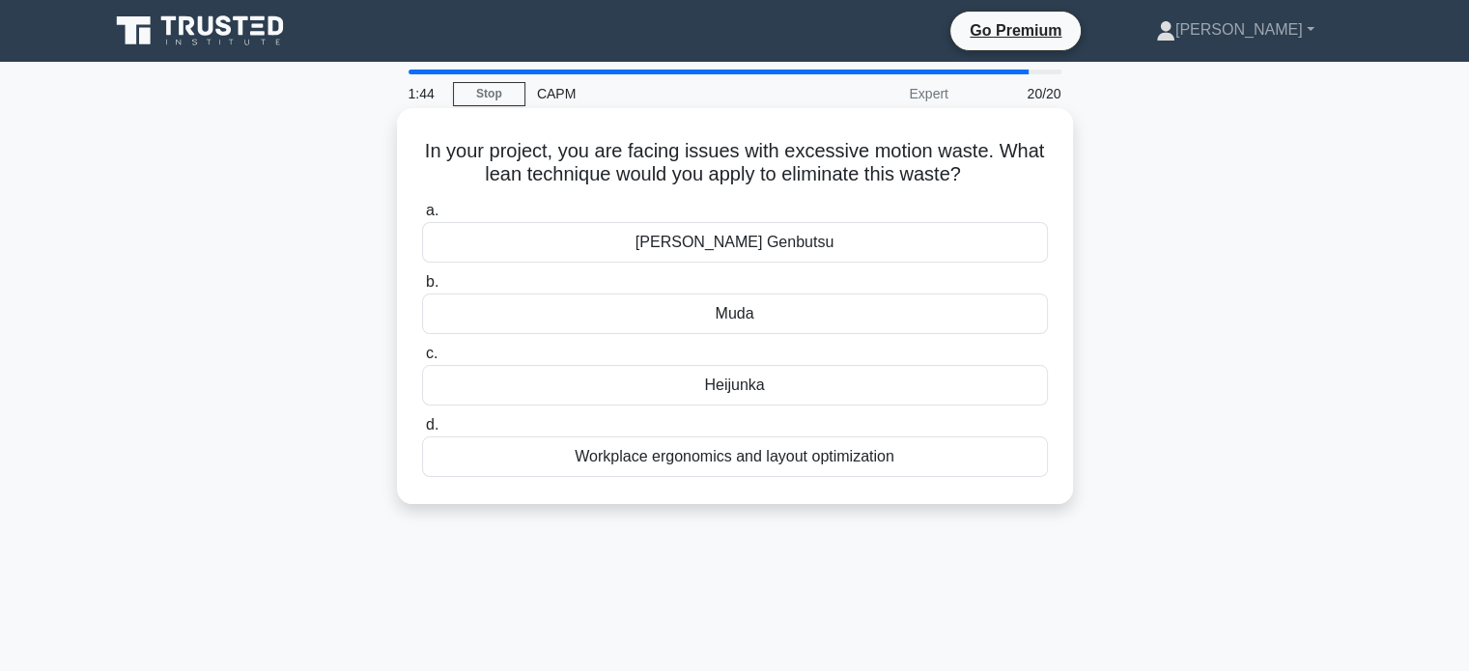
click at [734, 245] on div "[PERSON_NAME] Genbutsu" at bounding box center [735, 242] width 626 height 41
click at [422, 217] on input "a. Genchi Genbutsu" at bounding box center [422, 211] width 0 height 13
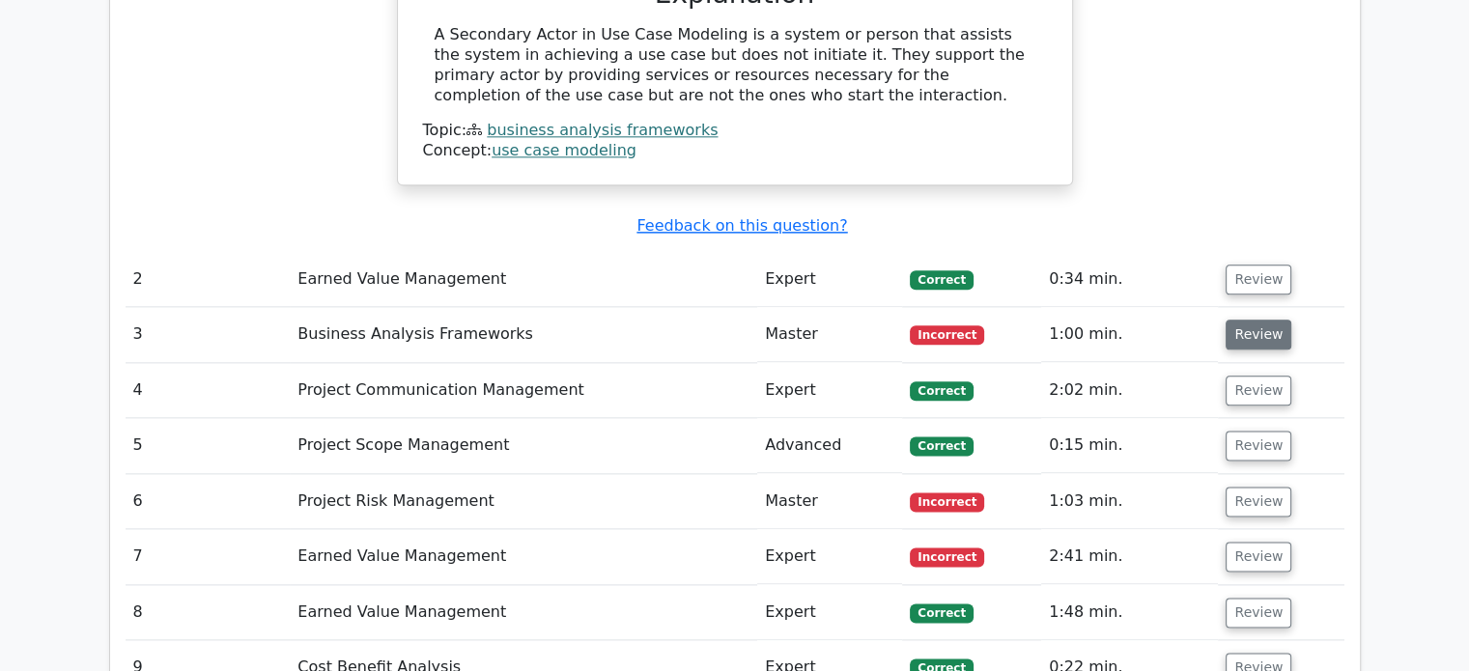
click at [1251, 320] on button "Review" at bounding box center [1258, 335] width 66 height 30
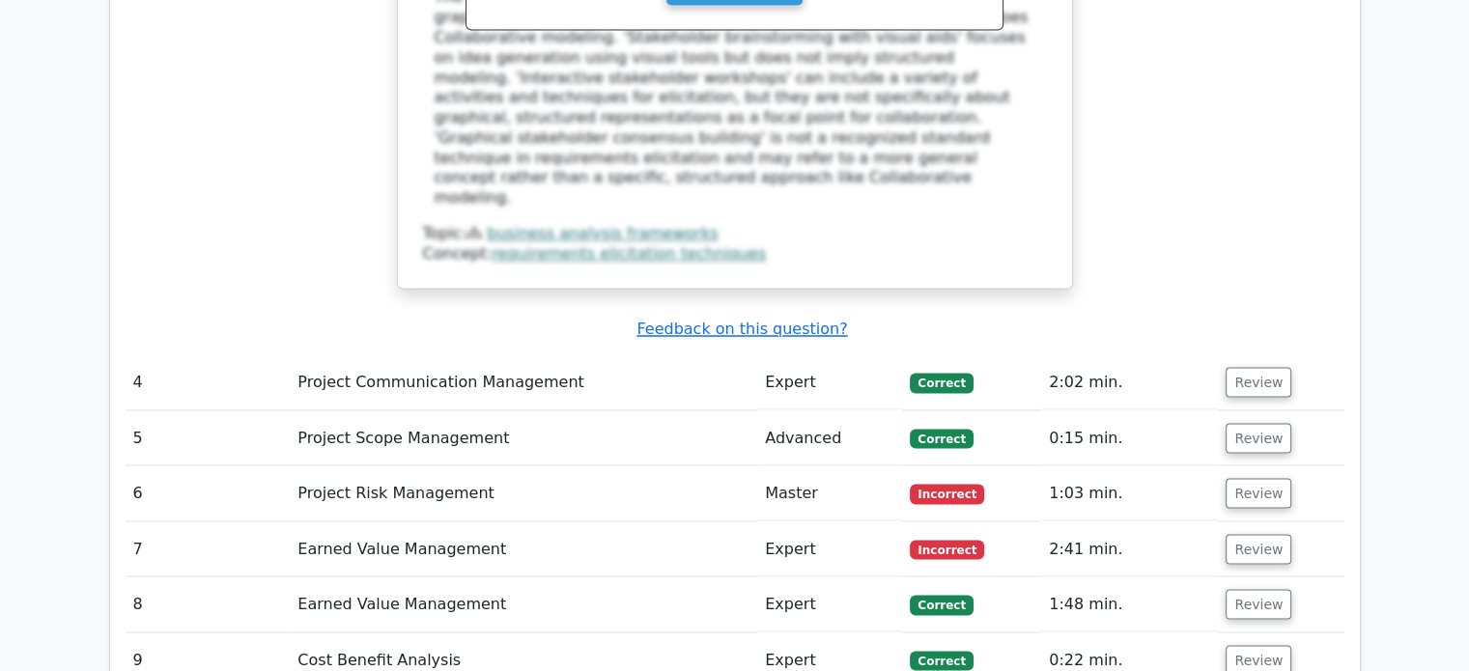
scroll to position [3353, 0]
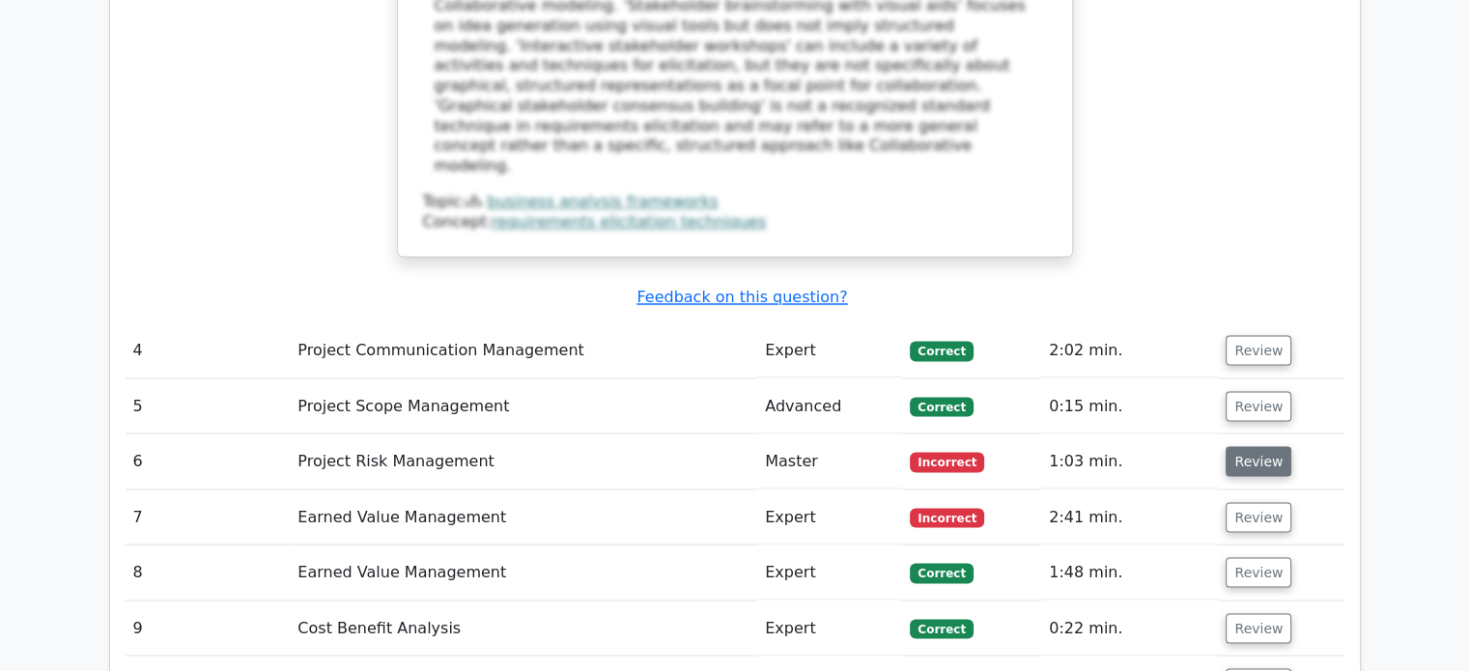
click at [1280, 446] on button "Review" at bounding box center [1258, 461] width 66 height 30
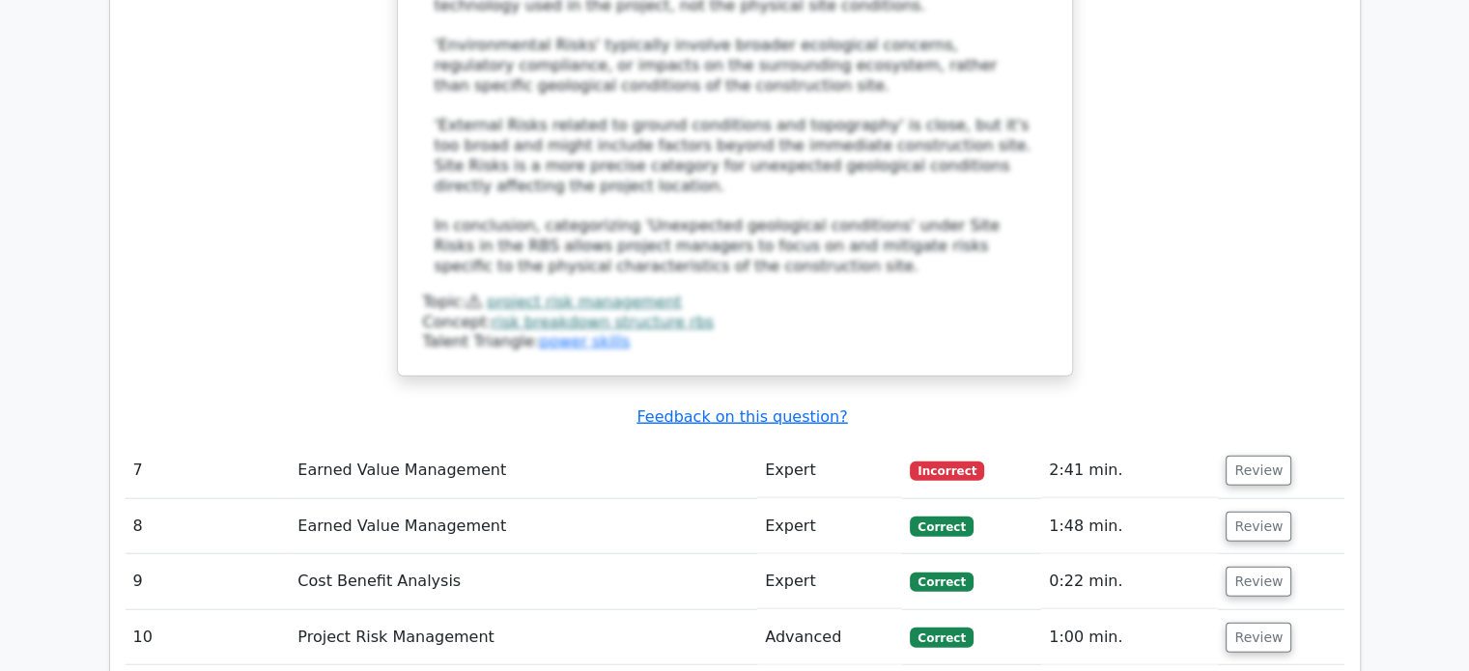
scroll to position [4646, 0]
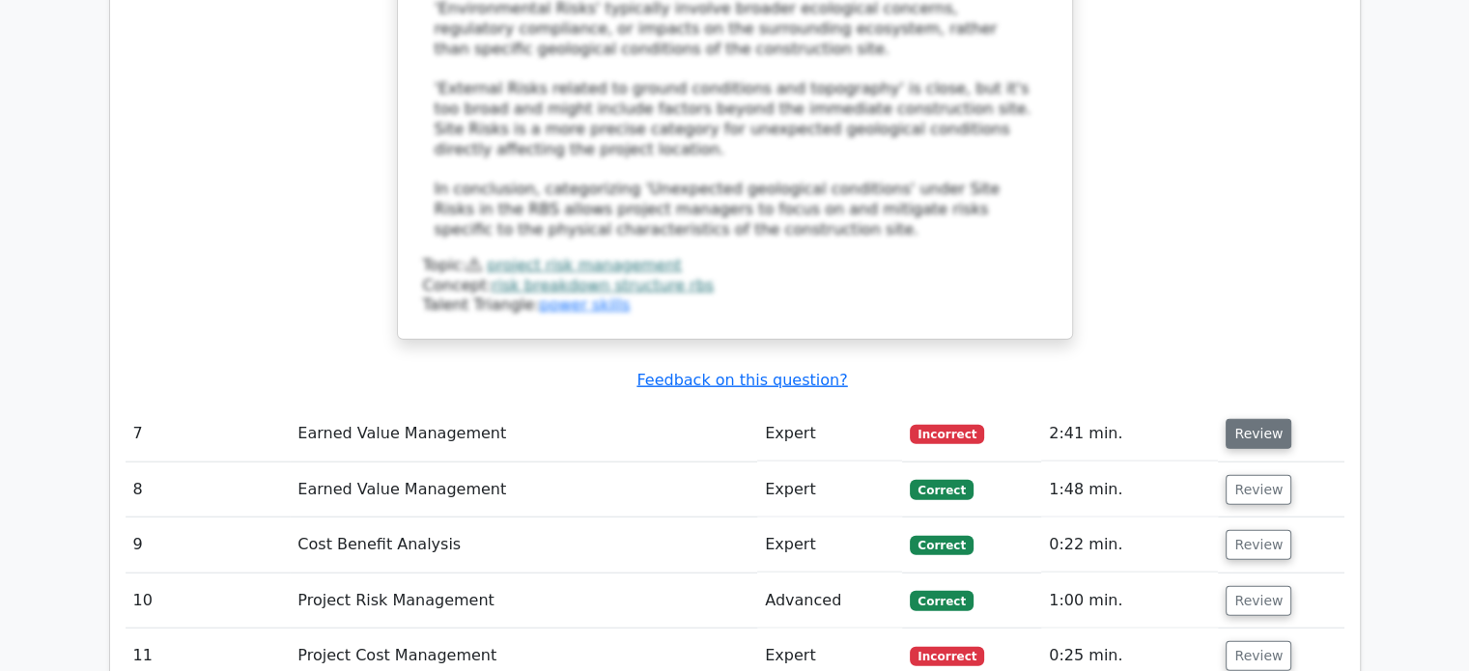
click at [1248, 419] on button "Review" at bounding box center [1258, 434] width 66 height 30
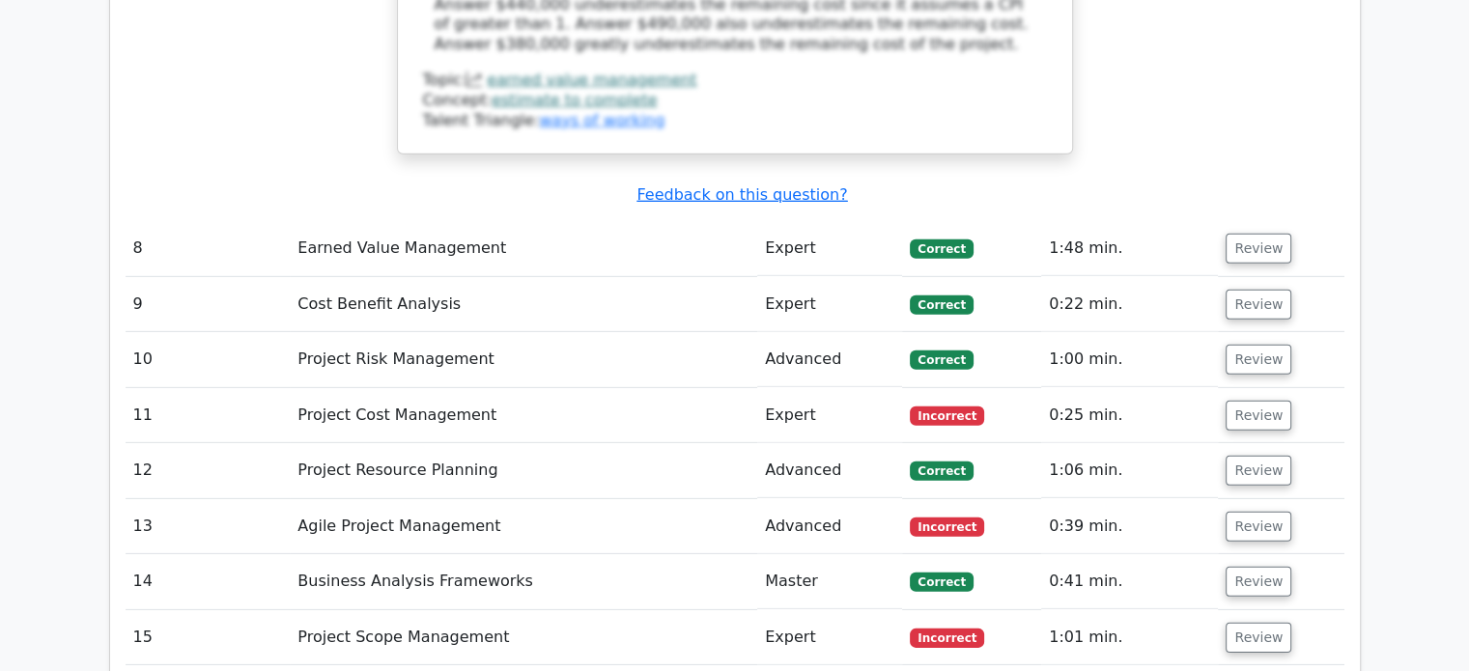
scroll to position [5795, 0]
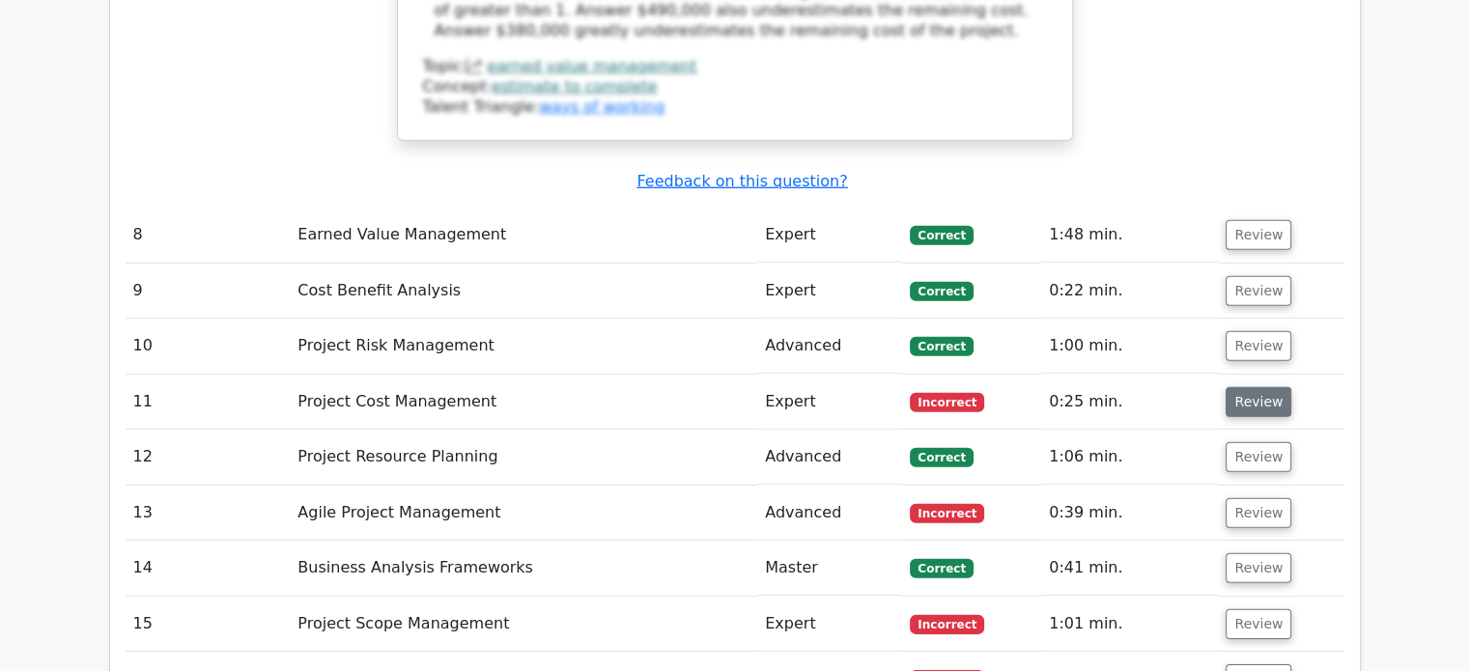
click at [1251, 387] on button "Review" at bounding box center [1258, 402] width 66 height 30
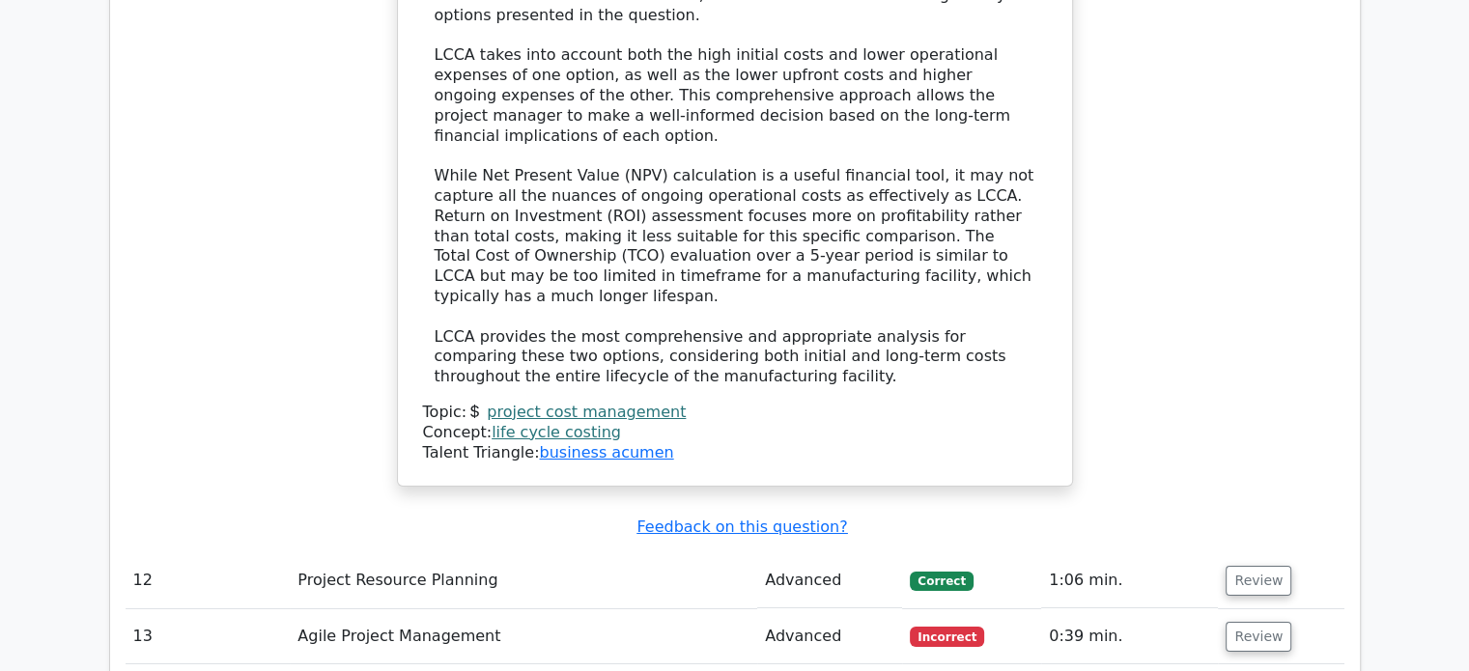
scroll to position [6873, 0]
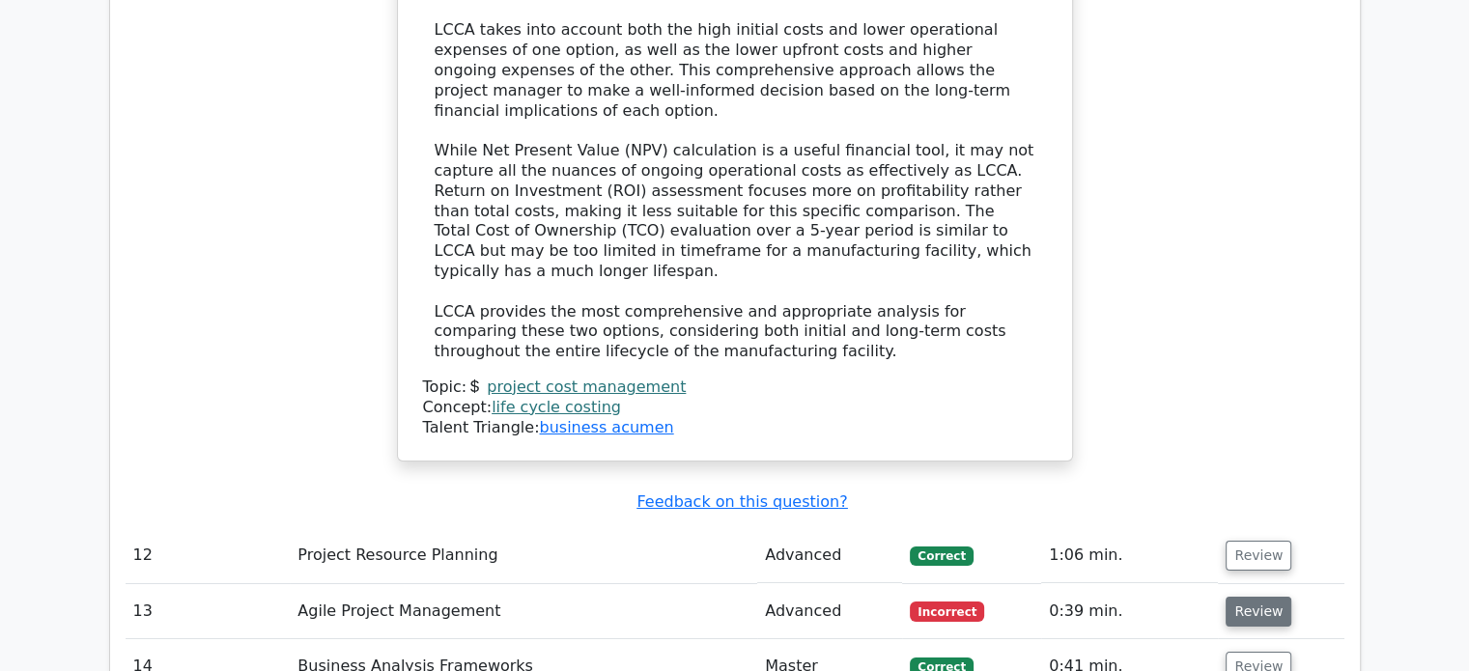
click at [1263, 597] on button "Review" at bounding box center [1258, 612] width 66 height 30
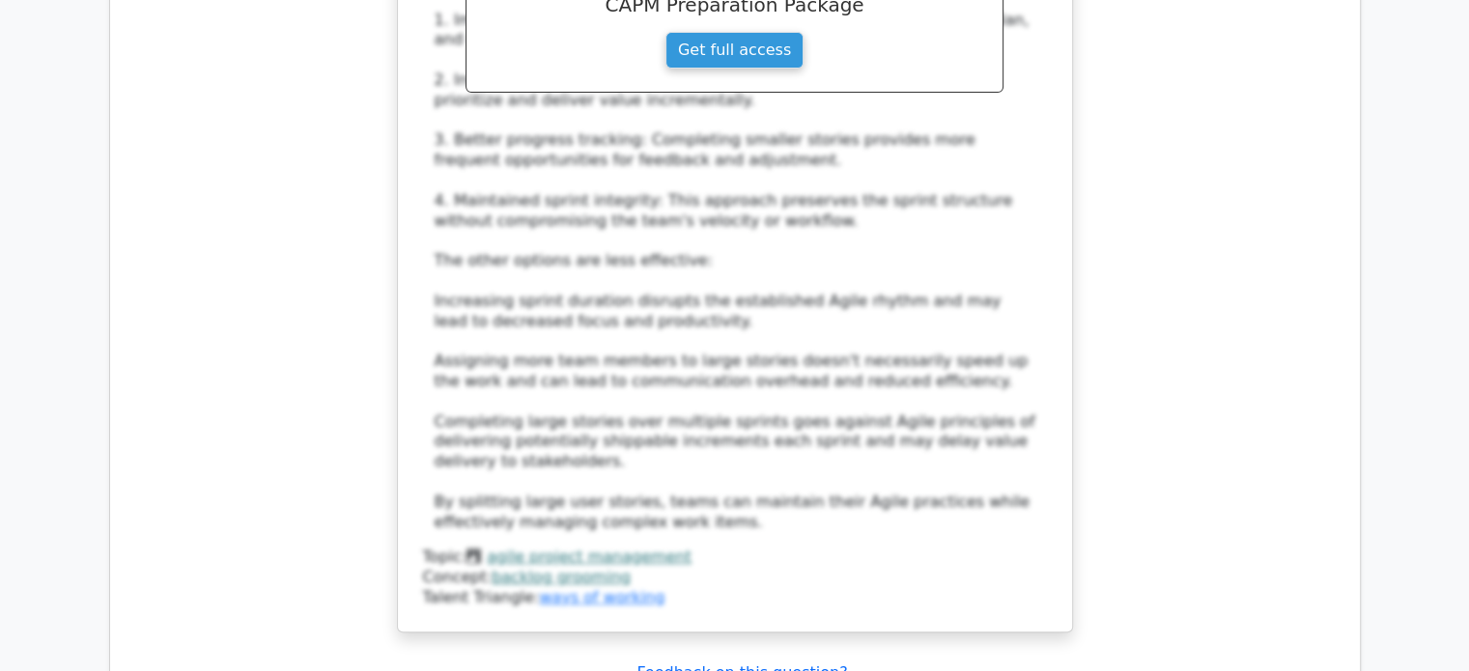
scroll to position [8135, 0]
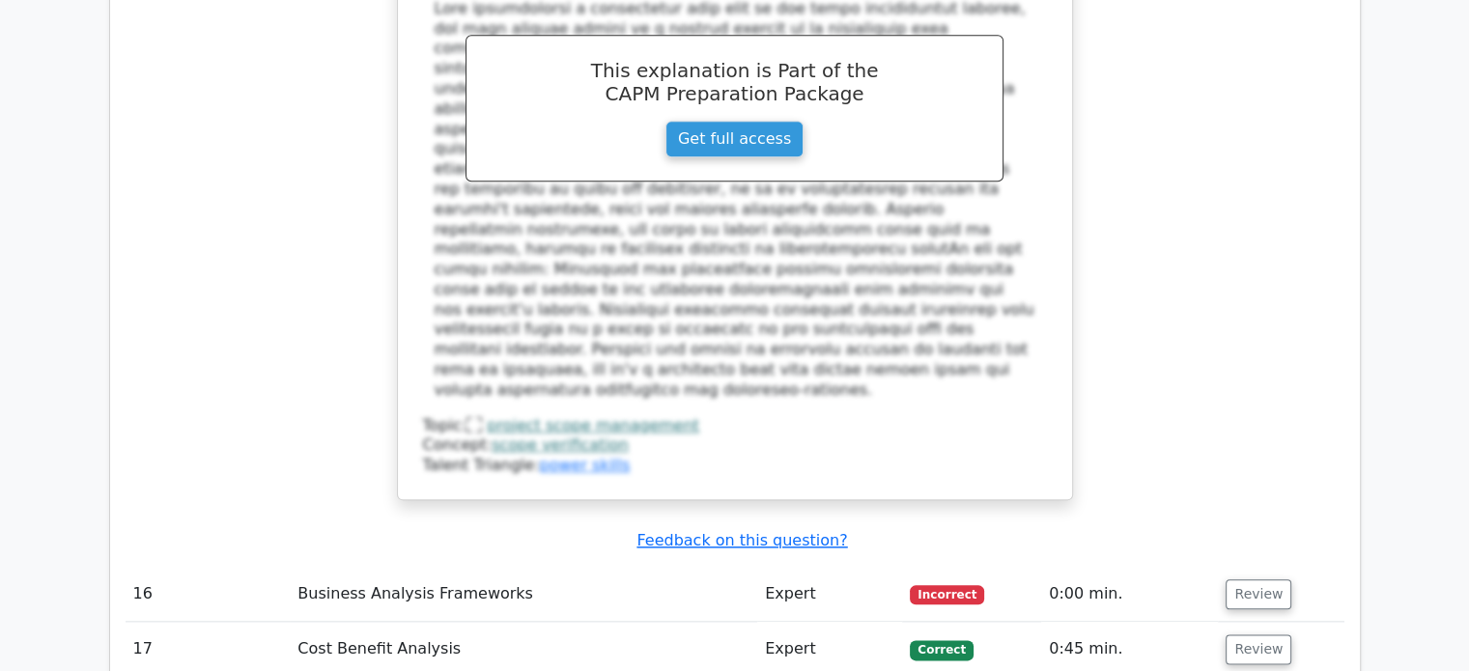
scroll to position [9546, 0]
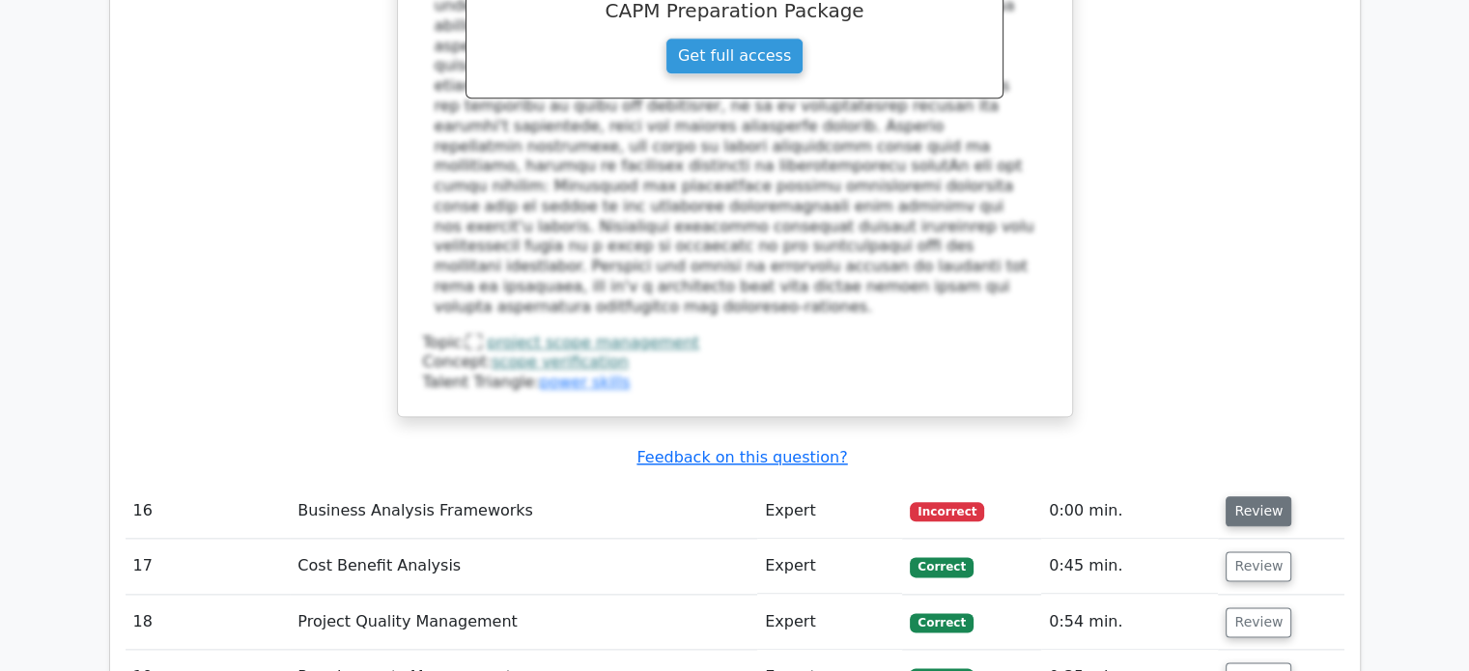
click at [1259, 496] on button "Review" at bounding box center [1258, 511] width 66 height 30
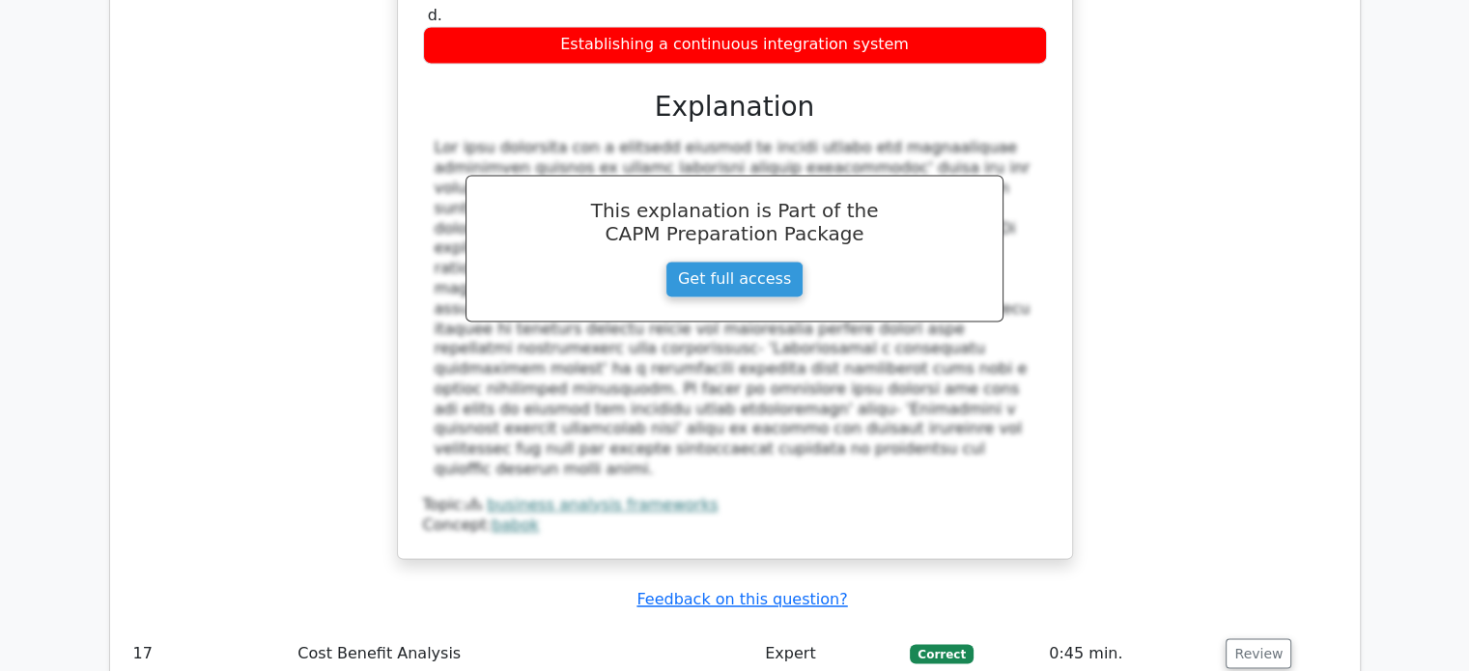
scroll to position [10435, 0]
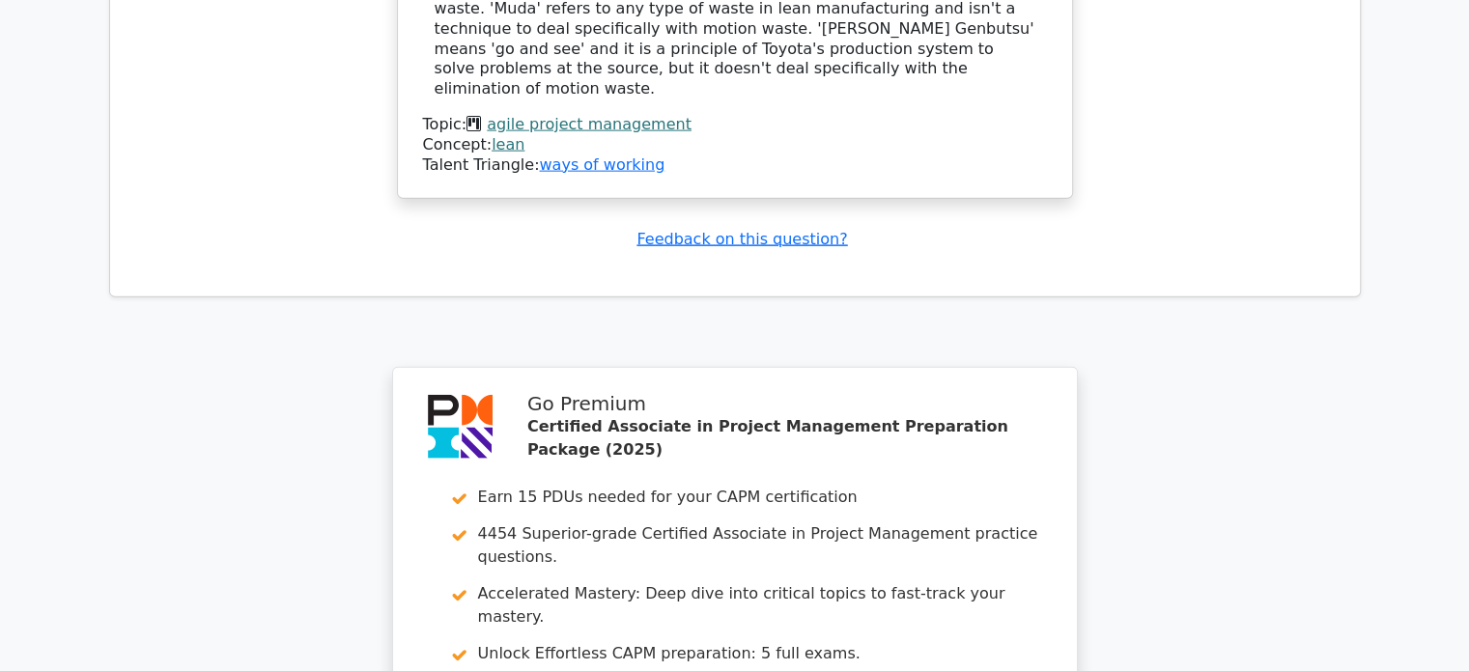
scroll to position [5852, 0]
